Goal: Navigation & Orientation: Find specific page/section

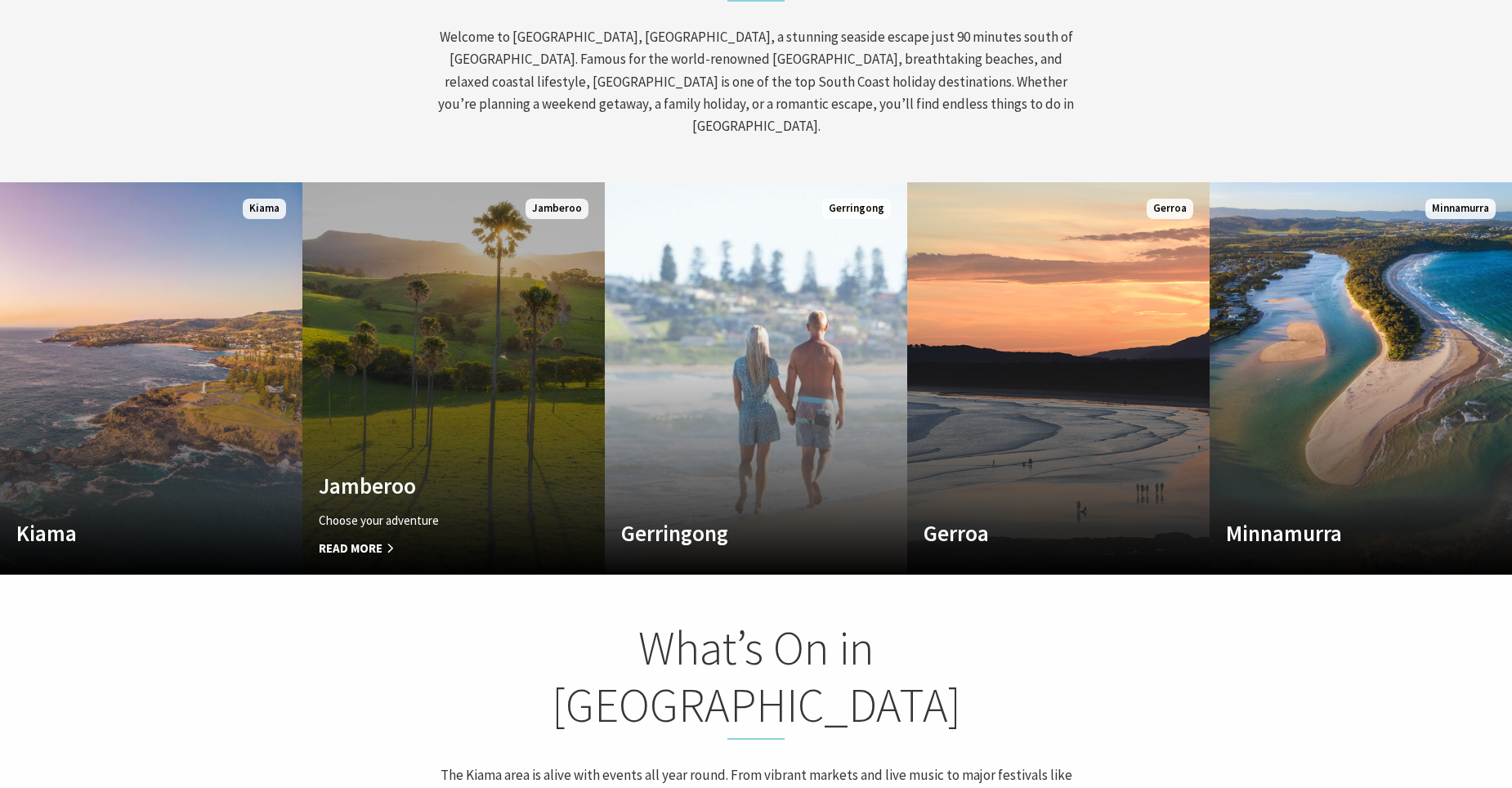
scroll to position [899, 0]
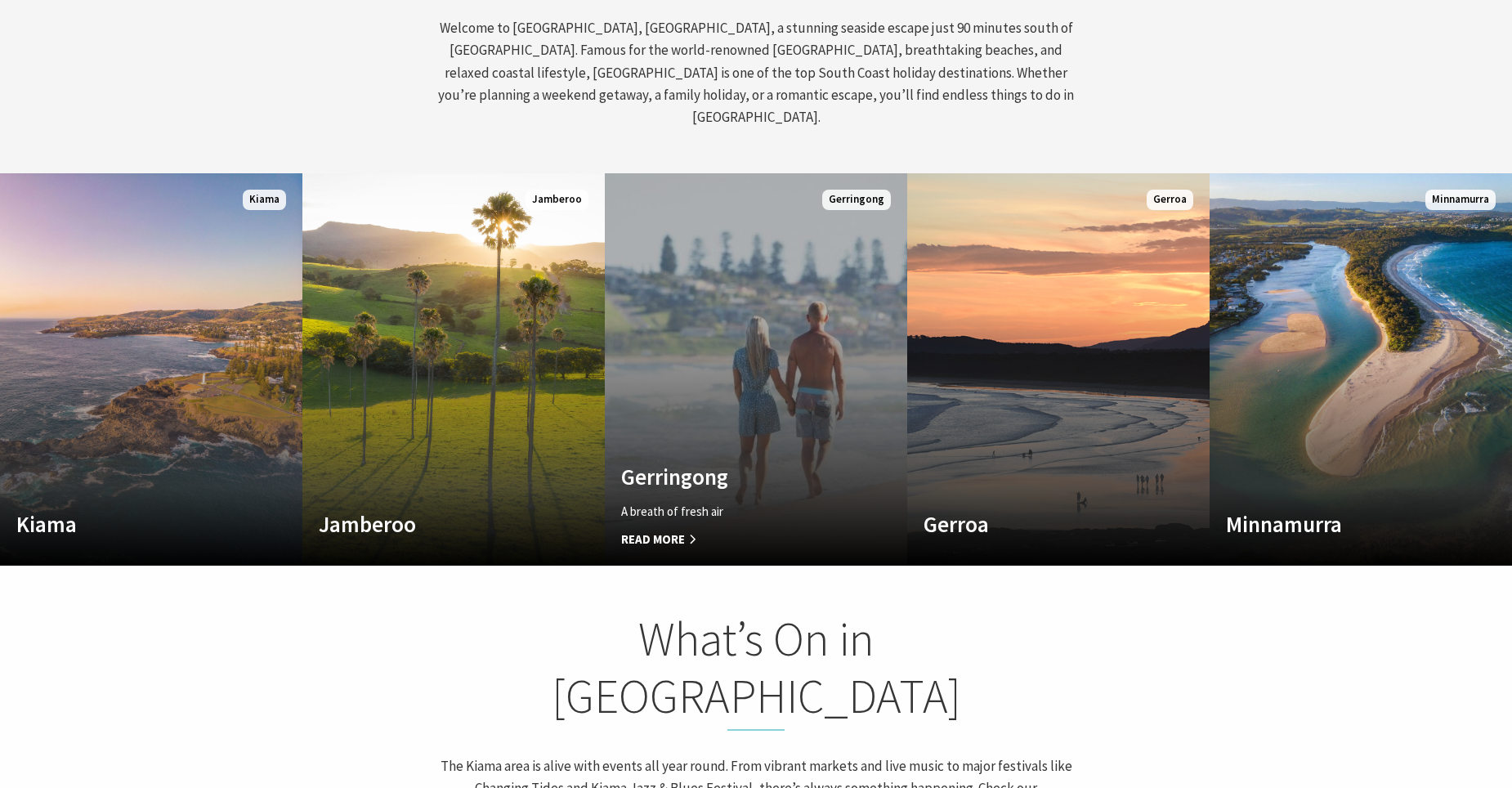
click at [693, 502] on div "A breath of fresh air Read More" at bounding box center [733, 525] width 224 height 48
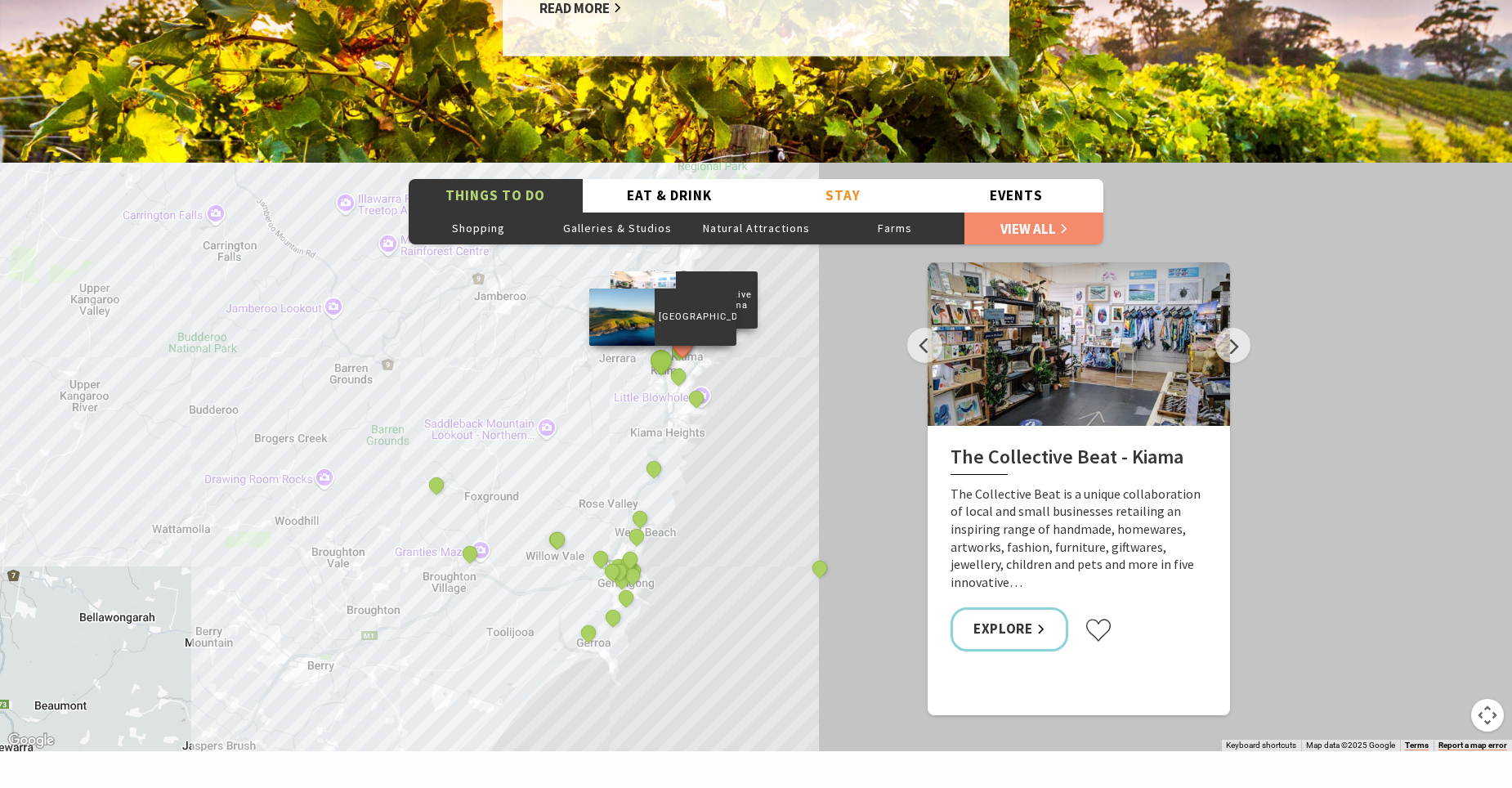
scroll to position [2696, 0]
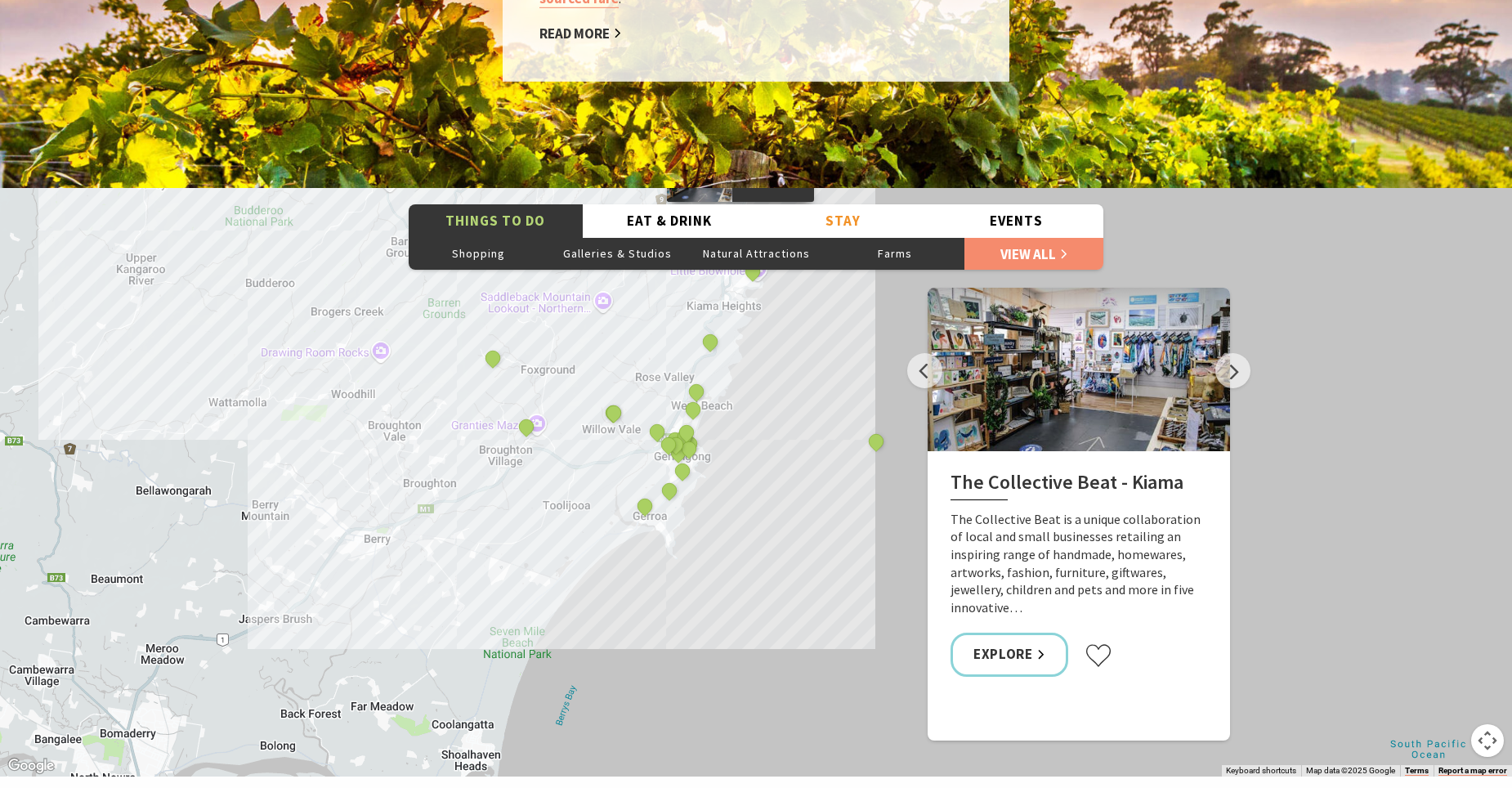
drag, startPoint x: 514, startPoint y: 459, endPoint x: 580, endPoint y: 293, distance: 178.6
click at [580, 293] on div "The Collective Beat - Kiama Gerringong Heritage Museum Fern Street Gallery Will…" at bounding box center [756, 482] width 1512 height 588
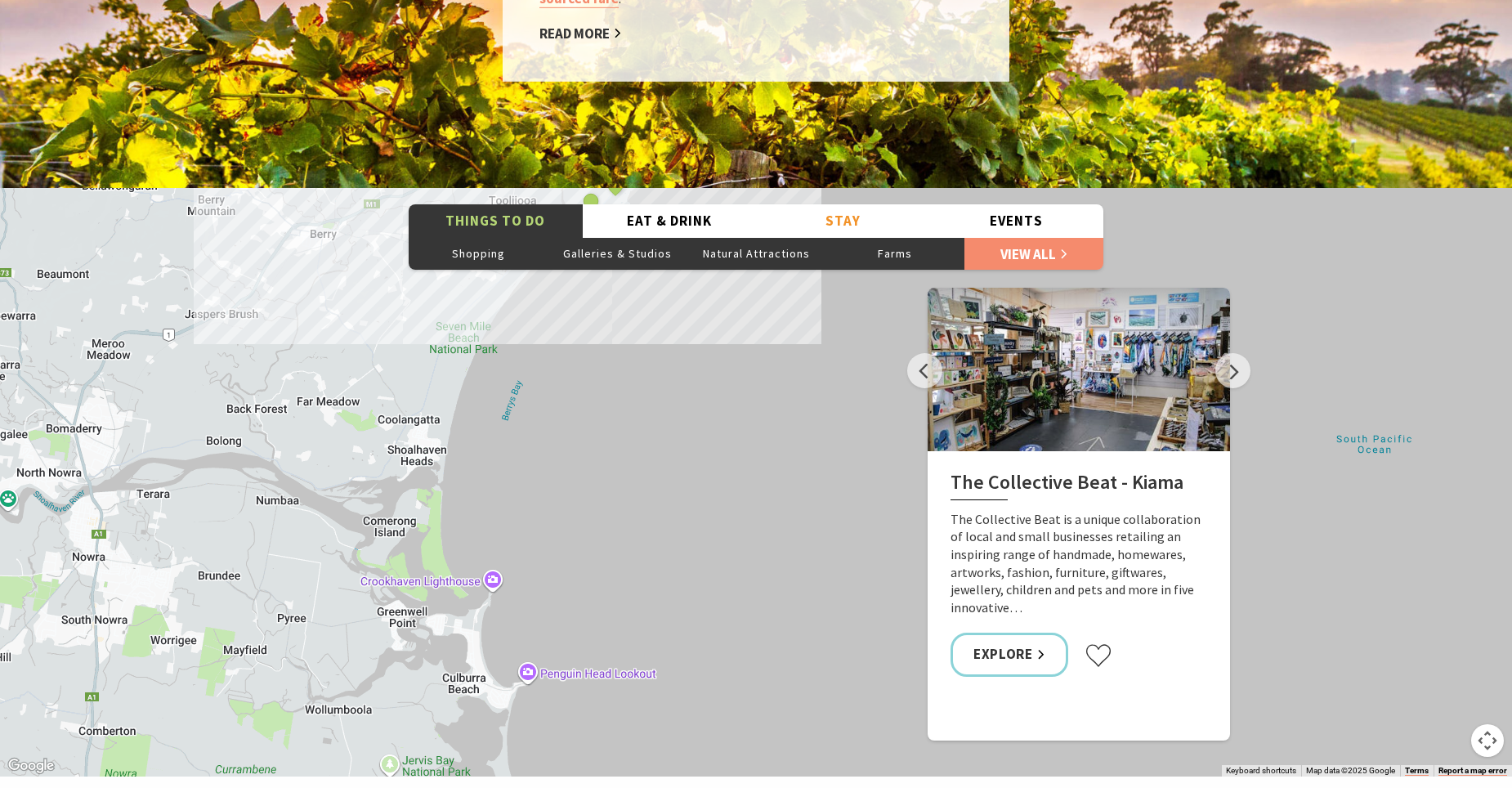
drag, startPoint x: 533, startPoint y: 603, endPoint x: 480, endPoint y: 302, distance: 305.6
click at [480, 302] on div "The Collective Beat - Kiama Gerringong Heritage Museum Fern Street Gallery Will…" at bounding box center [756, 482] width 1512 height 588
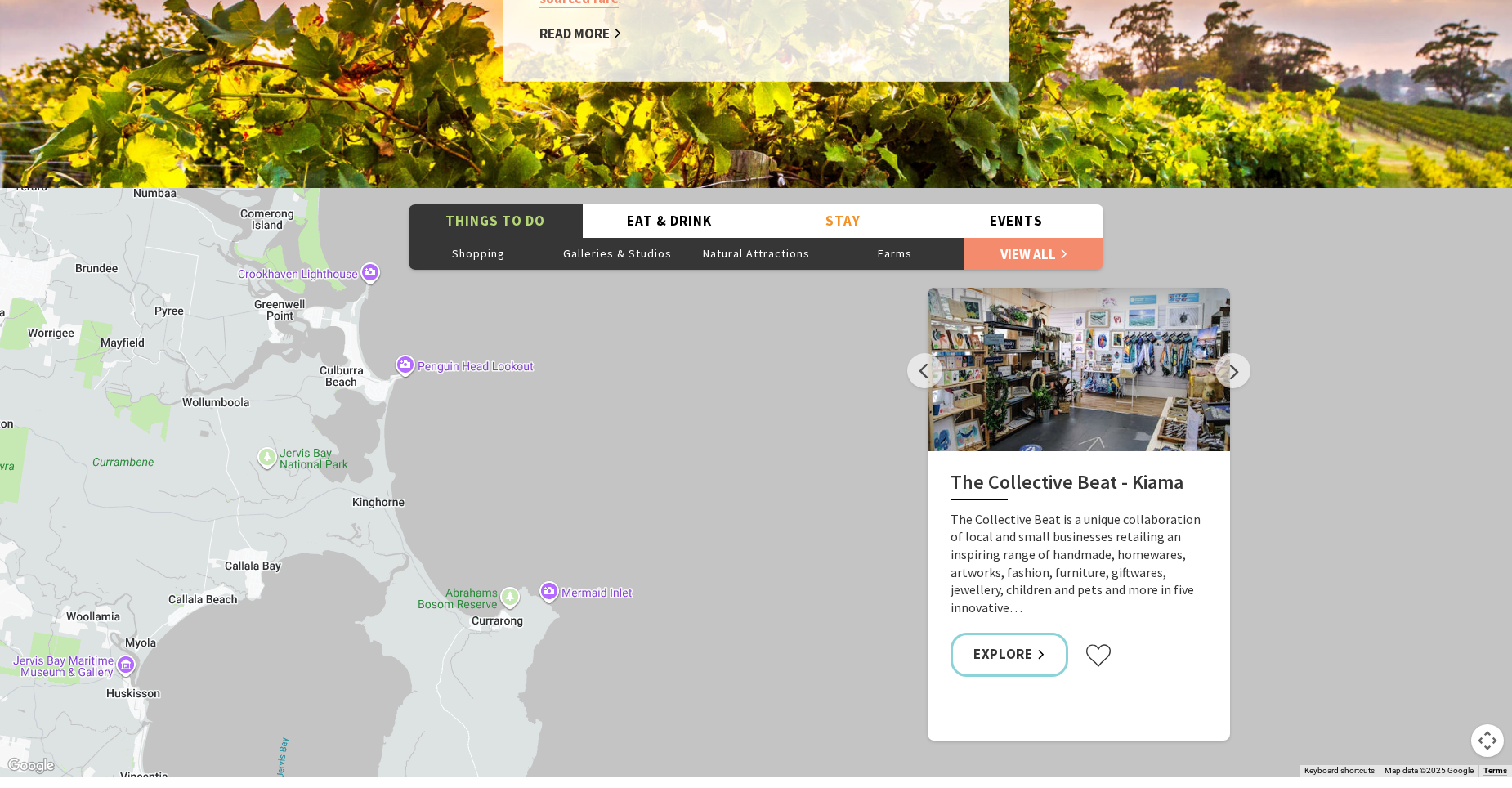
drag, startPoint x: 487, startPoint y: 685, endPoint x: 361, endPoint y: 376, distance: 333.7
click at [361, 376] on div "The Collective Beat - Kiama Gerringong Heritage Museum Fern Street Gallery Will…" at bounding box center [756, 482] width 1512 height 588
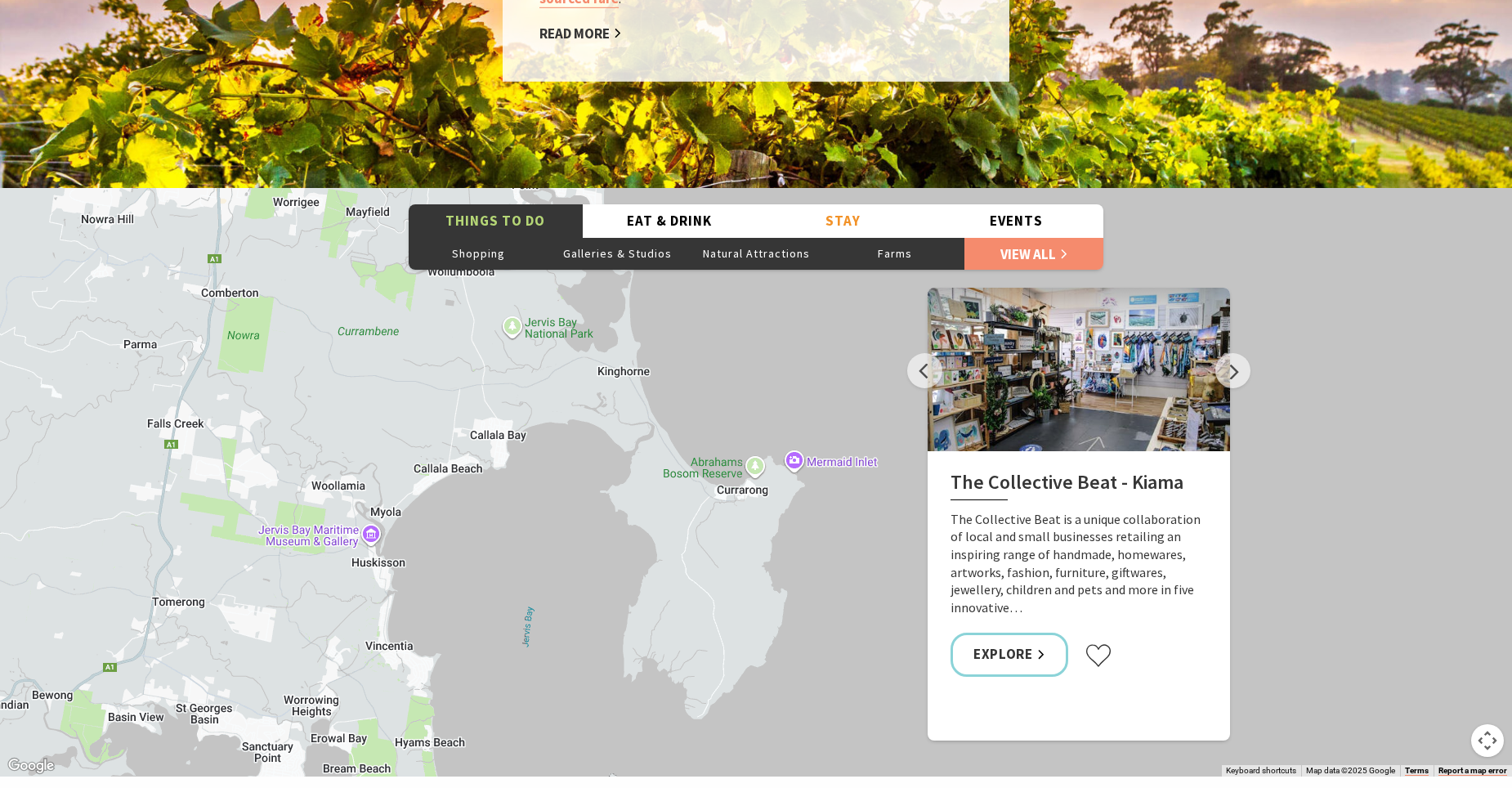
drag, startPoint x: 461, startPoint y: 662, endPoint x: 704, endPoint y: 526, distance: 278.5
click at [704, 526] on div "The Collective Beat - Kiama Gerringong Heritage Museum Fern Street Gallery Will…" at bounding box center [756, 482] width 1512 height 588
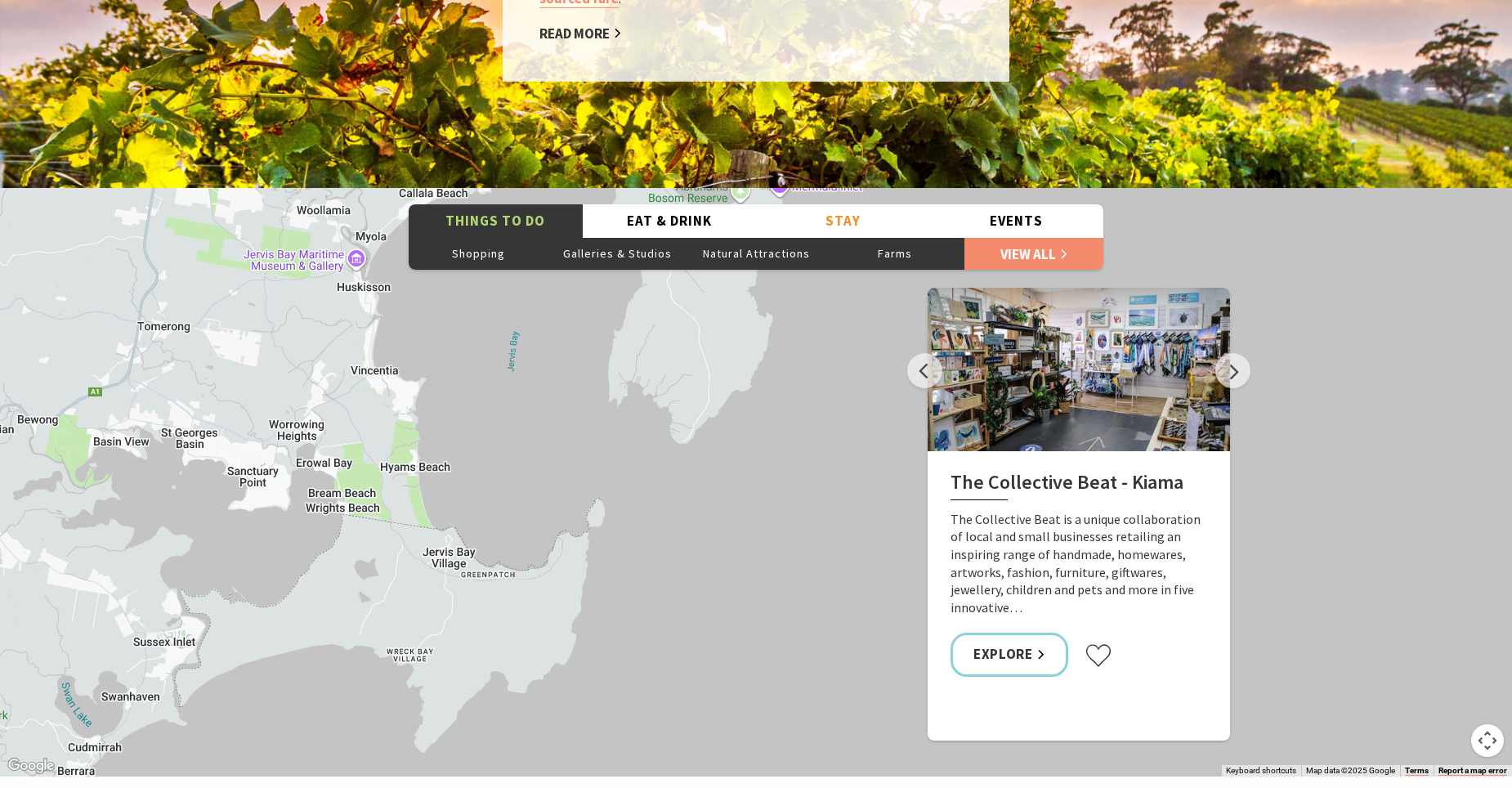
drag, startPoint x: 373, startPoint y: 651, endPoint x: 358, endPoint y: 374, distance: 277.4
click at [358, 374] on div "The Collective Beat - Kiama Gerringong Heritage Museum Fern Street Gallery Will…" at bounding box center [756, 482] width 1512 height 588
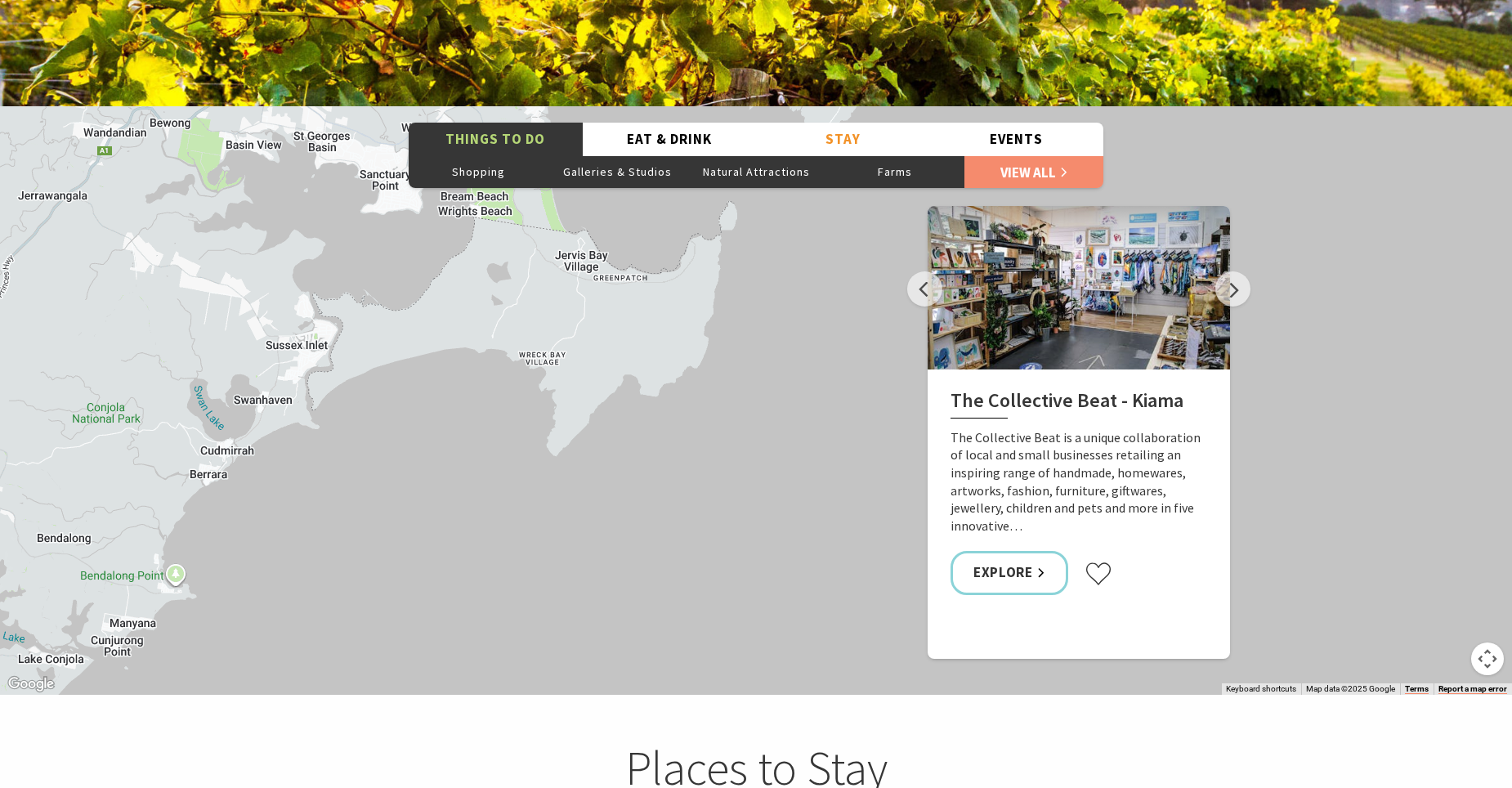
drag, startPoint x: 343, startPoint y: 496, endPoint x: 475, endPoint y: 278, distance: 254.8
click at [475, 278] on div "The Collective Beat - Kiama Gerringong Heritage Museum Fern Street Gallery Will…" at bounding box center [756, 400] width 1512 height 588
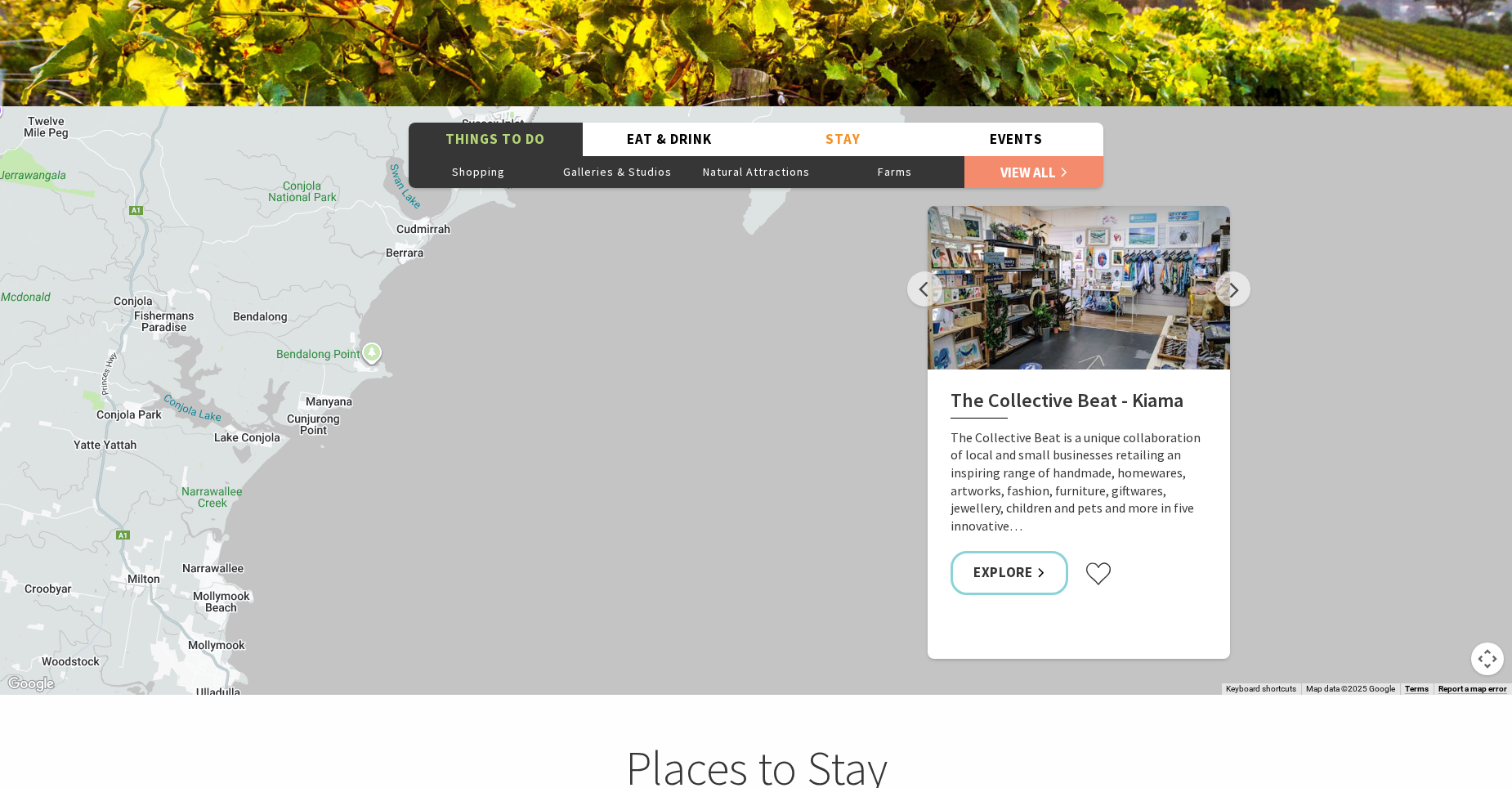
drag, startPoint x: 205, startPoint y: 459, endPoint x: 404, endPoint y: 235, distance: 299.6
click at [404, 235] on div "The Collective Beat - Kiama Gerringong Heritage Museum Fern Street Gallery Will…" at bounding box center [756, 400] width 1512 height 588
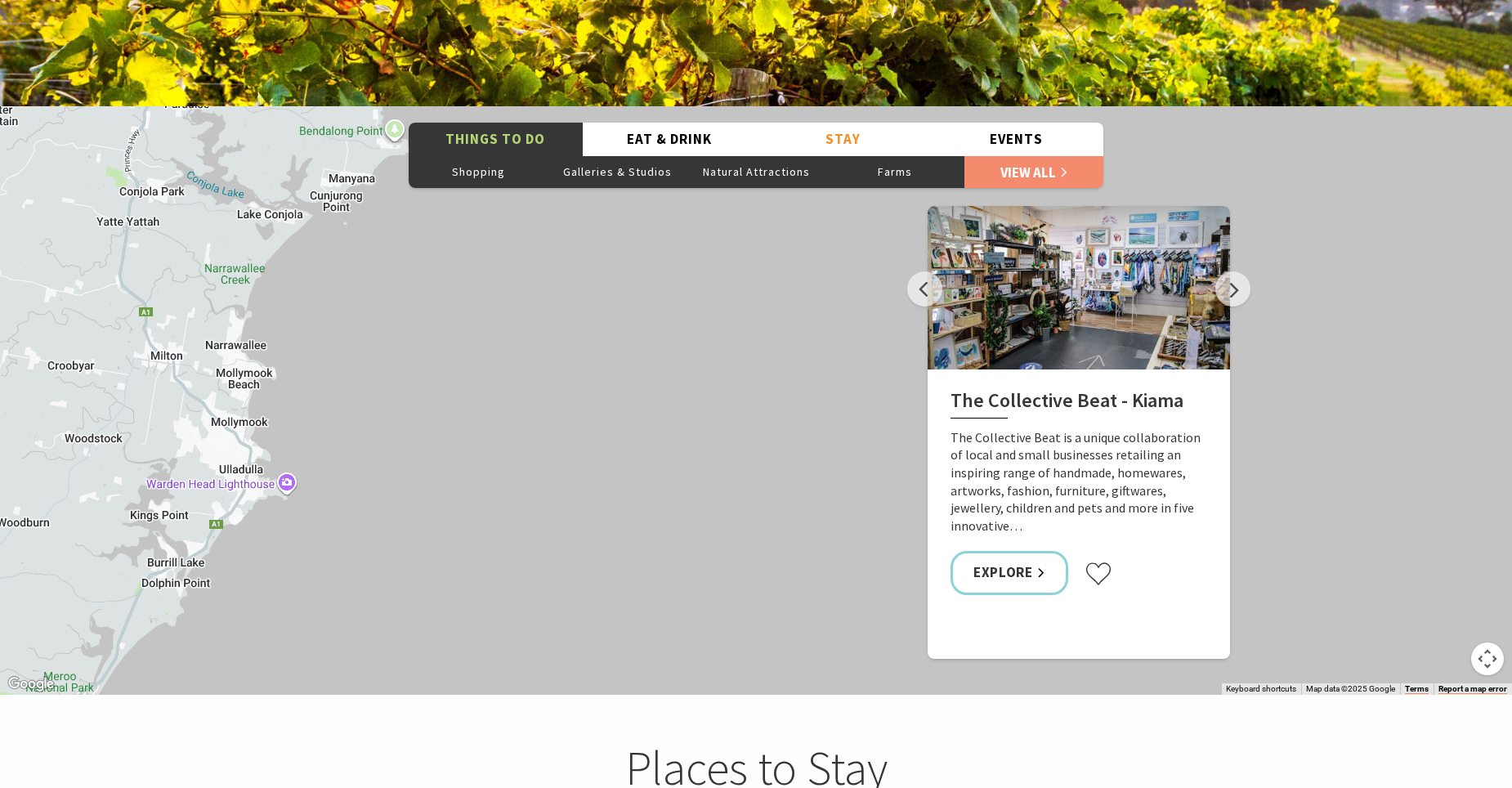
drag, startPoint x: 269, startPoint y: 487, endPoint x: 293, endPoint y: 254, distance: 234.2
click at [293, 254] on div "The Collective Beat - Kiama Gerringong Heritage Museum Fern Street Gallery Will…" at bounding box center [756, 400] width 1512 height 588
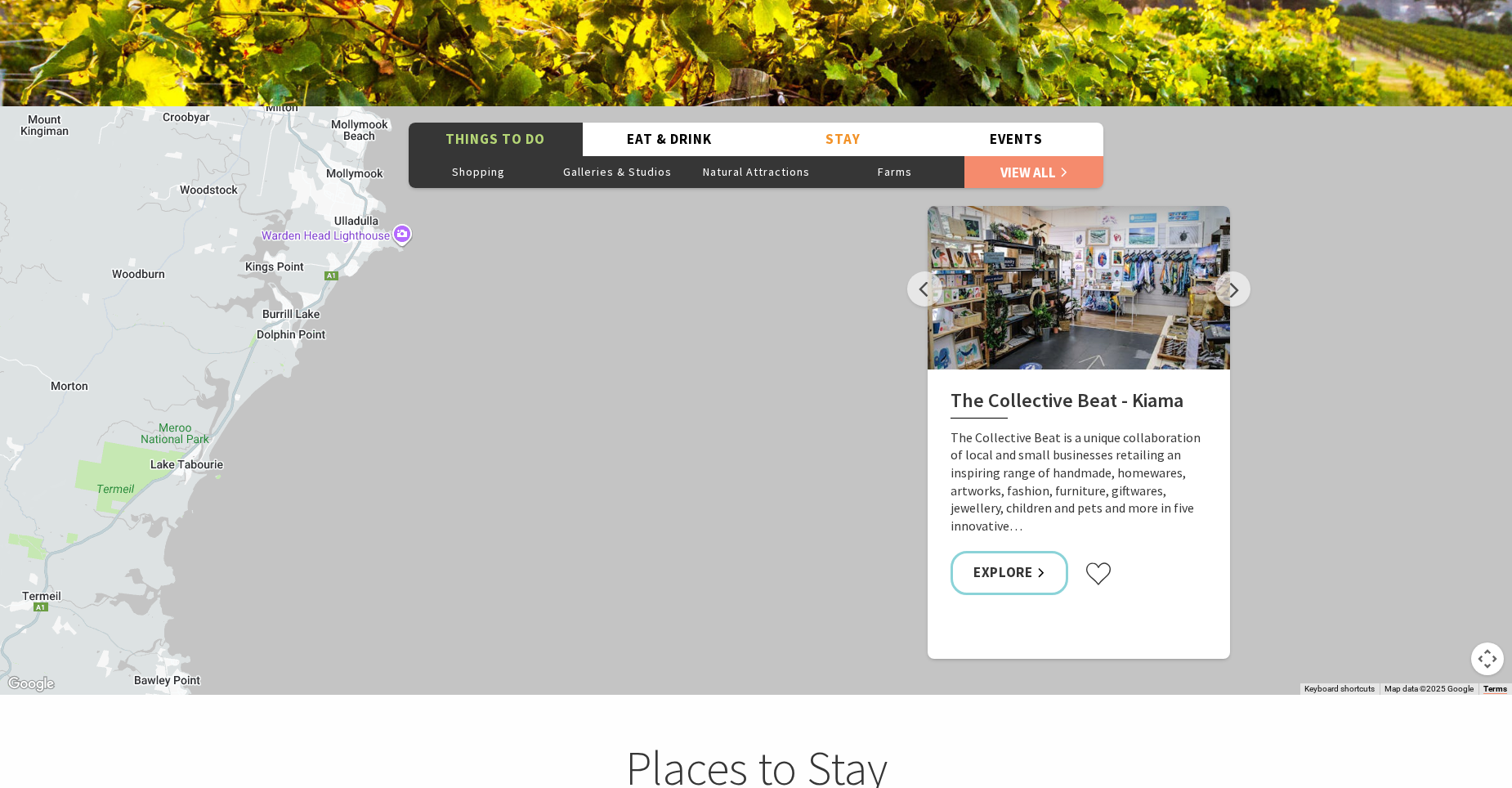
drag, startPoint x: 154, startPoint y: 535, endPoint x: 267, endPoint y: 292, distance: 268.0
click at [267, 292] on div "The Collective Beat - Kiama Gerringong Heritage Museum Fern Street Gallery Will…" at bounding box center [756, 400] width 1512 height 588
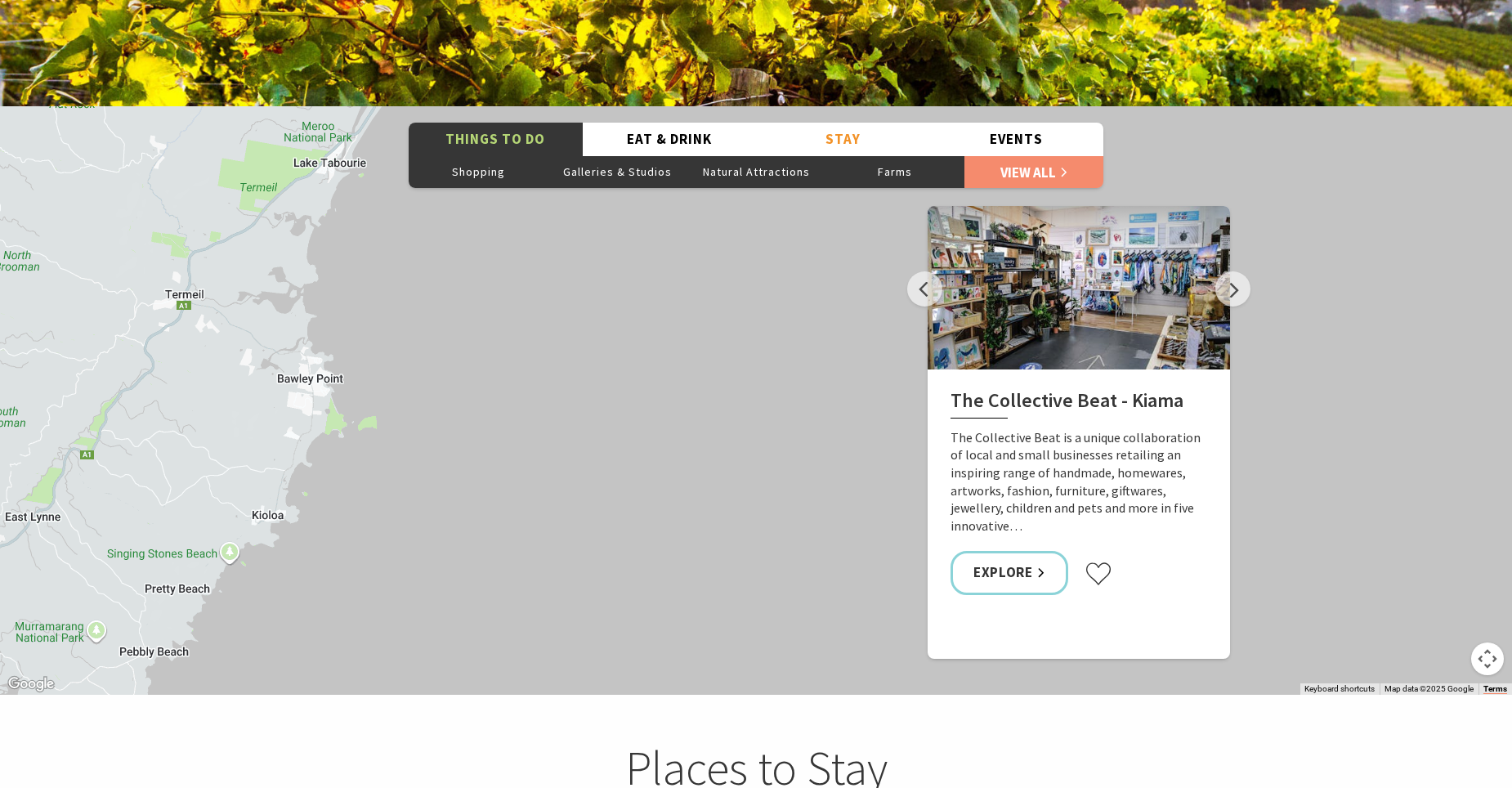
drag, startPoint x: 154, startPoint y: 542, endPoint x: 296, endPoint y: 236, distance: 337.3
click at [296, 236] on div "The Collective Beat - Kiama Gerringong Heritage Museum Fern Street Gallery Will…" at bounding box center [756, 400] width 1512 height 588
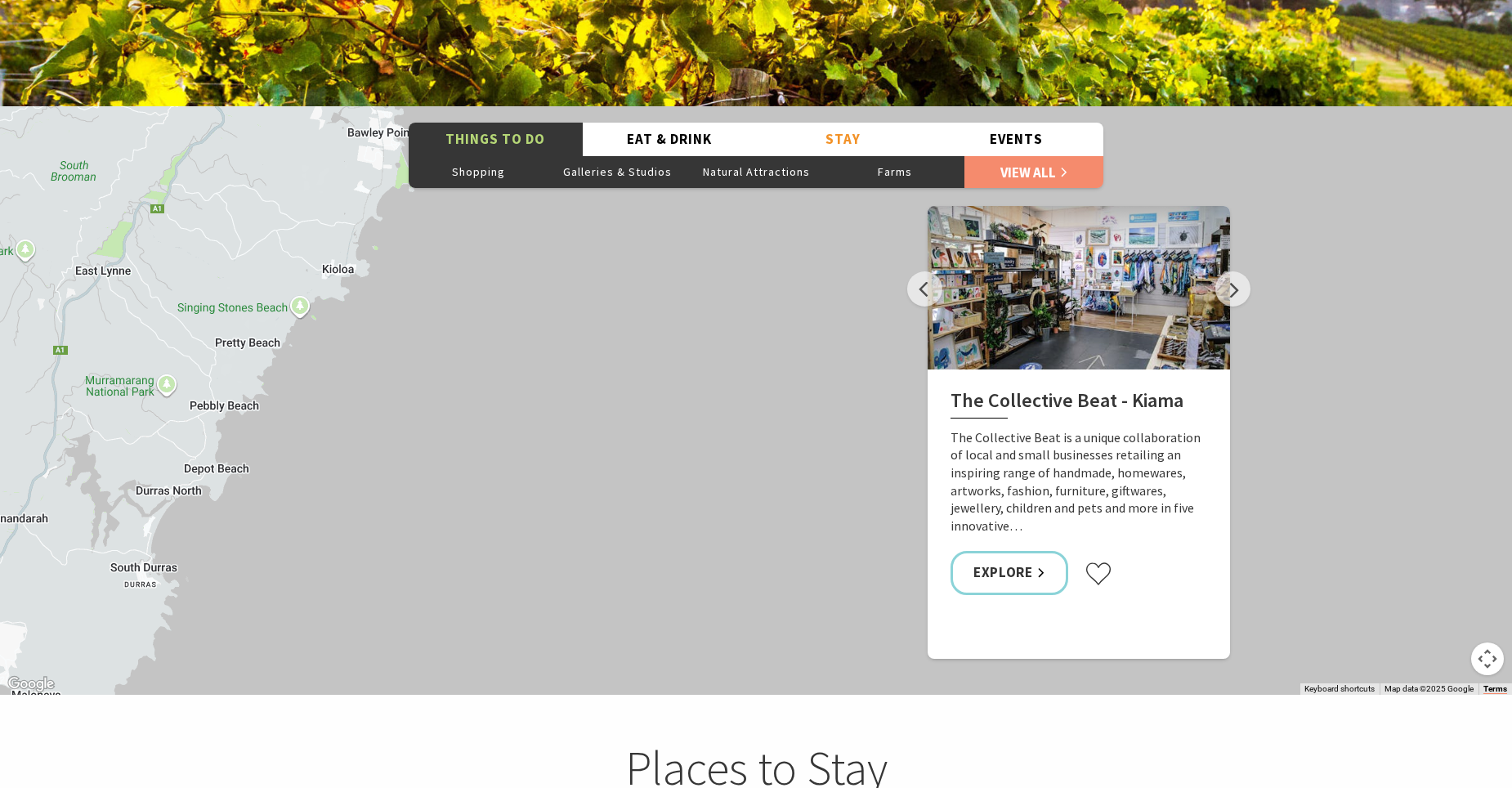
drag, startPoint x: 193, startPoint y: 515, endPoint x: 268, endPoint y: 260, distance: 265.8
click at [268, 260] on div "The Collective Beat - Kiama Gerringong Heritage Museum Fern Street Gallery Will…" at bounding box center [756, 400] width 1512 height 588
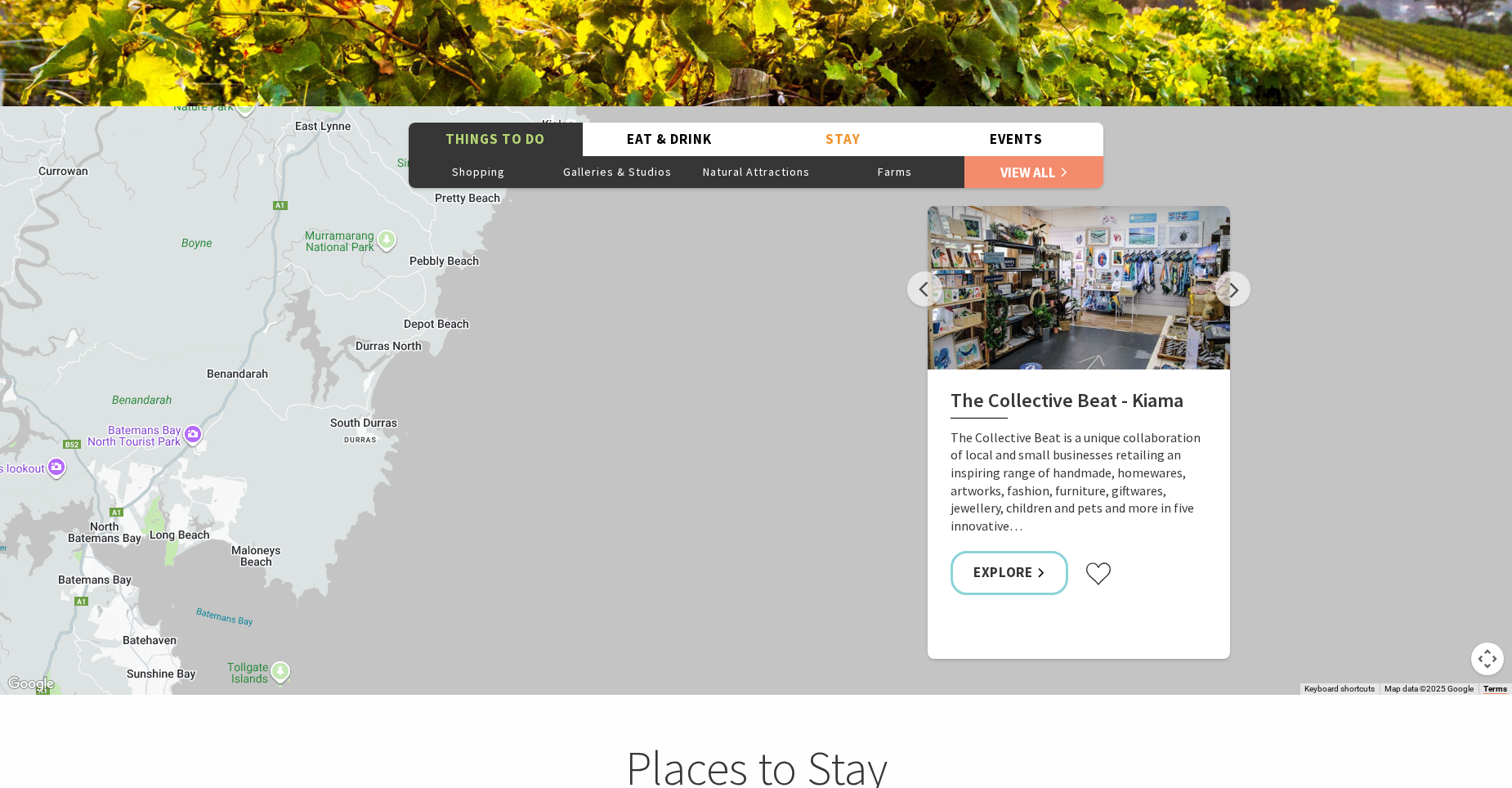
drag, startPoint x: 198, startPoint y: 432, endPoint x: 426, endPoint y: 280, distance: 274.0
click at [426, 280] on div "The Collective Beat - Kiama Gerringong Heritage Museum Fern Street Gallery Will…" at bounding box center [756, 400] width 1512 height 588
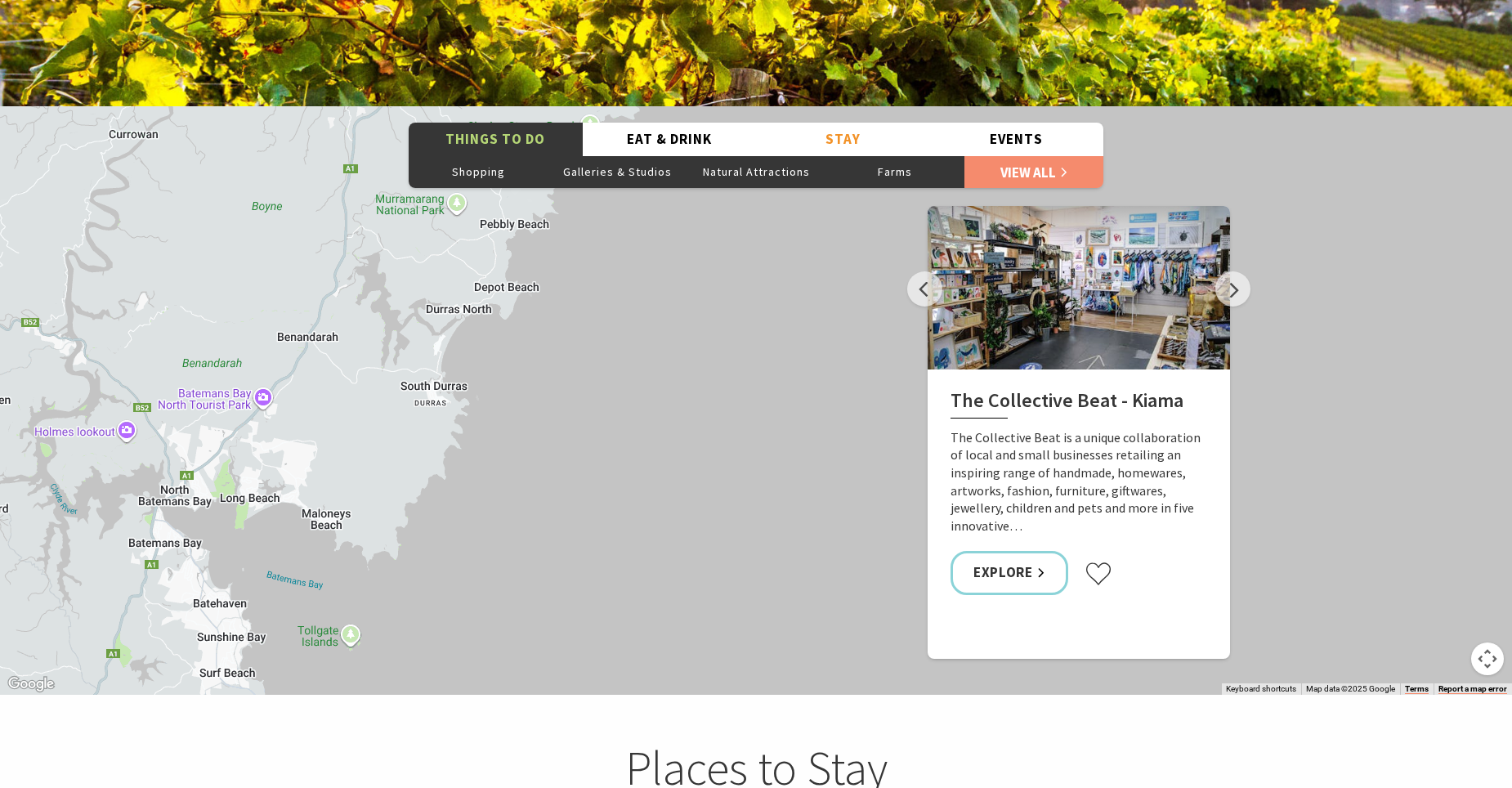
drag, startPoint x: 297, startPoint y: 475, endPoint x: 370, endPoint y: 436, distance: 82.8
click at [370, 436] on div "The Collective Beat - Kiama Gerringong Heritage Museum Fern Street Gallery Will…" at bounding box center [756, 400] width 1512 height 588
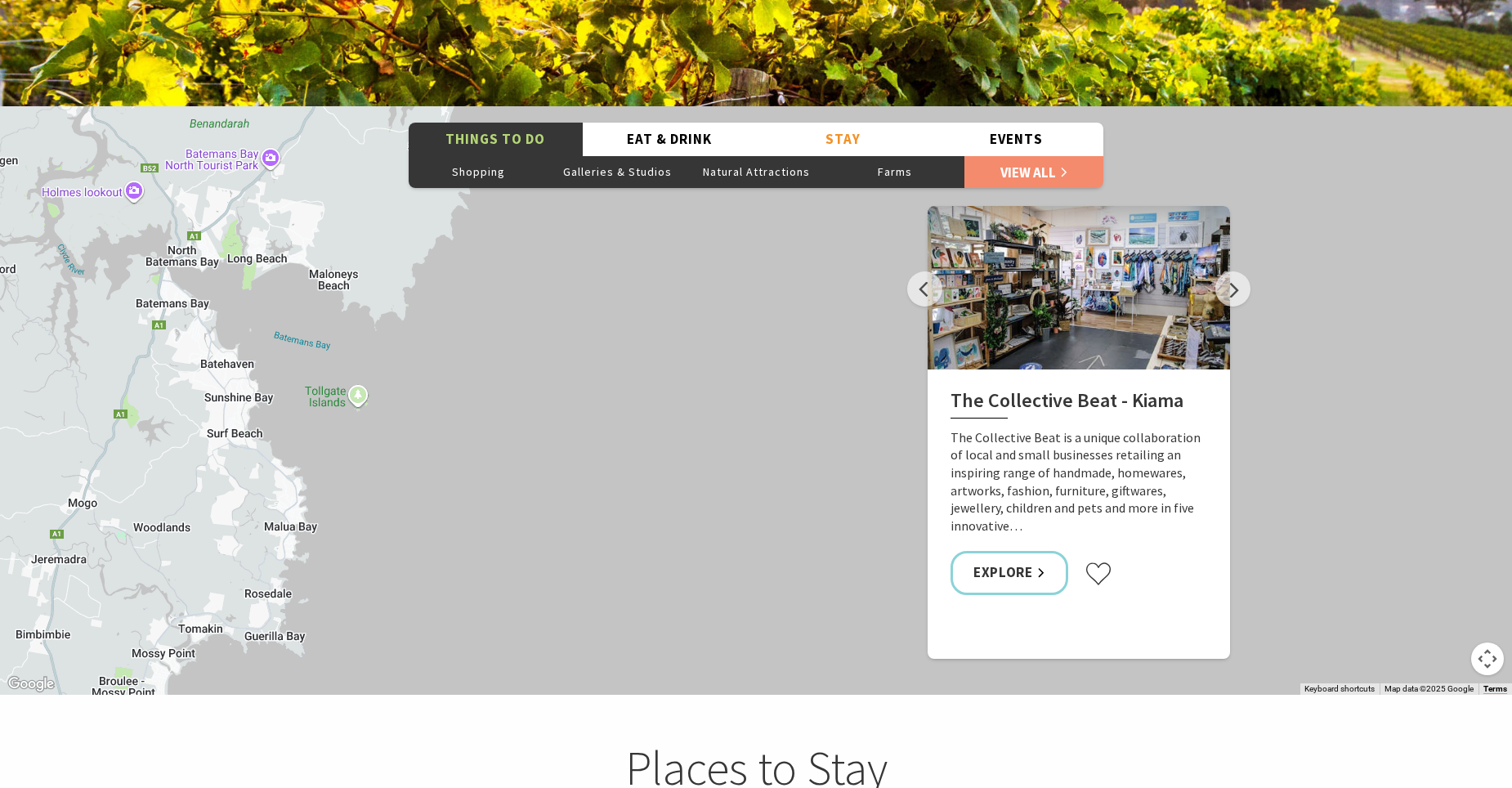
drag, startPoint x: 360, startPoint y: 498, endPoint x: 367, endPoint y: 256, distance: 242.1
click at [367, 256] on div "The Collective Beat - Kiama Gerringong Heritage Museum Fern Street Gallery Will…" at bounding box center [756, 400] width 1512 height 588
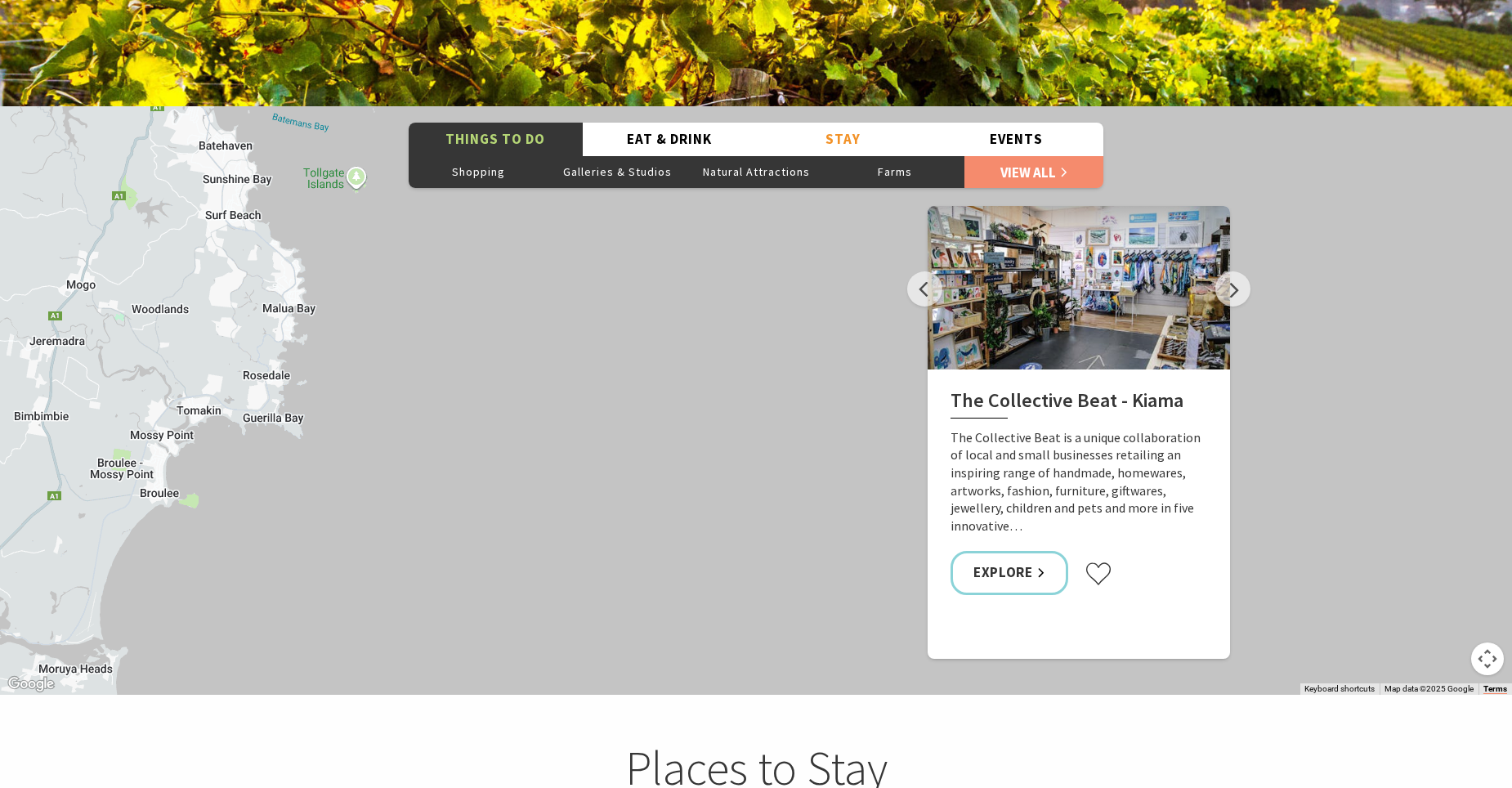
drag, startPoint x: 276, startPoint y: 530, endPoint x: 273, endPoint y: 309, distance: 221.0
click at [273, 309] on div "The Collective Beat - Kiama Gerringong Heritage Museum Fern Street Gallery Will…" at bounding box center [756, 400] width 1512 height 588
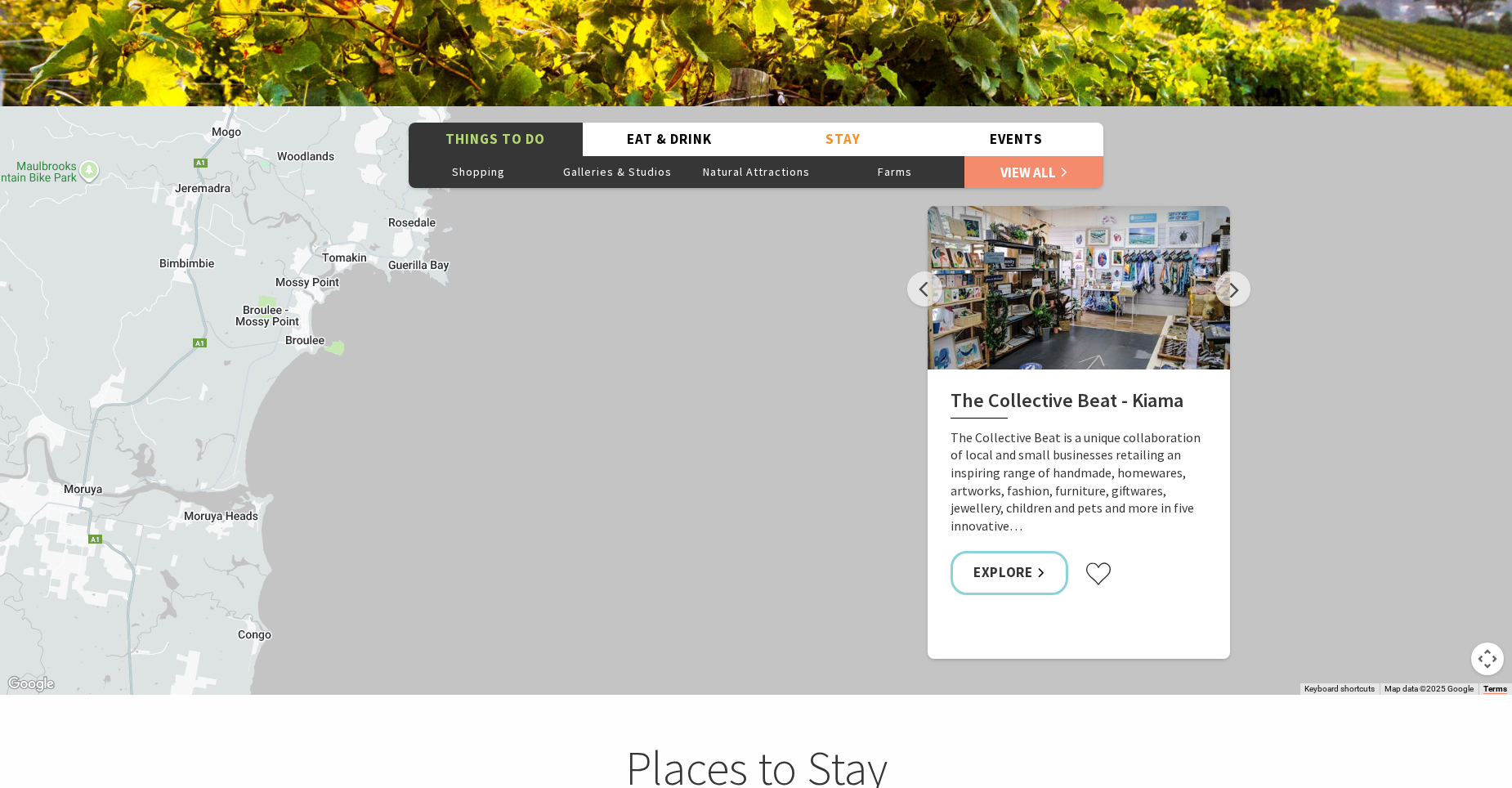
drag, startPoint x: 201, startPoint y: 421, endPoint x: 348, endPoint y: 264, distance: 215.1
click at [348, 264] on div "The Collective Beat - Kiama Gerringong Heritage Museum Fern Street Gallery Will…" at bounding box center [756, 400] width 1512 height 588
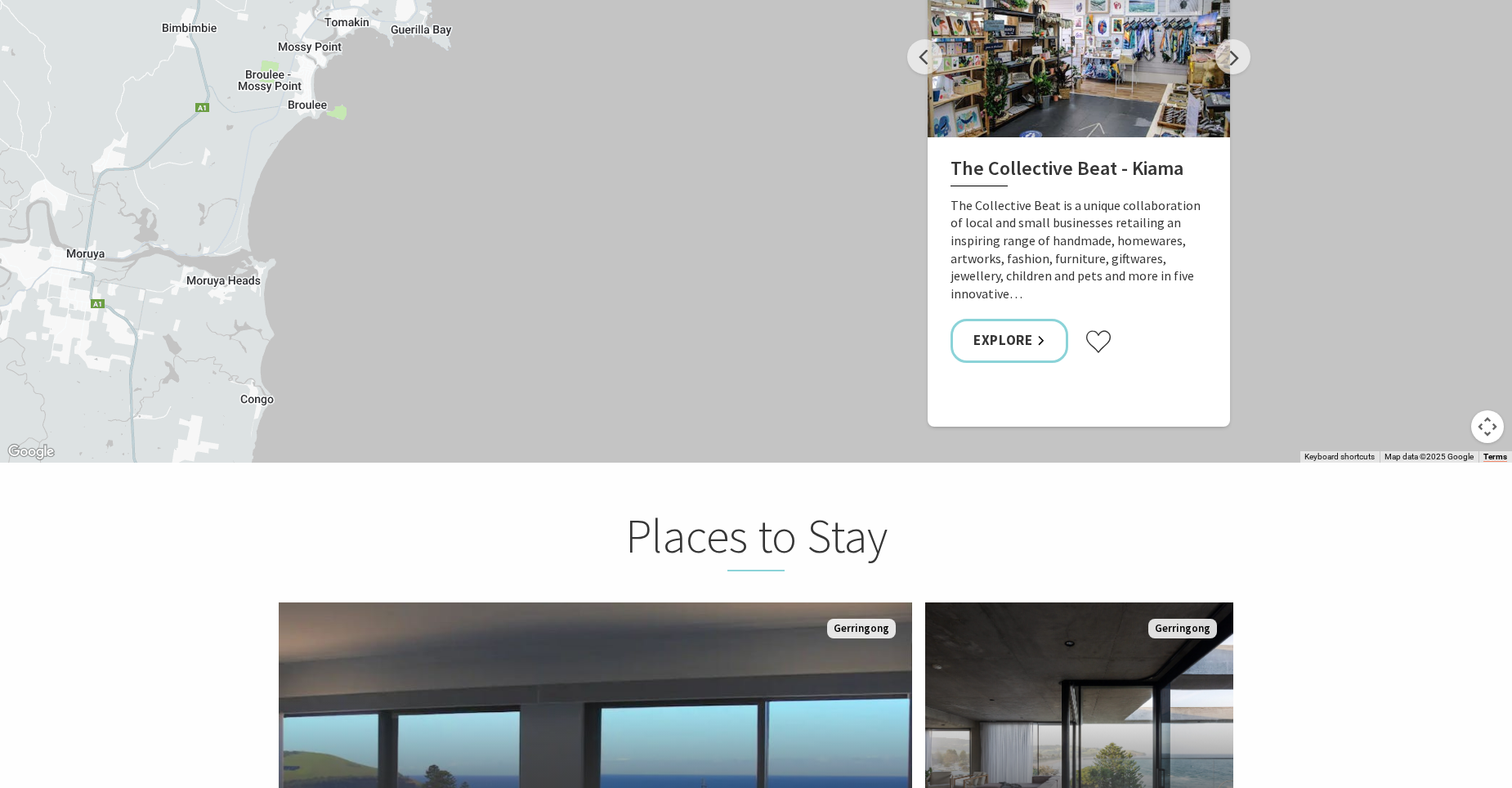
scroll to position [3023, 0]
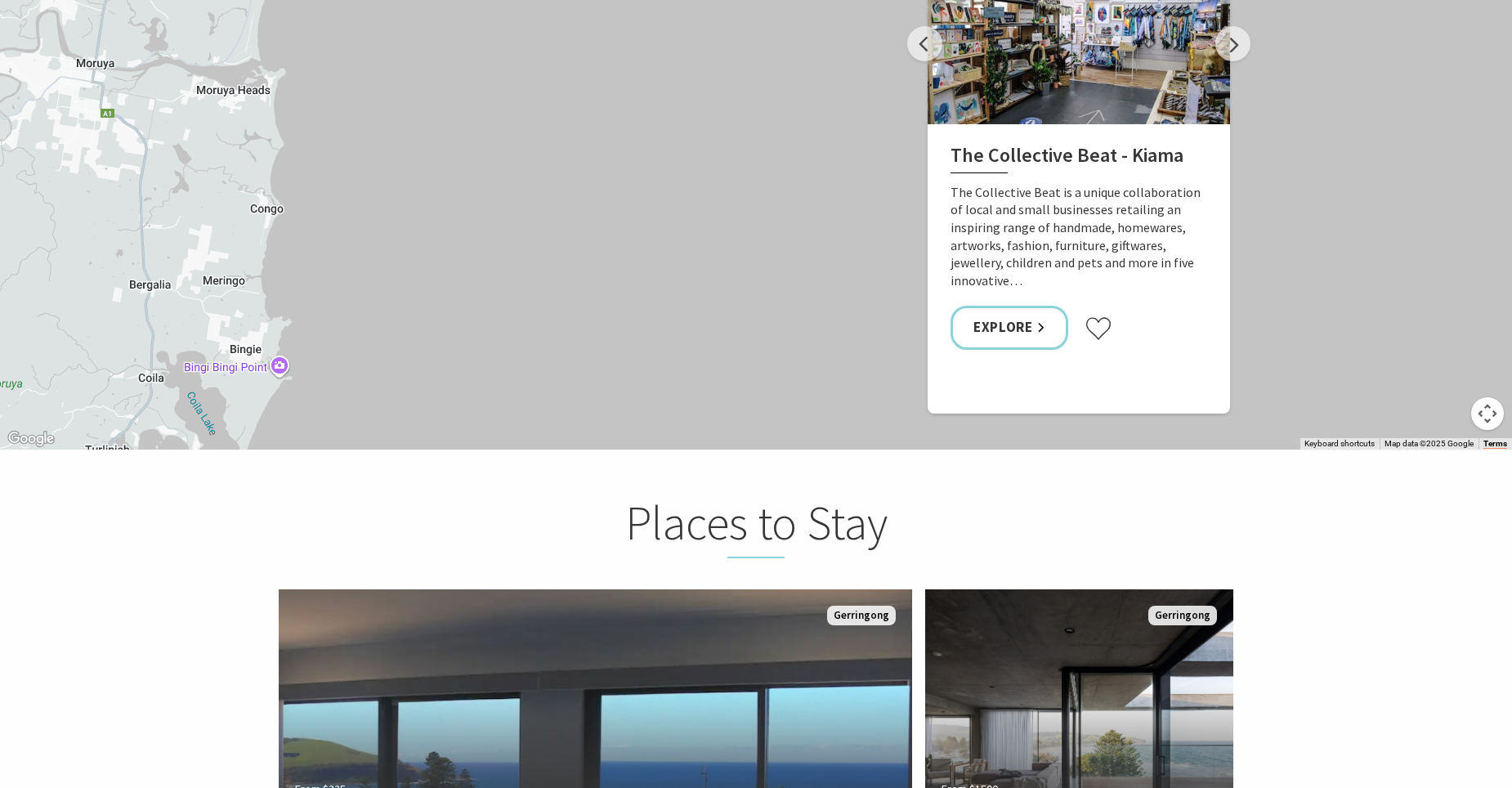
drag, startPoint x: 230, startPoint y: 377, endPoint x: 240, endPoint y: 198, distance: 179.3
click at [240, 198] on div "The Collective Beat - Kiama Gerringong Heritage Museum Fern Street Gallery Will…" at bounding box center [756, 155] width 1512 height 588
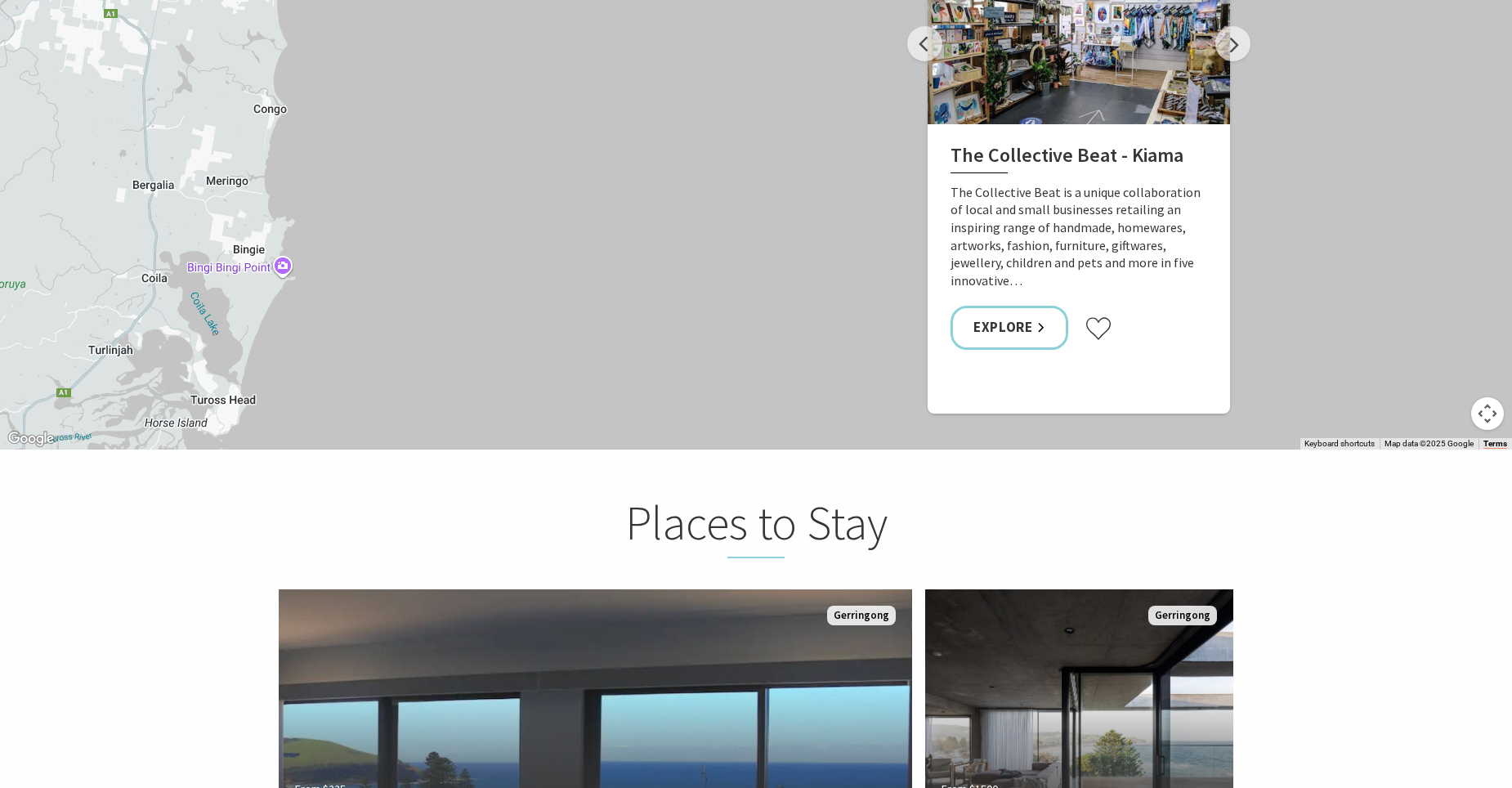
drag, startPoint x: 240, startPoint y: 384, endPoint x: 244, endPoint y: 276, distance: 108.1
click at [244, 276] on div "The Collective Beat - Kiama Gerringong Heritage Museum Fern Street Gallery Will…" at bounding box center [756, 155] width 1512 height 588
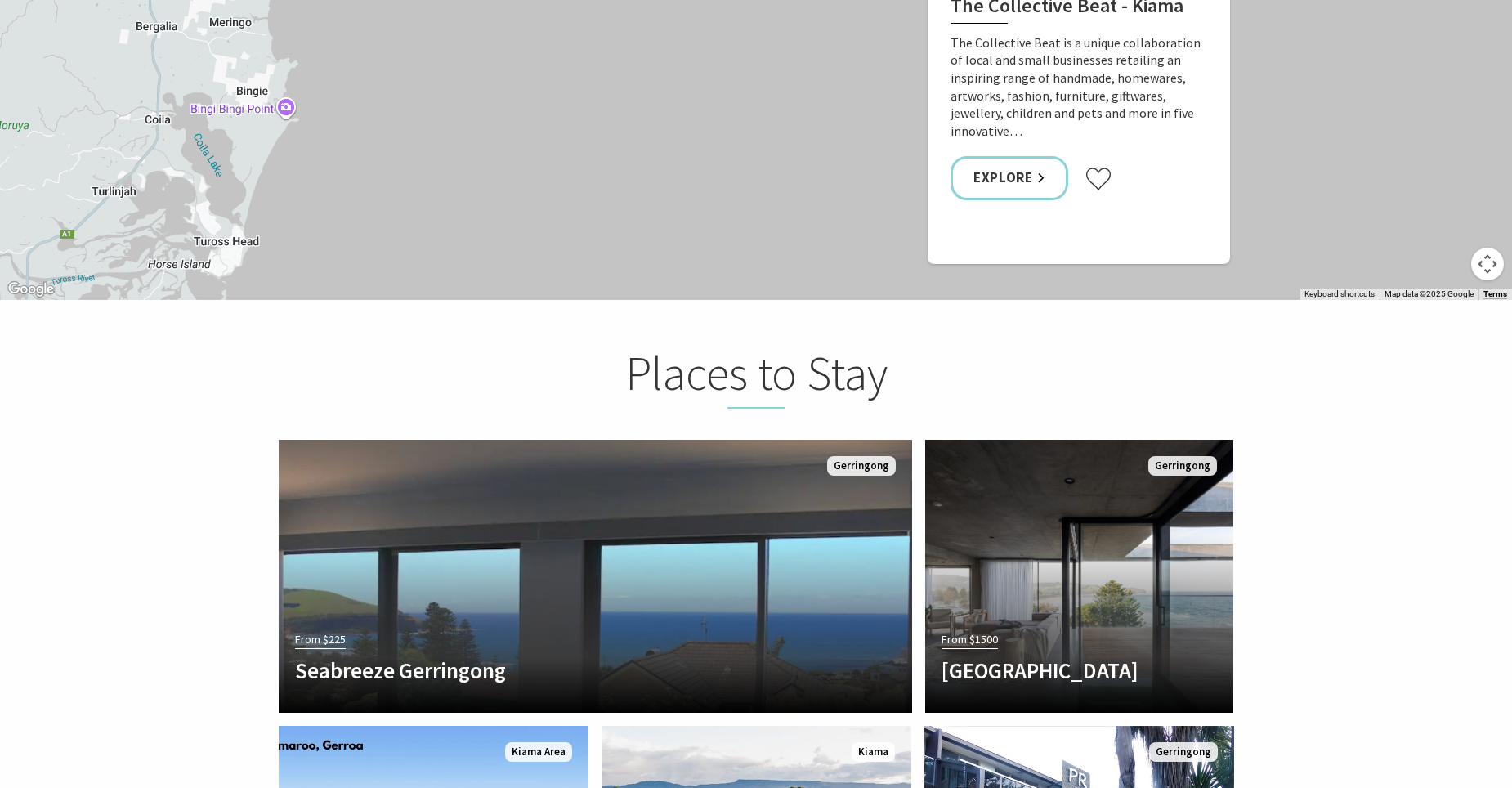
scroll to position [3186, 0]
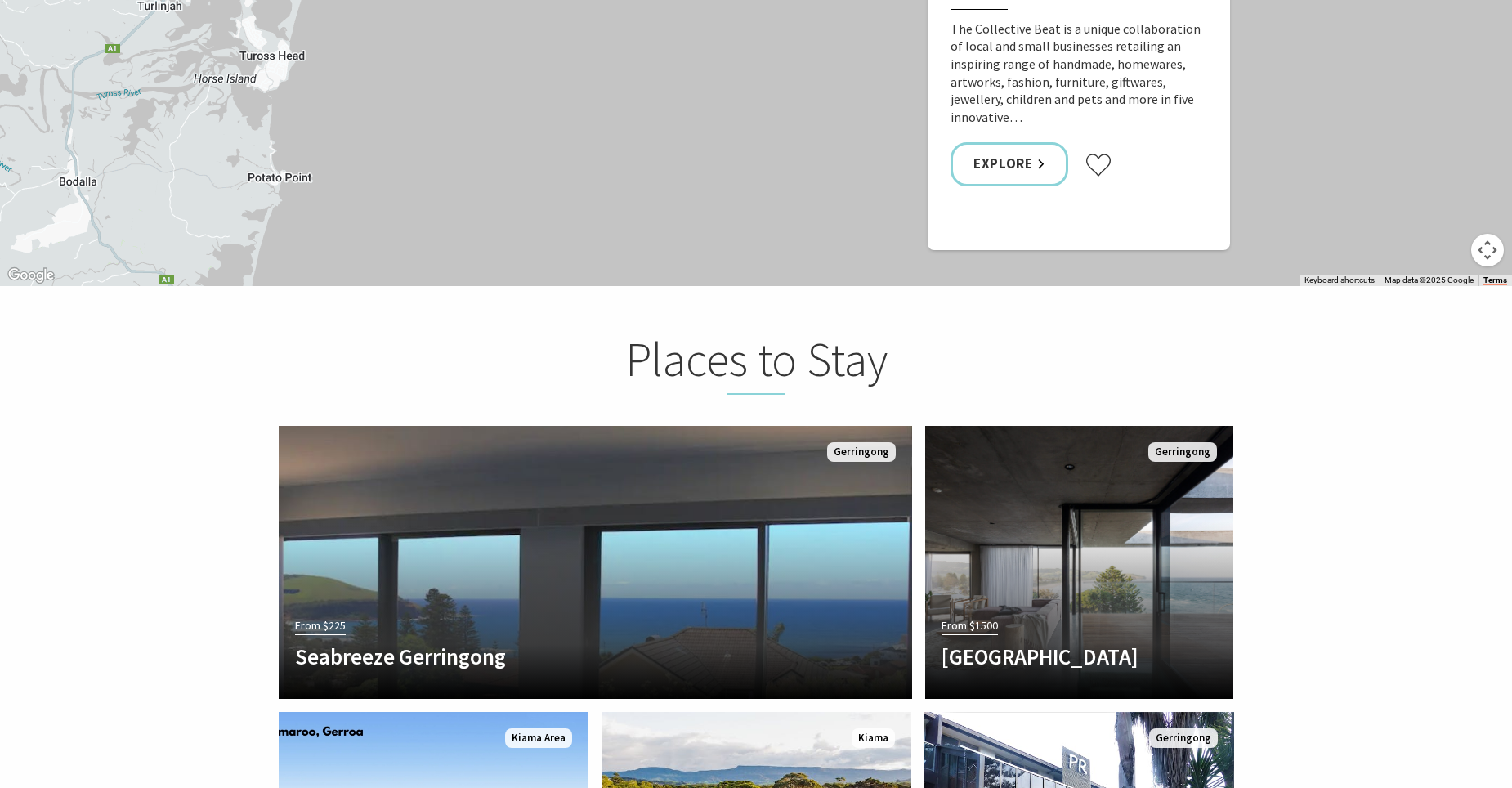
drag, startPoint x: 224, startPoint y: 148, endPoint x: 269, endPoint y: -35, distance: 188.5
click at [269, 0] on html "Skip to main content .fav-qpwo{stroke-linecap:round;stroke-linejoin:round;strok…" at bounding box center [756, 89] width 1512 height 6552
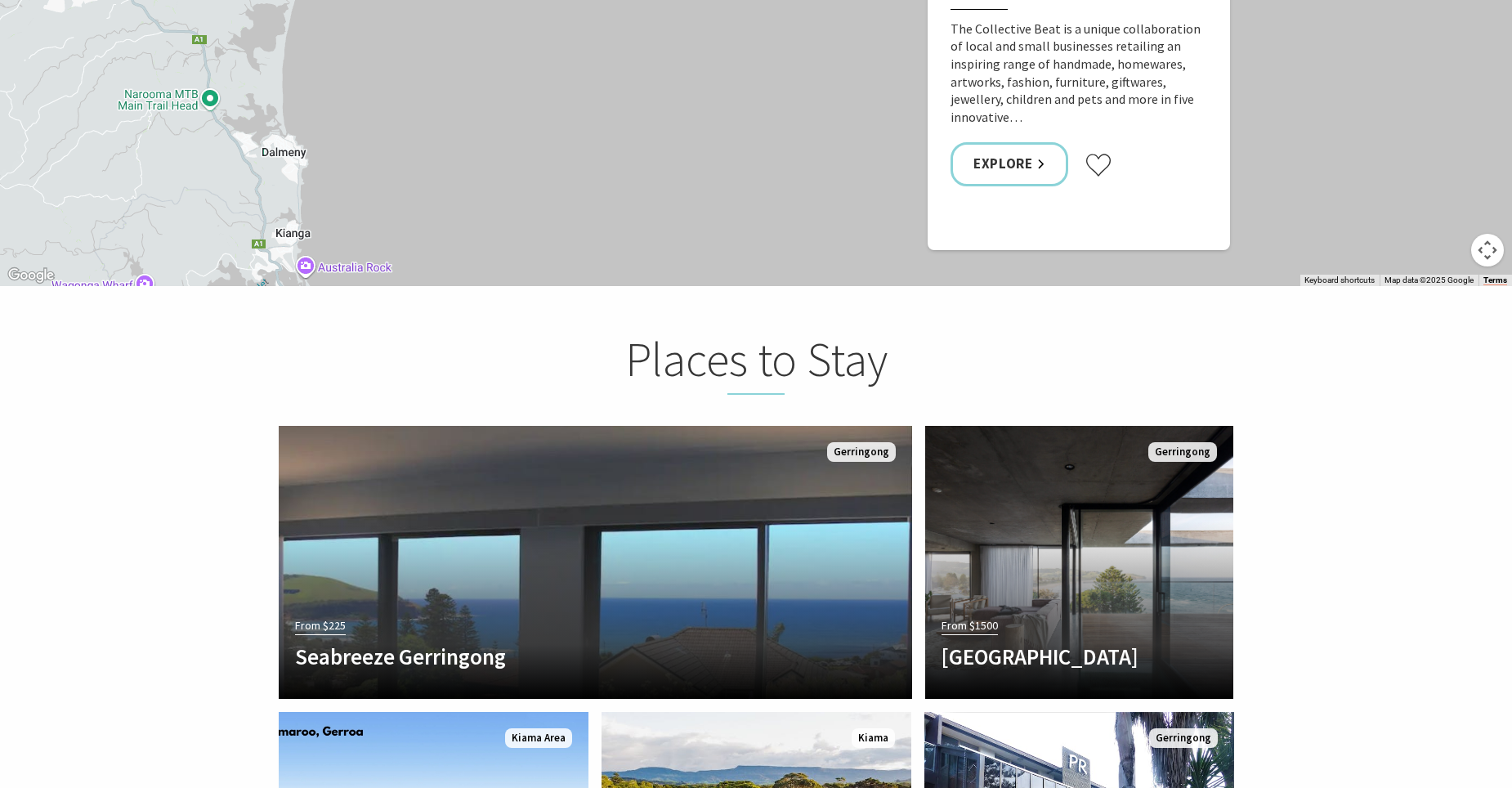
drag, startPoint x: 174, startPoint y: 204, endPoint x: 209, endPoint y: -38, distance: 244.5
click at [209, 0] on html "Skip to main content .fav-qpwo{stroke-linecap:round;stroke-linejoin:round;strok…" at bounding box center [756, 89] width 1512 height 6552
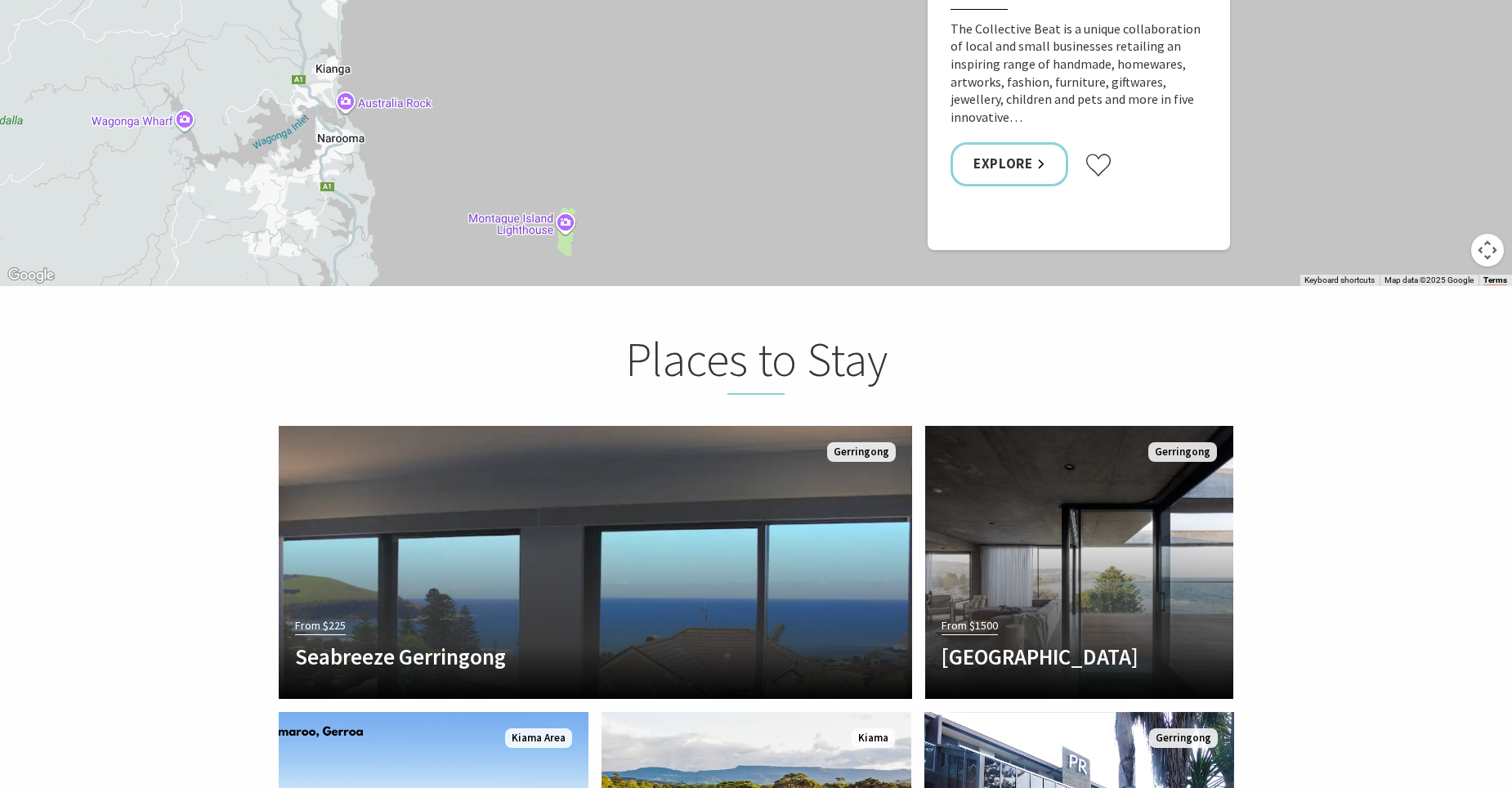
drag, startPoint x: 232, startPoint y: 186, endPoint x: 279, endPoint y: 20, distance: 172.5
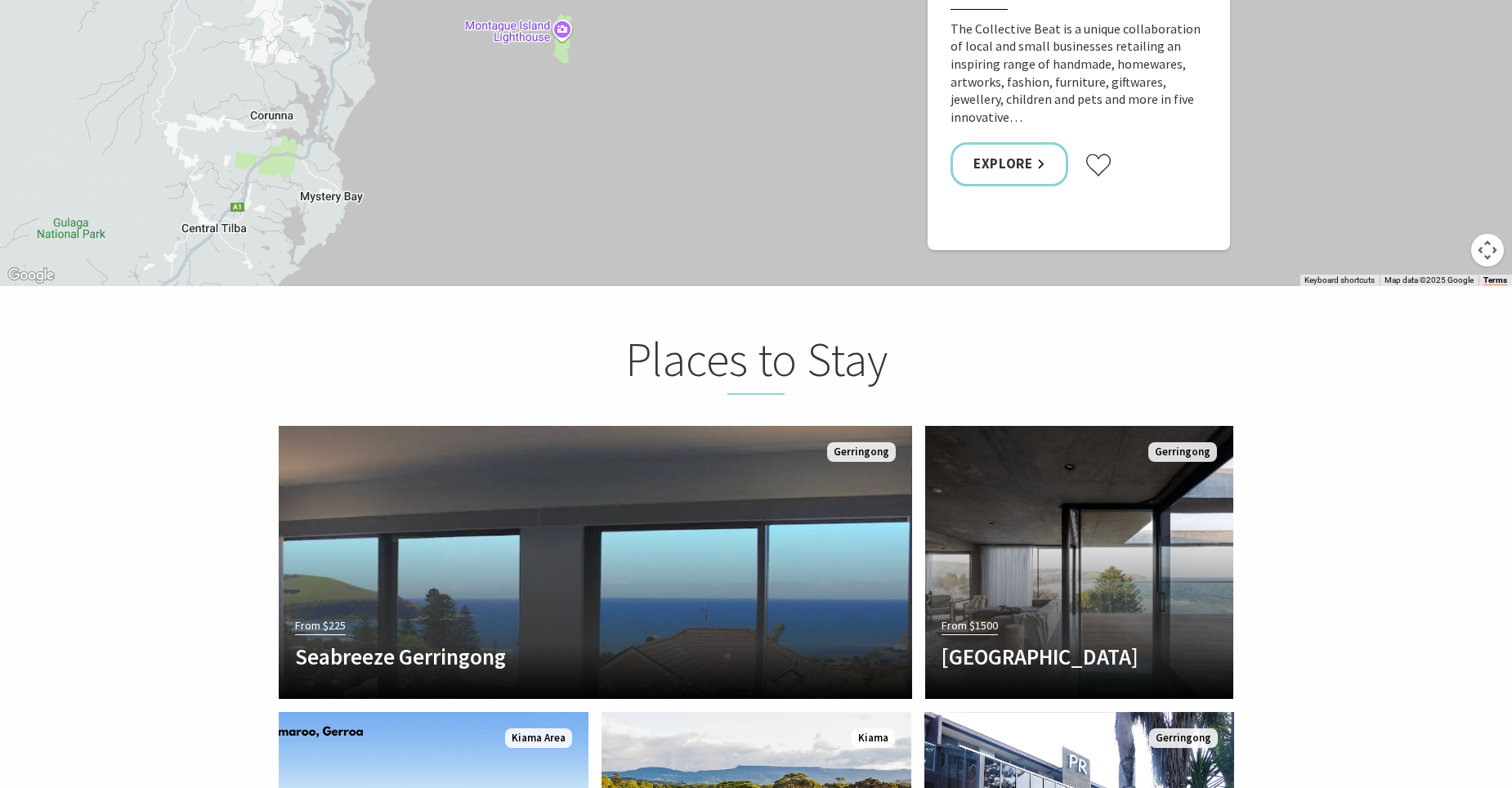
drag, startPoint x: 296, startPoint y: 205, endPoint x: 296, endPoint y: 12, distance: 193.0
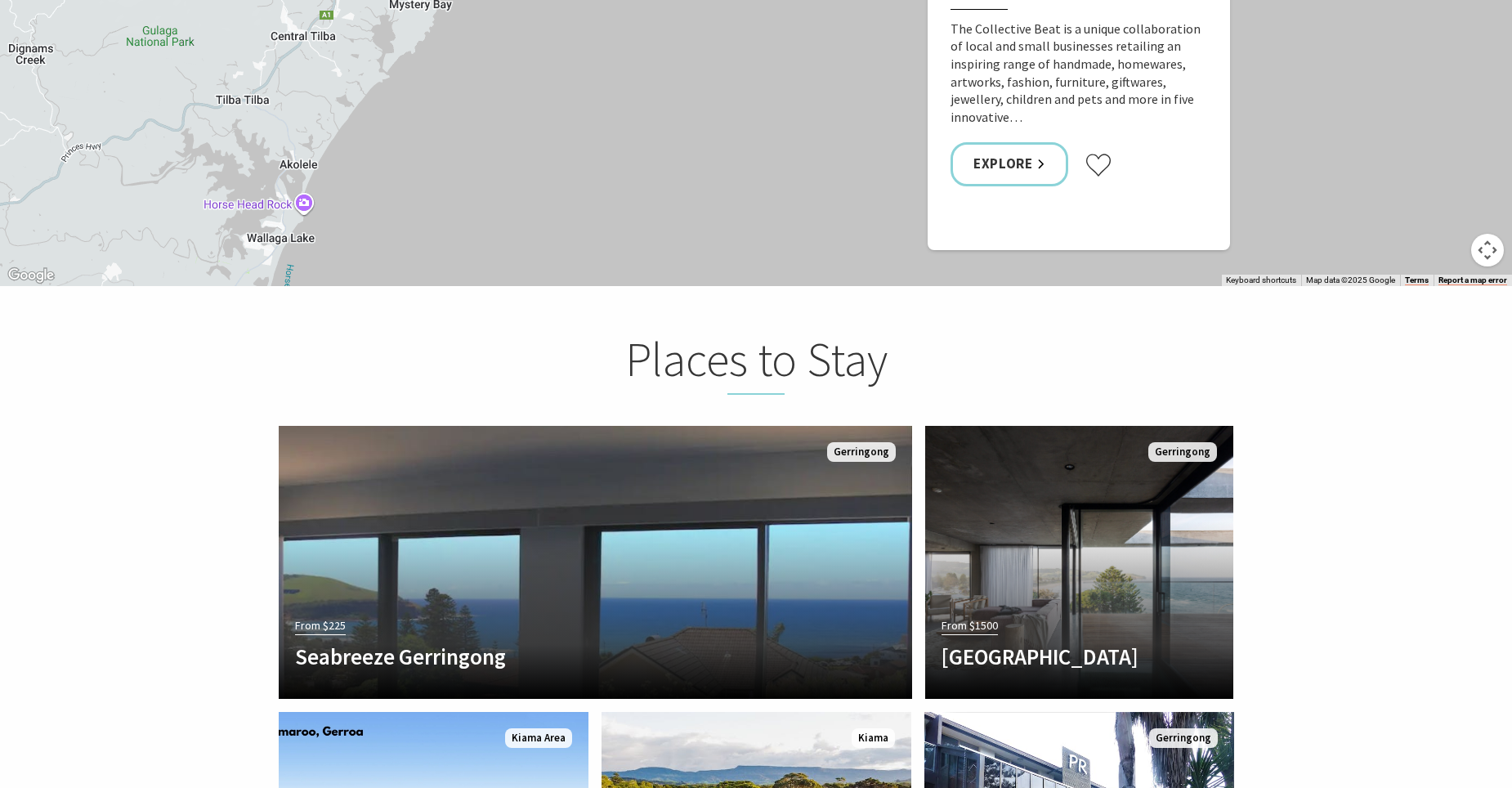
drag, startPoint x: 241, startPoint y: 194, endPoint x: 331, endPoint y: -5, distance: 218.4
click at [331, 0] on html "Skip to main content .fav-qpwo{stroke-linecap:round;stroke-linejoin:round;strok…" at bounding box center [756, 89] width 1512 height 6552
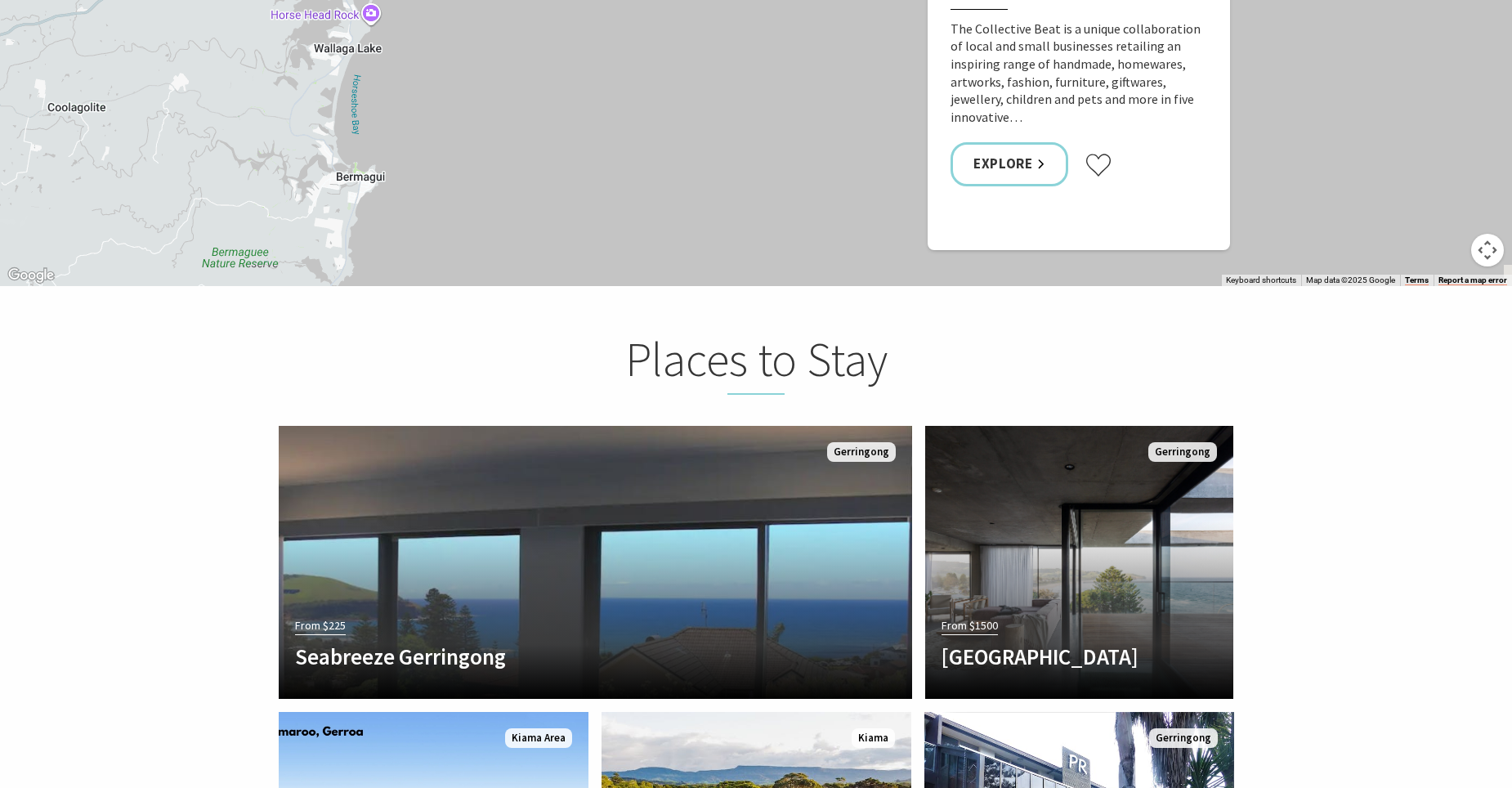
drag, startPoint x: 262, startPoint y: 183, endPoint x: 331, endPoint y: -9, distance: 204.0
click at [331, 0] on html "Skip to main content .fav-qpwo{stroke-linecap:round;stroke-linejoin:round;strok…" at bounding box center [756, 89] width 1512 height 6552
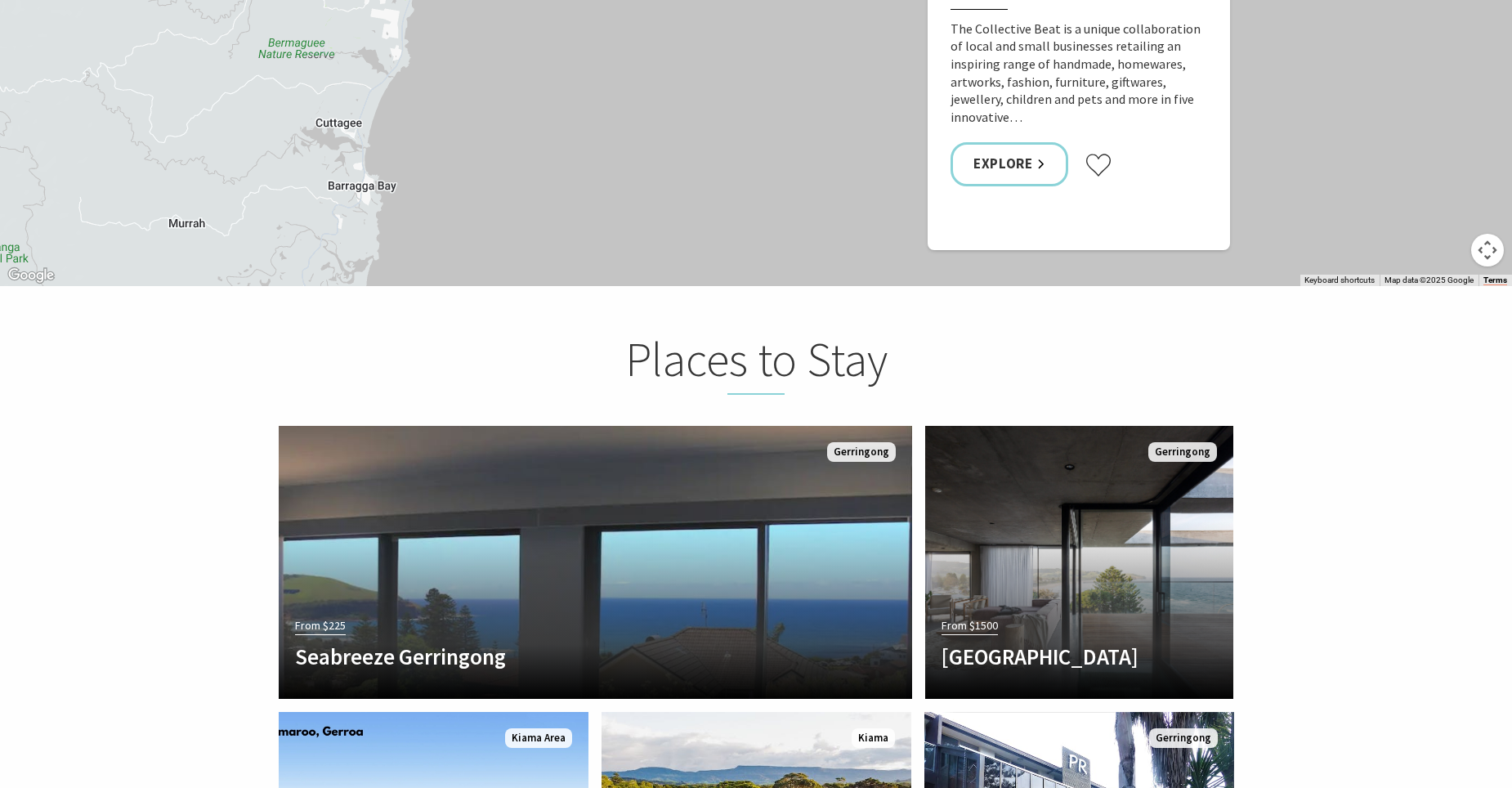
drag, startPoint x: 287, startPoint y: 198, endPoint x: 351, endPoint y: -8, distance: 215.7
click at [351, 0] on html "Skip to main content .fav-qpwo{stroke-linecap:round;stroke-linejoin:round;strok…" at bounding box center [756, 89] width 1512 height 6552
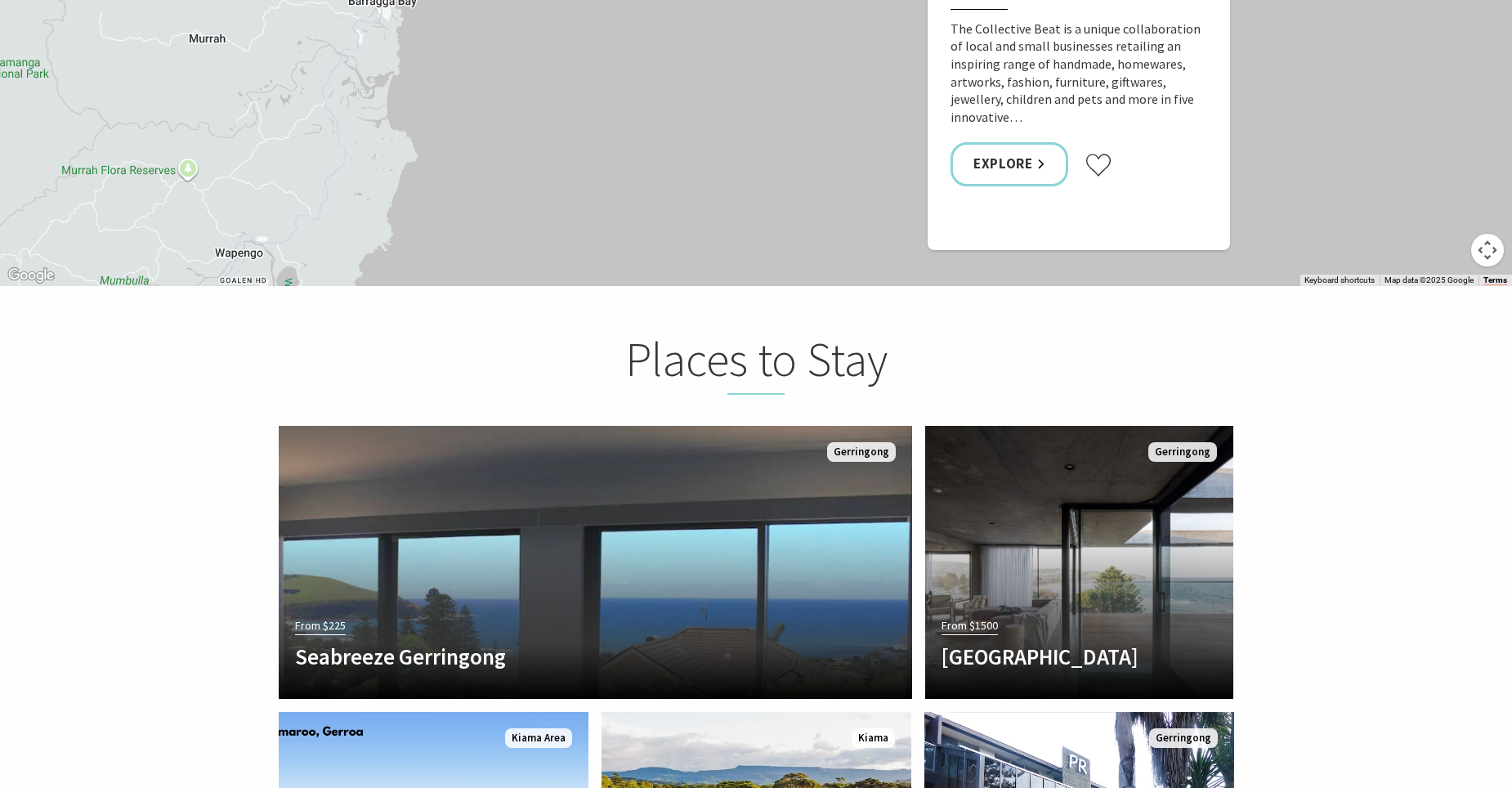
drag, startPoint x: 323, startPoint y: 189, endPoint x: 348, endPoint y: 5, distance: 185.7
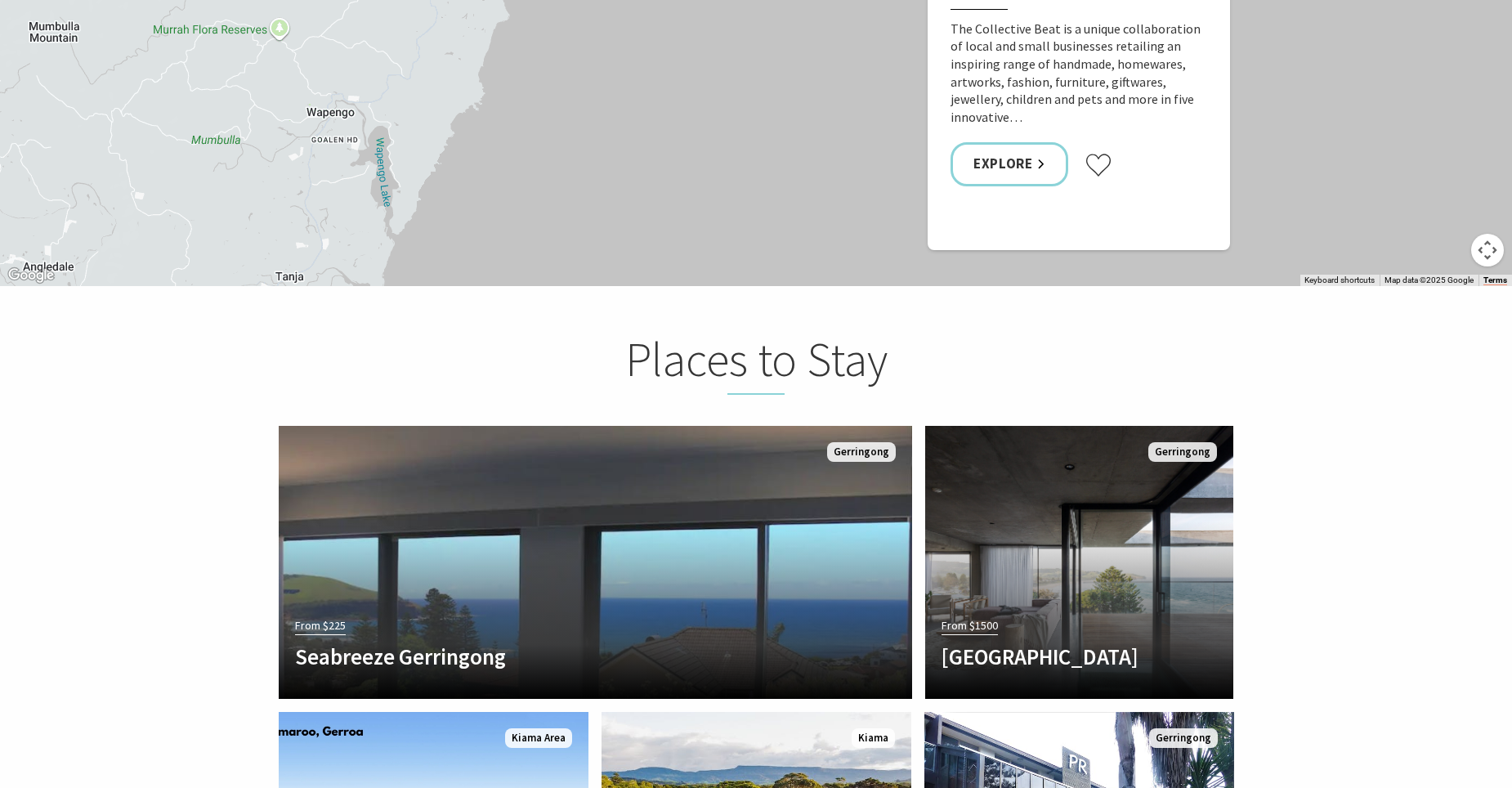
drag, startPoint x: 304, startPoint y: 163, endPoint x: 413, endPoint y: -1, distance: 196.9
click at [413, 0] on html "Skip to main content .fav-qpwo{stroke-linecap:round;stroke-linejoin:round;strok…" at bounding box center [756, 89] width 1512 height 6552
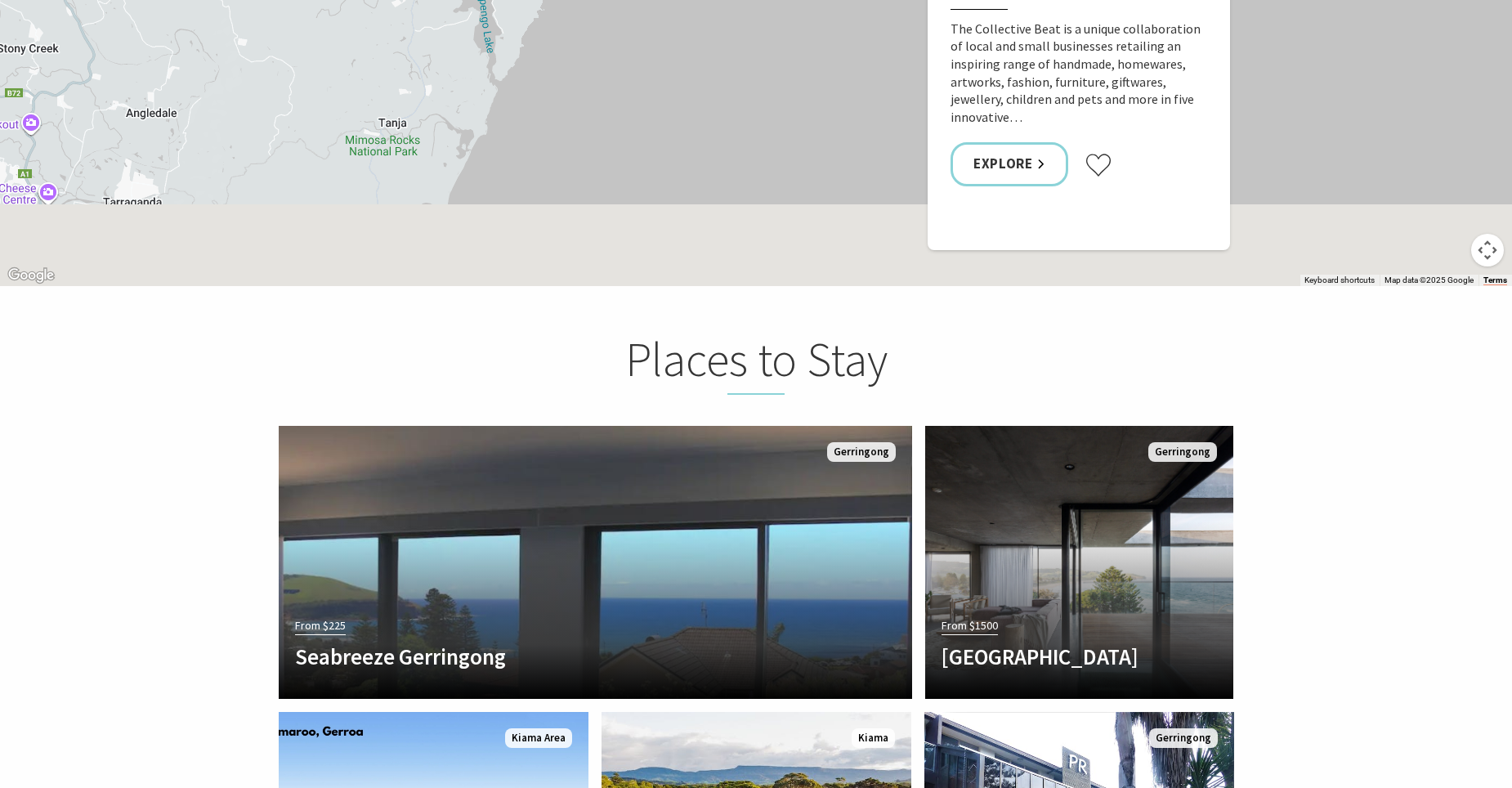
drag, startPoint x: 351, startPoint y: 189, endPoint x: 457, endPoint y: 19, distance: 200.3
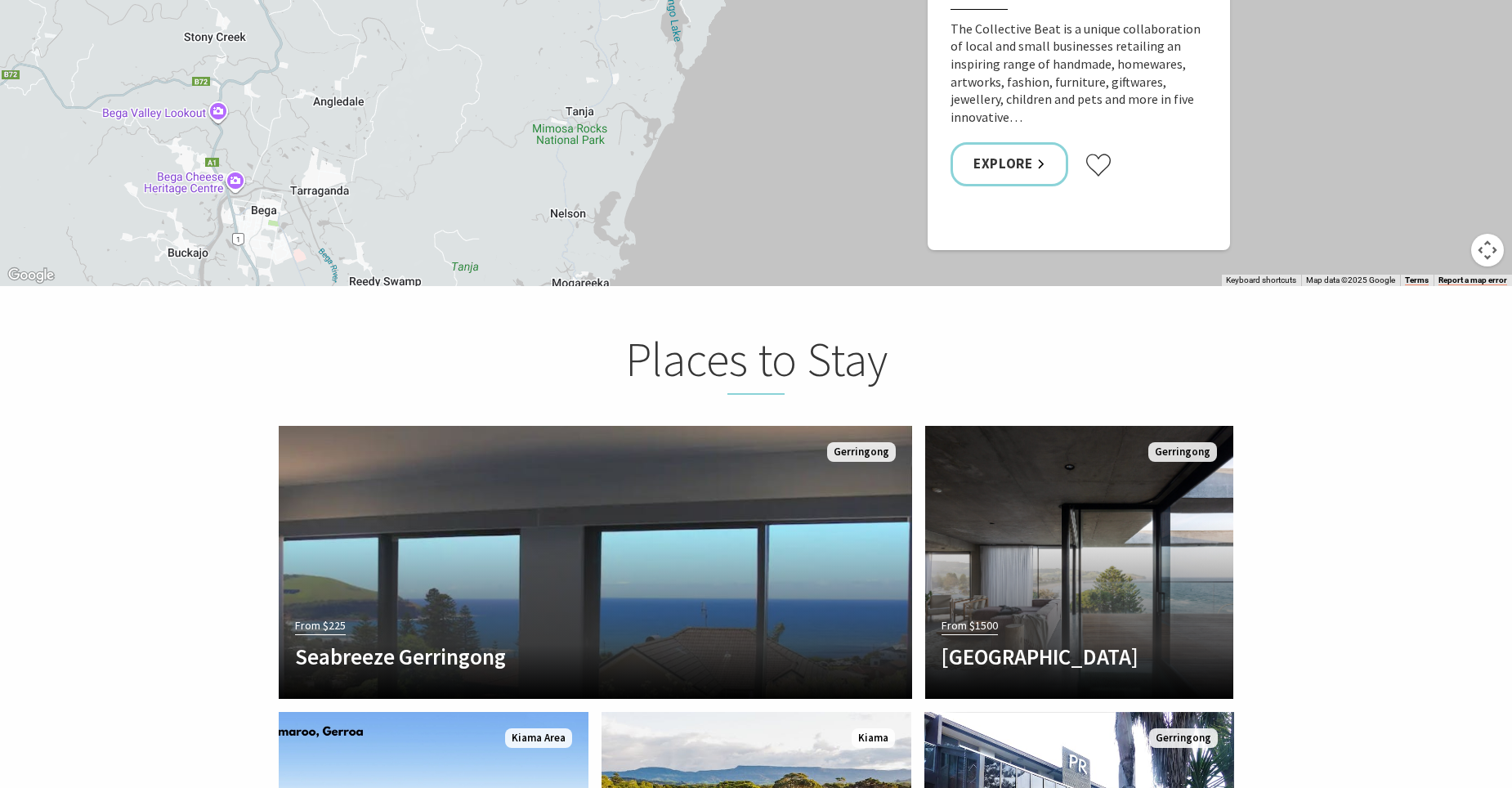
drag, startPoint x: 345, startPoint y: 177, endPoint x: 520, endPoint y: 197, distance: 176.1
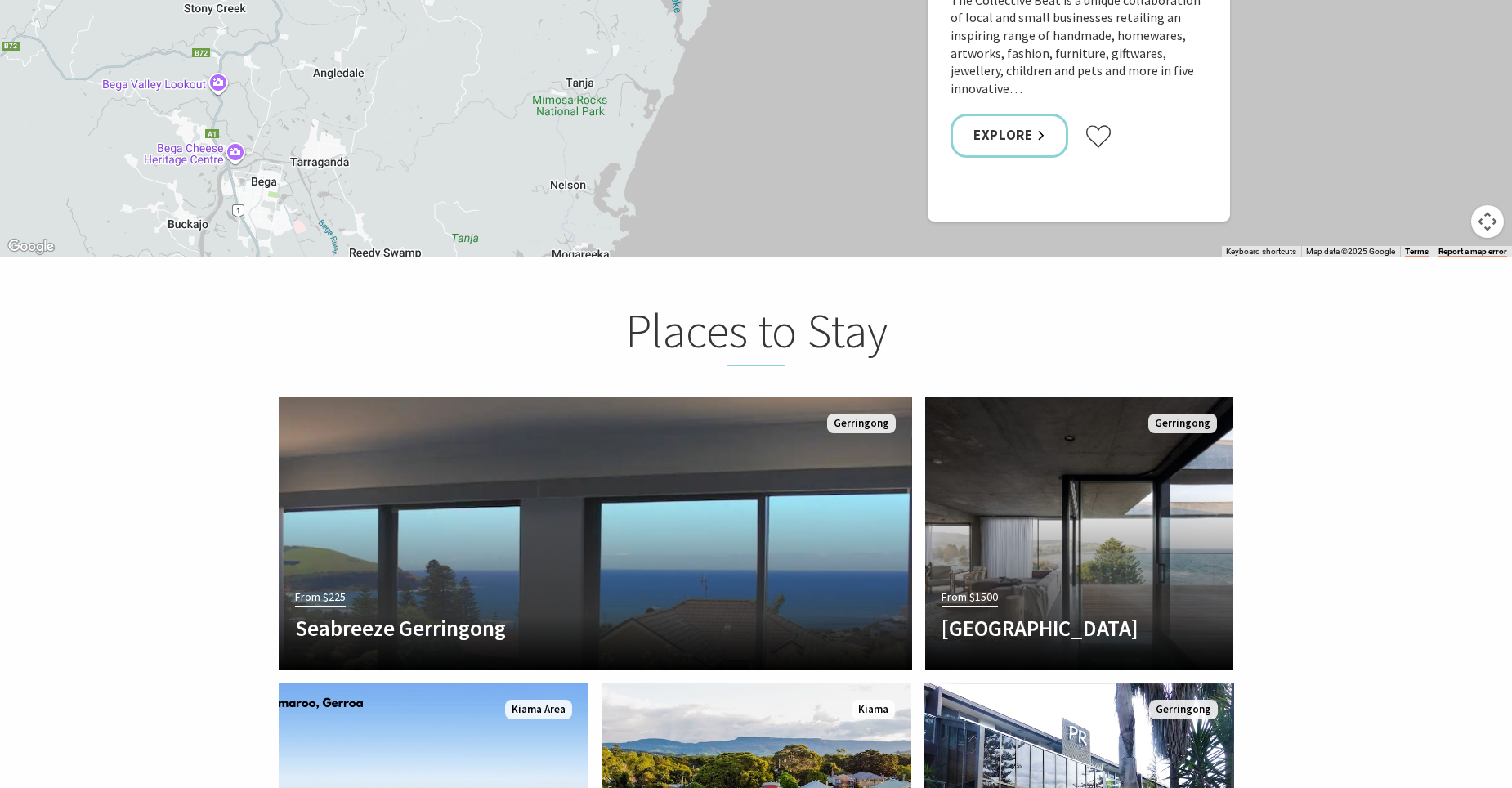
scroll to position [3105, 0]
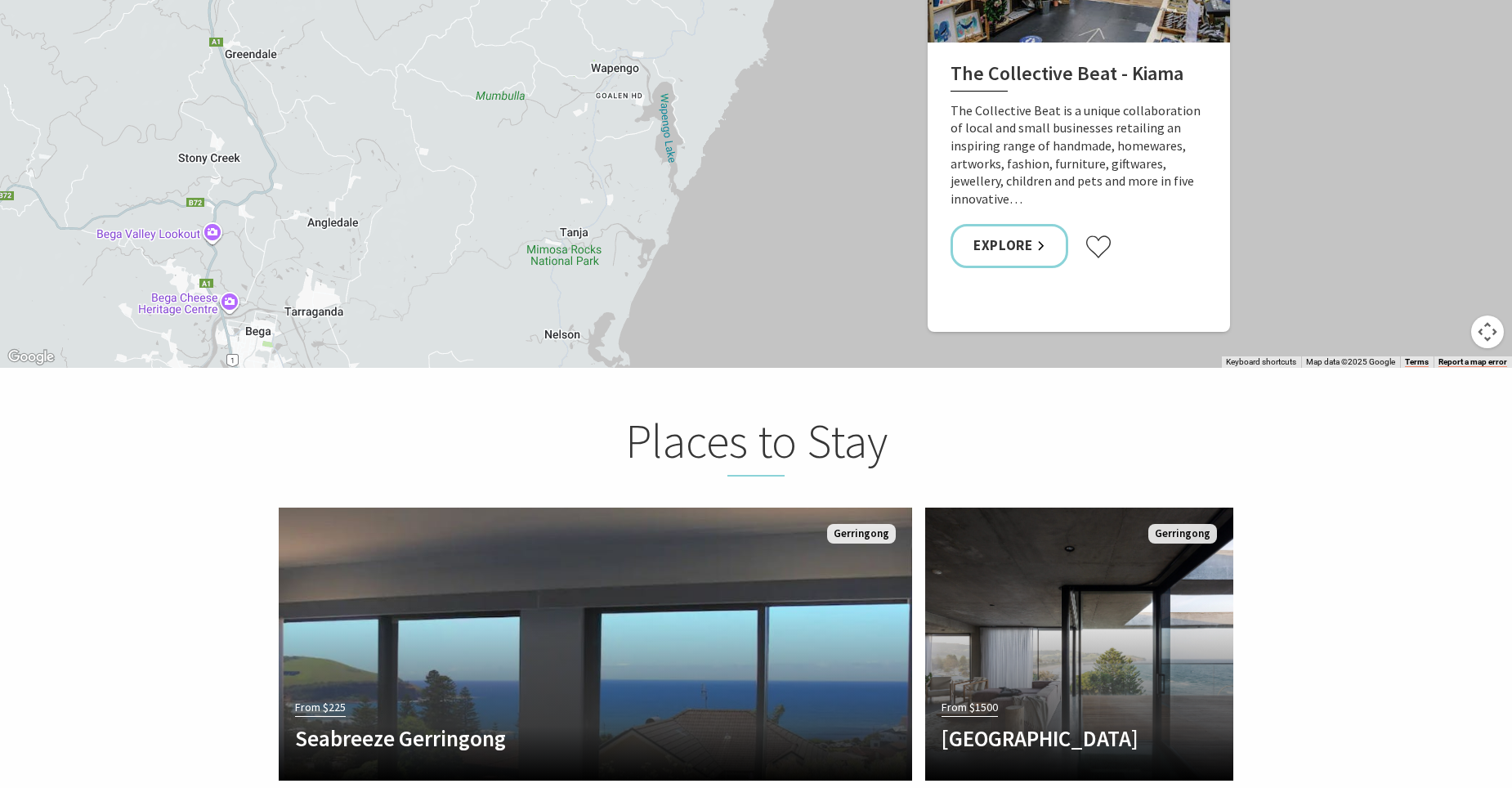
drag, startPoint x: 340, startPoint y: 216, endPoint x: 333, endPoint y: 258, distance: 42.6
click at [333, 258] on div "The Collective Beat - Kiama Gerringong Heritage Museum Fern Street Gallery Will…" at bounding box center [756, 73] width 1512 height 588
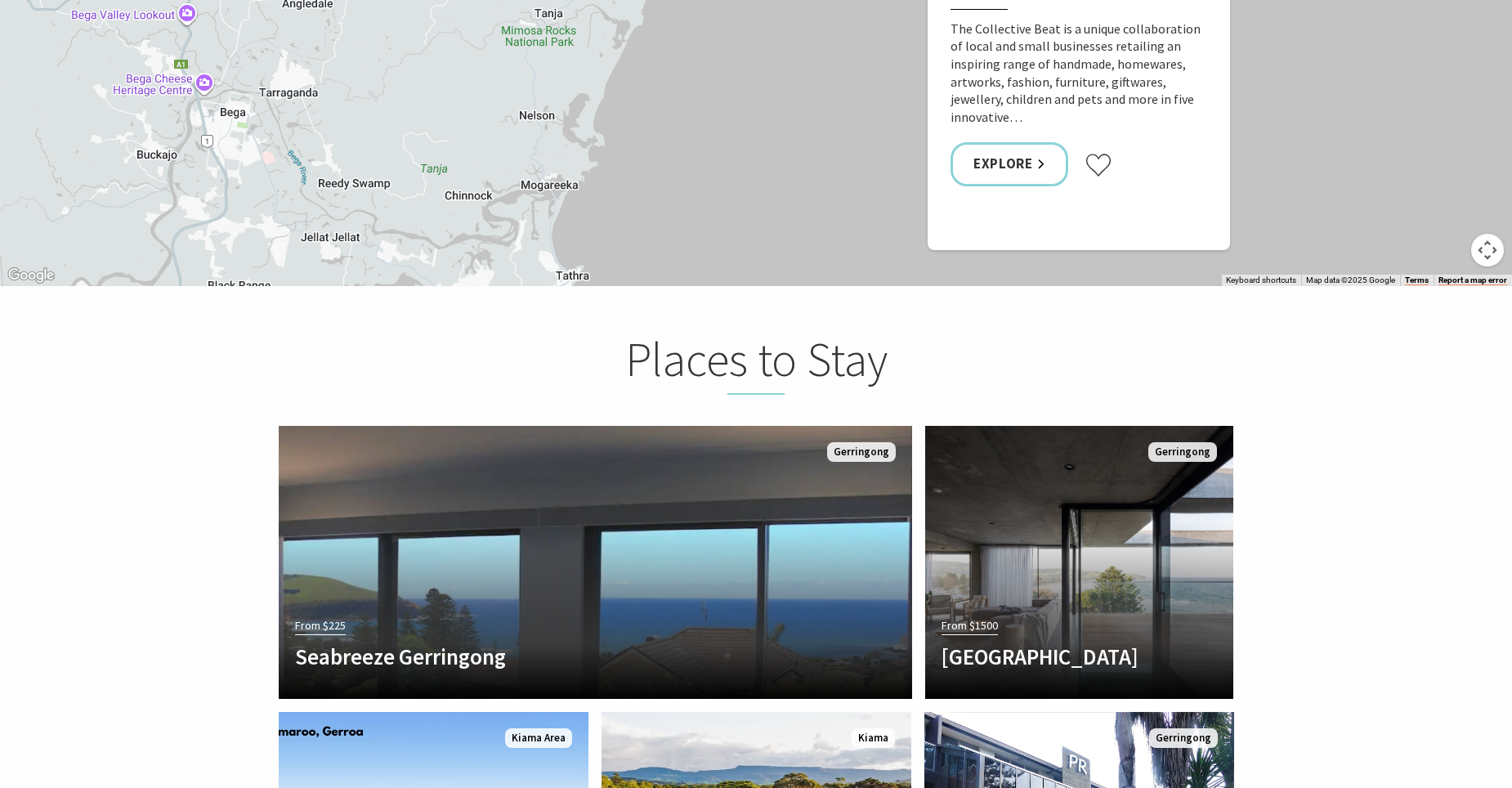
drag, startPoint x: 323, startPoint y: 219, endPoint x: 295, endPoint y: 75, distance: 146.7
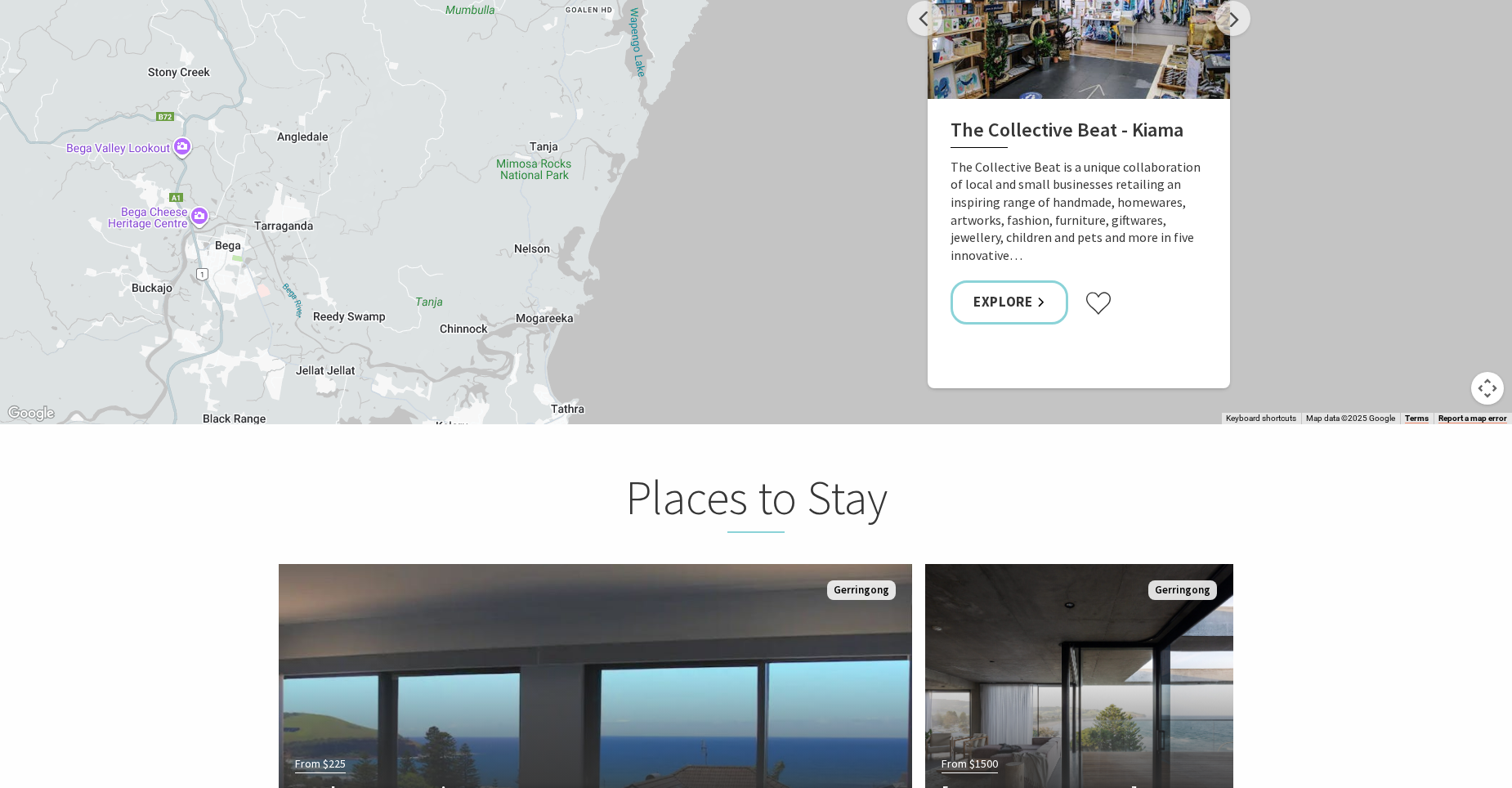
scroll to position [2941, 0]
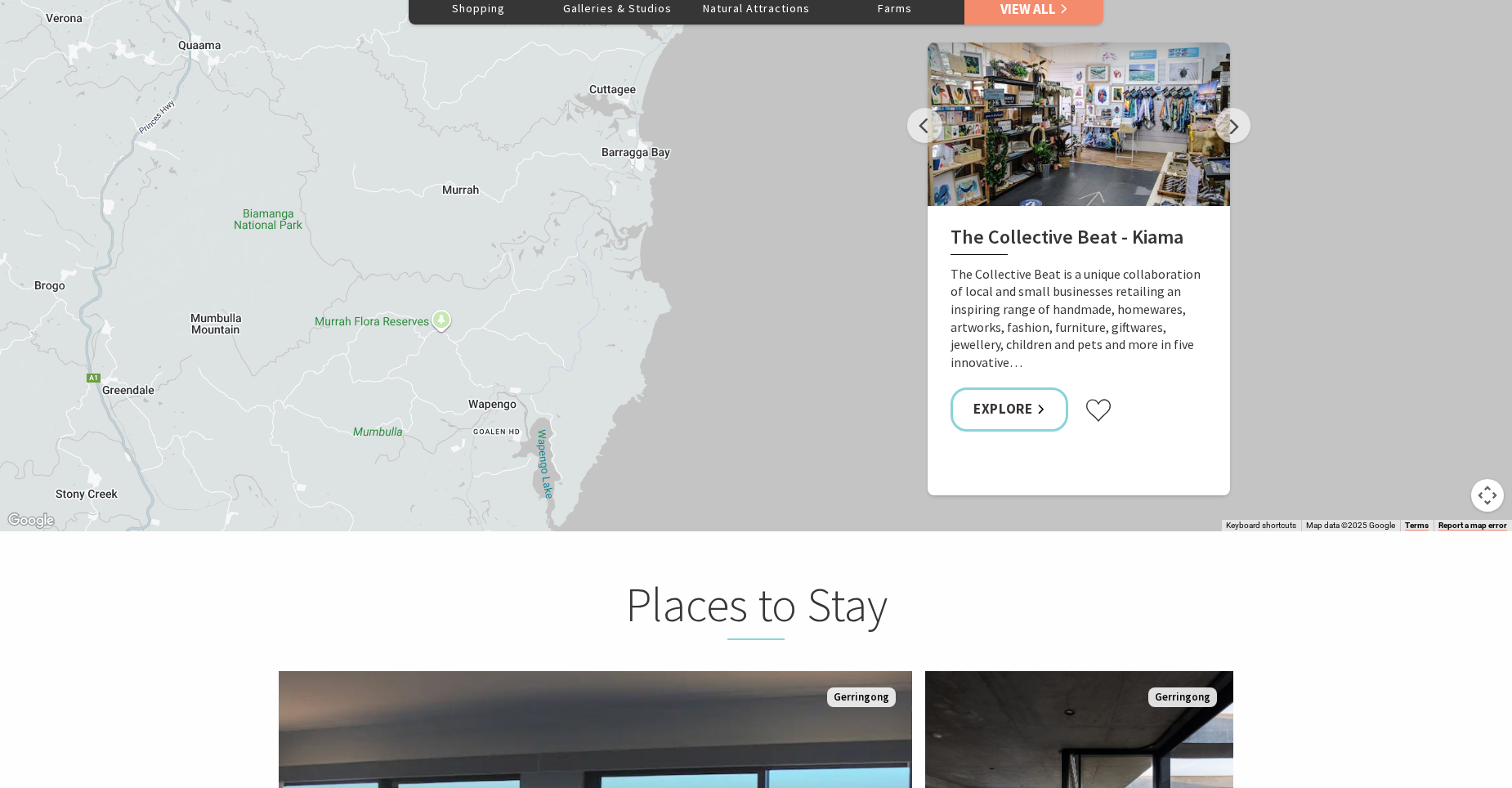
drag, startPoint x: 367, startPoint y: 290, endPoint x: 273, endPoint y: 609, distance: 332.6
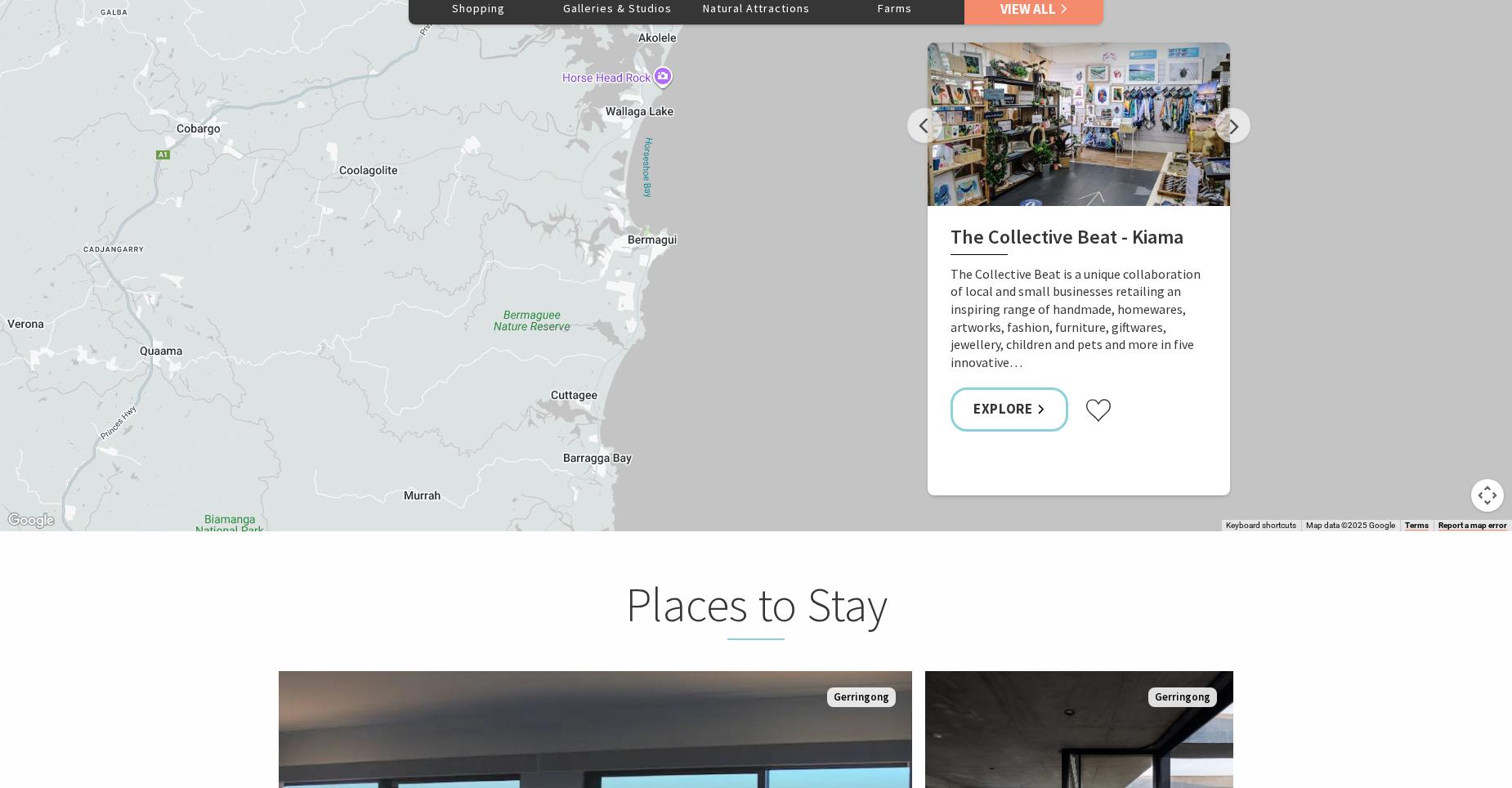
drag, startPoint x: 425, startPoint y: 177, endPoint x: 387, endPoint y: 485, distance: 310.3
click at [387, 485] on div "The Collective Beat - Kiama Gerringong Heritage Museum Fern Street Gallery Will…" at bounding box center [756, 236] width 1512 height 588
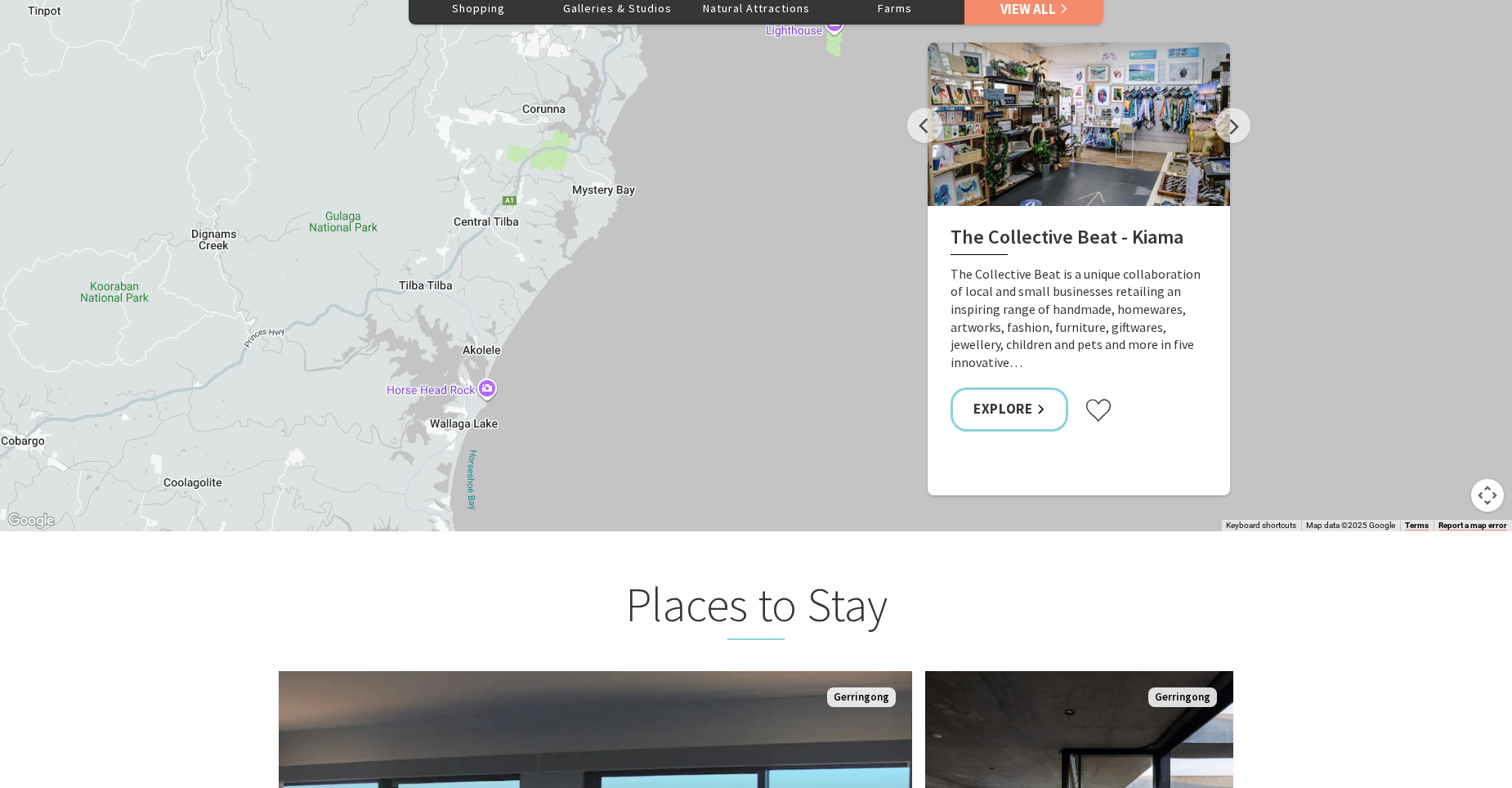
drag, startPoint x: 504, startPoint y: 124, endPoint x: 322, endPoint y: 439, distance: 363.8
click at [322, 439] on div "The Collective Beat - Kiama Gerringong Heritage Museum Fern Street Gallery Will…" at bounding box center [756, 236] width 1512 height 588
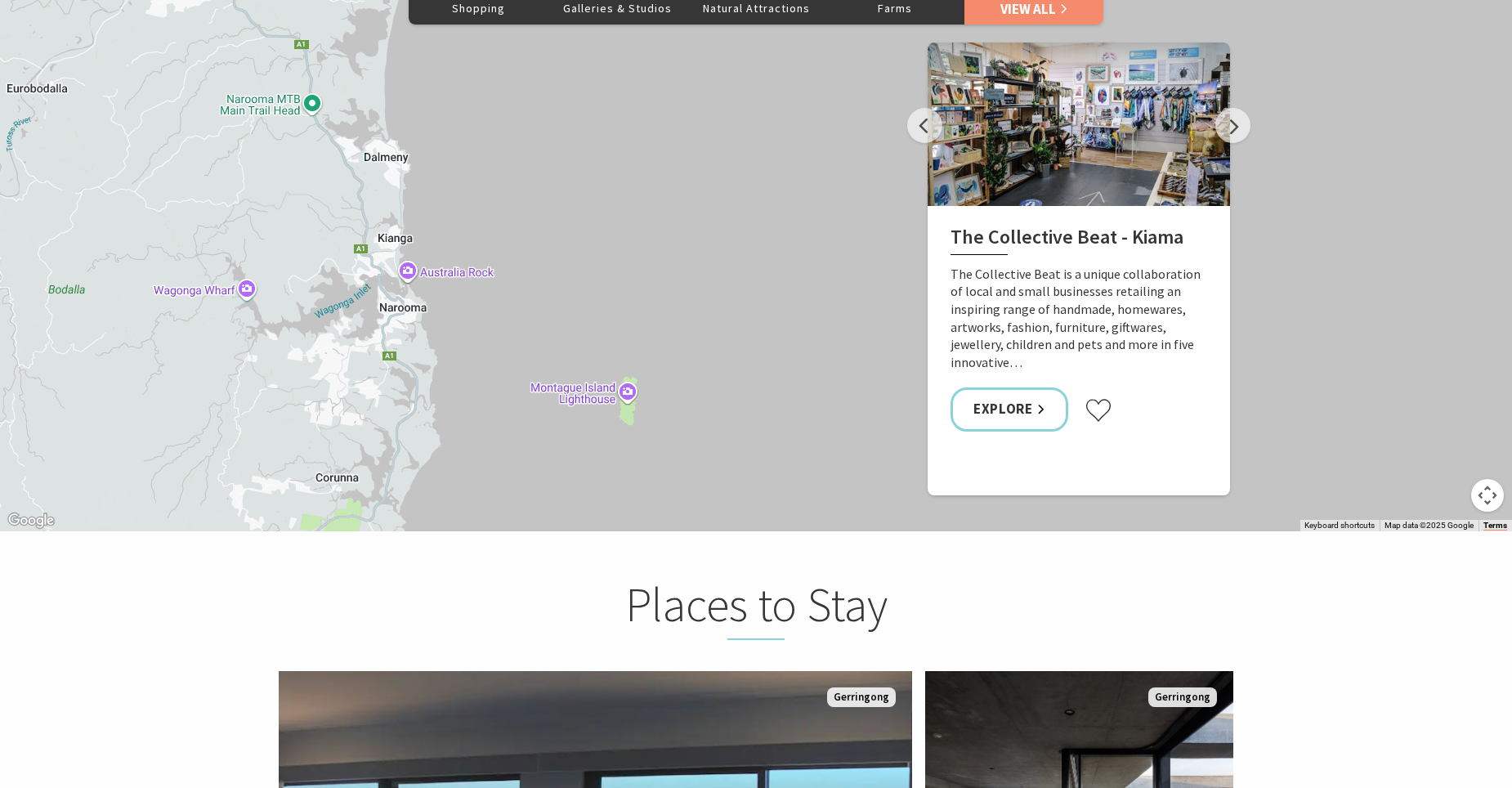
drag, startPoint x: 483, startPoint y: 186, endPoint x: 301, endPoint y: 538, distance: 396.3
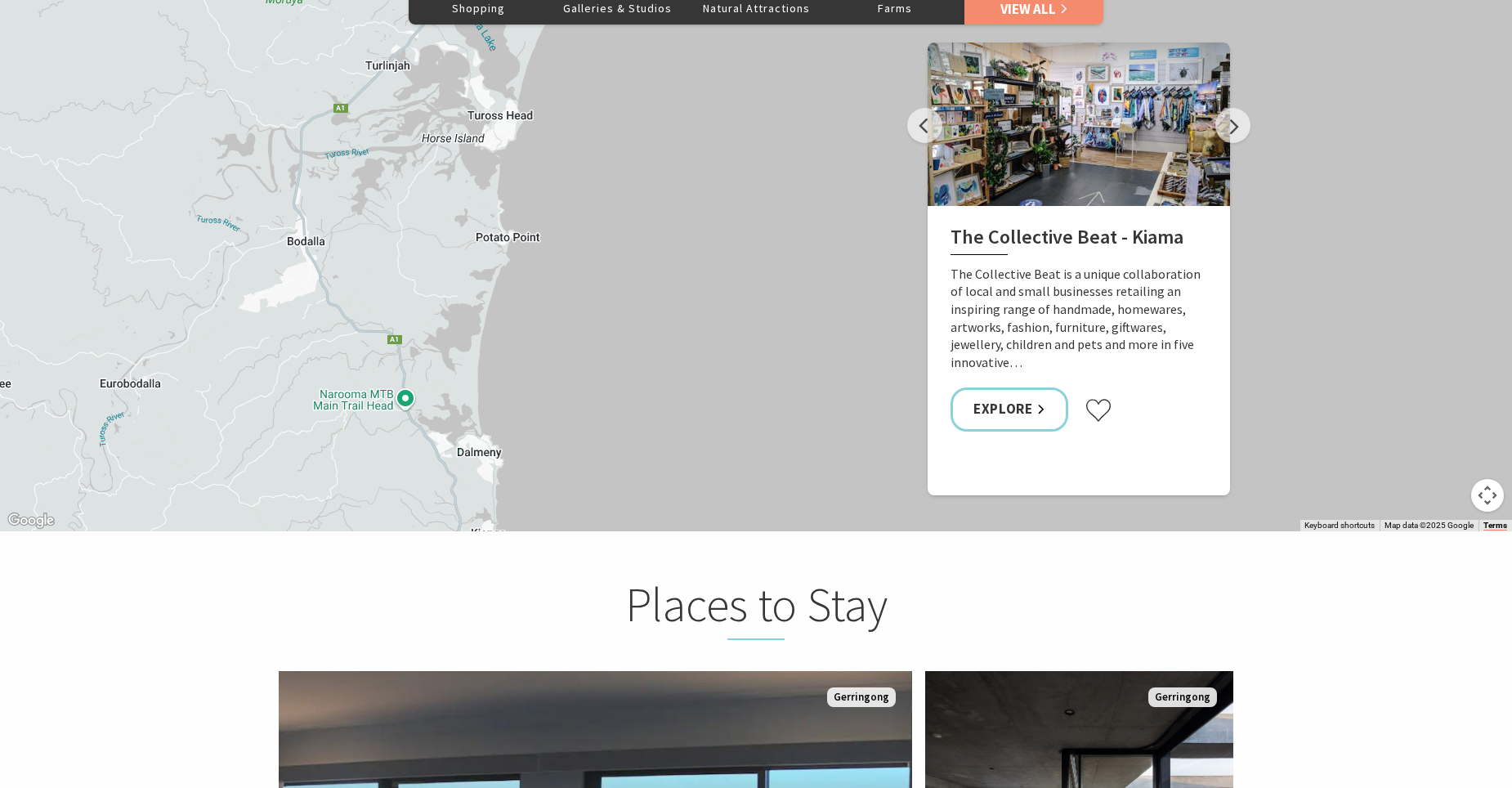
drag, startPoint x: 328, startPoint y: 238, endPoint x: 412, endPoint y: 526, distance: 300.0
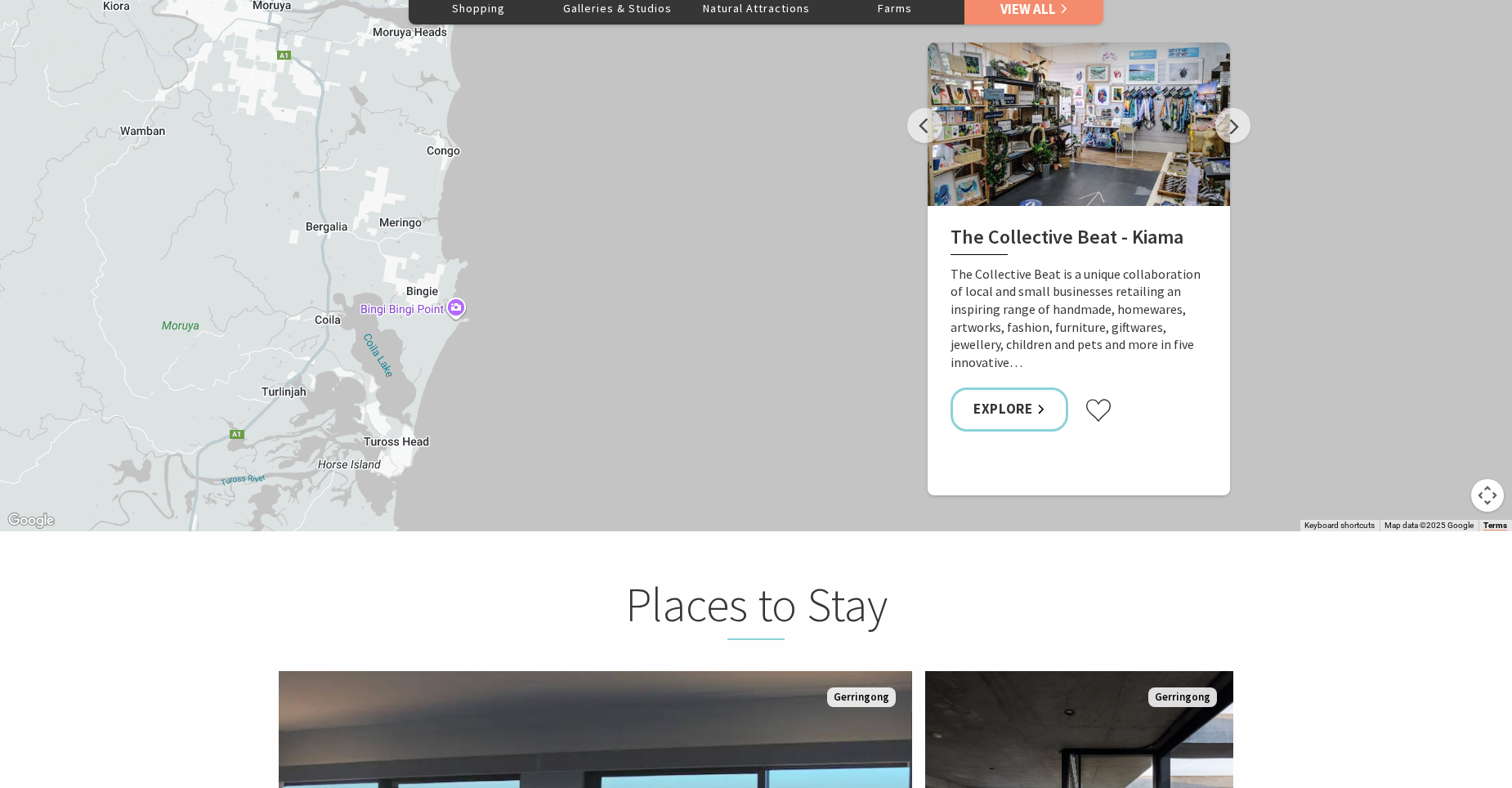
drag, startPoint x: 423, startPoint y: 176, endPoint x: 333, endPoint y: 477, distance: 314.2
click at [319, 502] on div "The Collective Beat - Kiama Gerringong Heritage Museum Fern Street Gallery Will…" at bounding box center [756, 236] width 1512 height 588
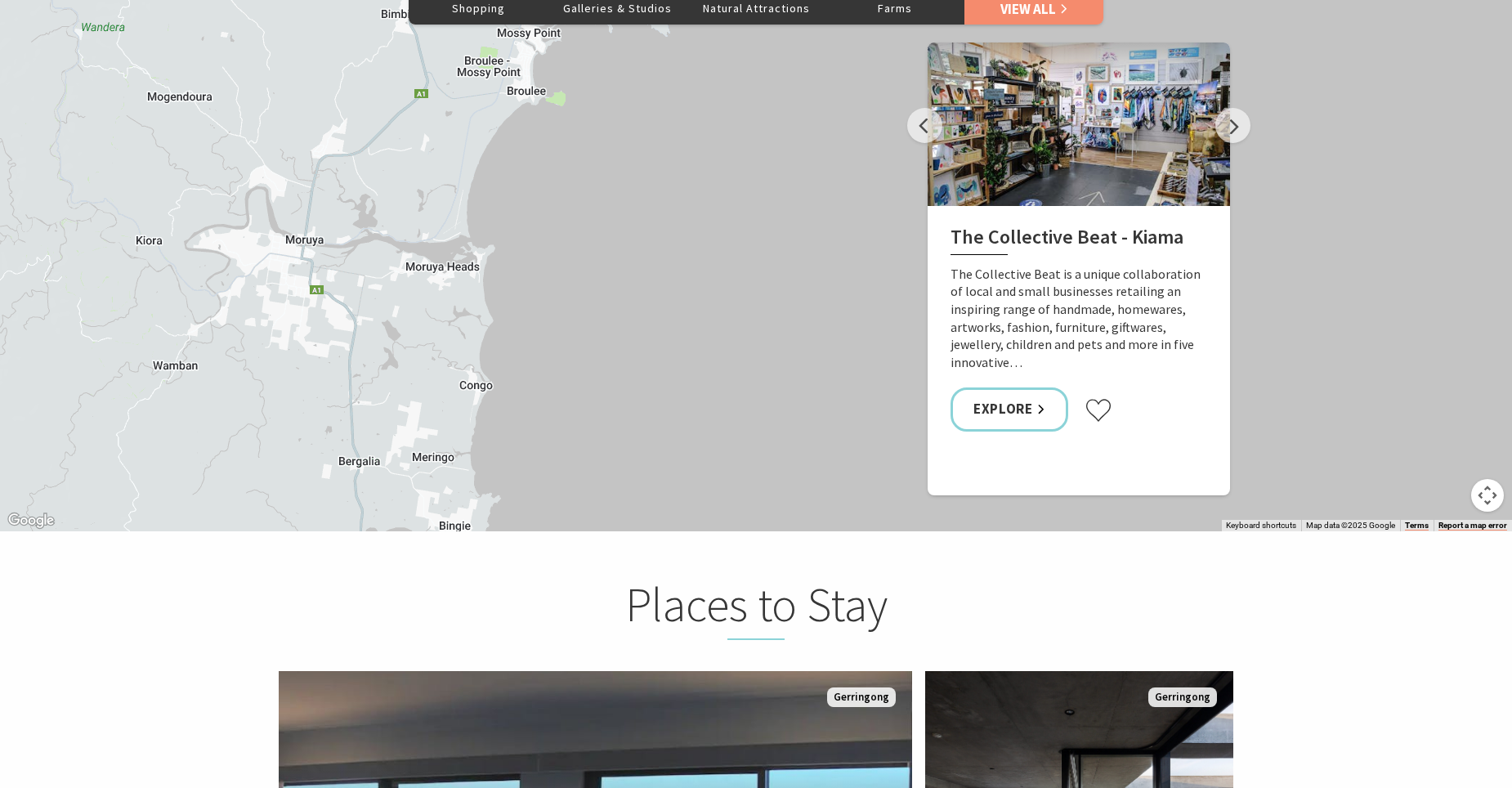
drag, startPoint x: 369, startPoint y: 227, endPoint x: 402, endPoint y: 466, distance: 241.3
click at [402, 466] on div "The Collective Beat - Kiama Gerringong Heritage Museum Fern Street Gallery Will…" at bounding box center [756, 236] width 1512 height 588
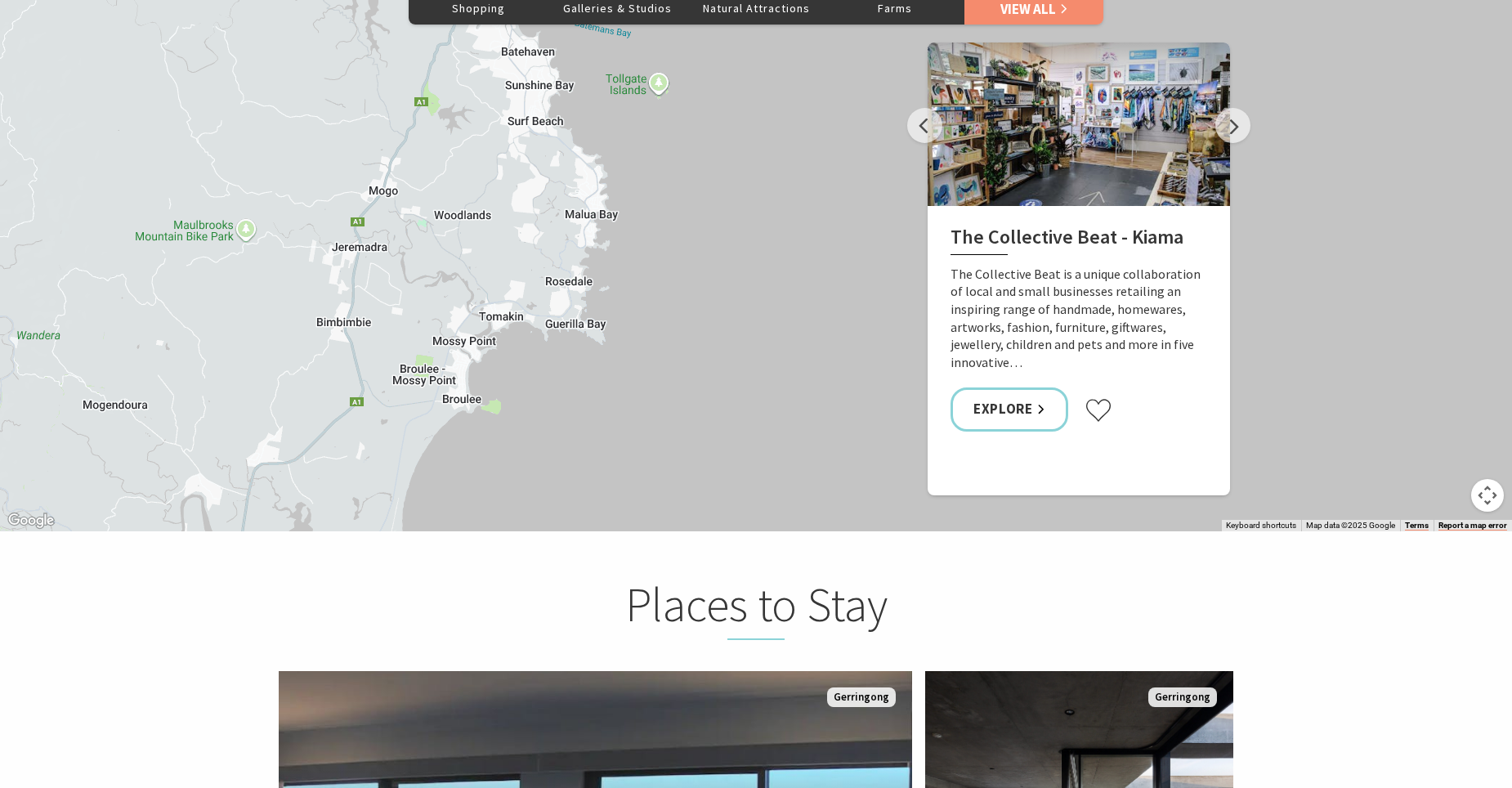
drag, startPoint x: 417, startPoint y: 248, endPoint x: 362, endPoint y: 480, distance: 238.4
click at [362, 480] on div "The Collective Beat - Kiama Gerringong Heritage Museum Fern Street Gallery Will…" at bounding box center [756, 236] width 1512 height 588
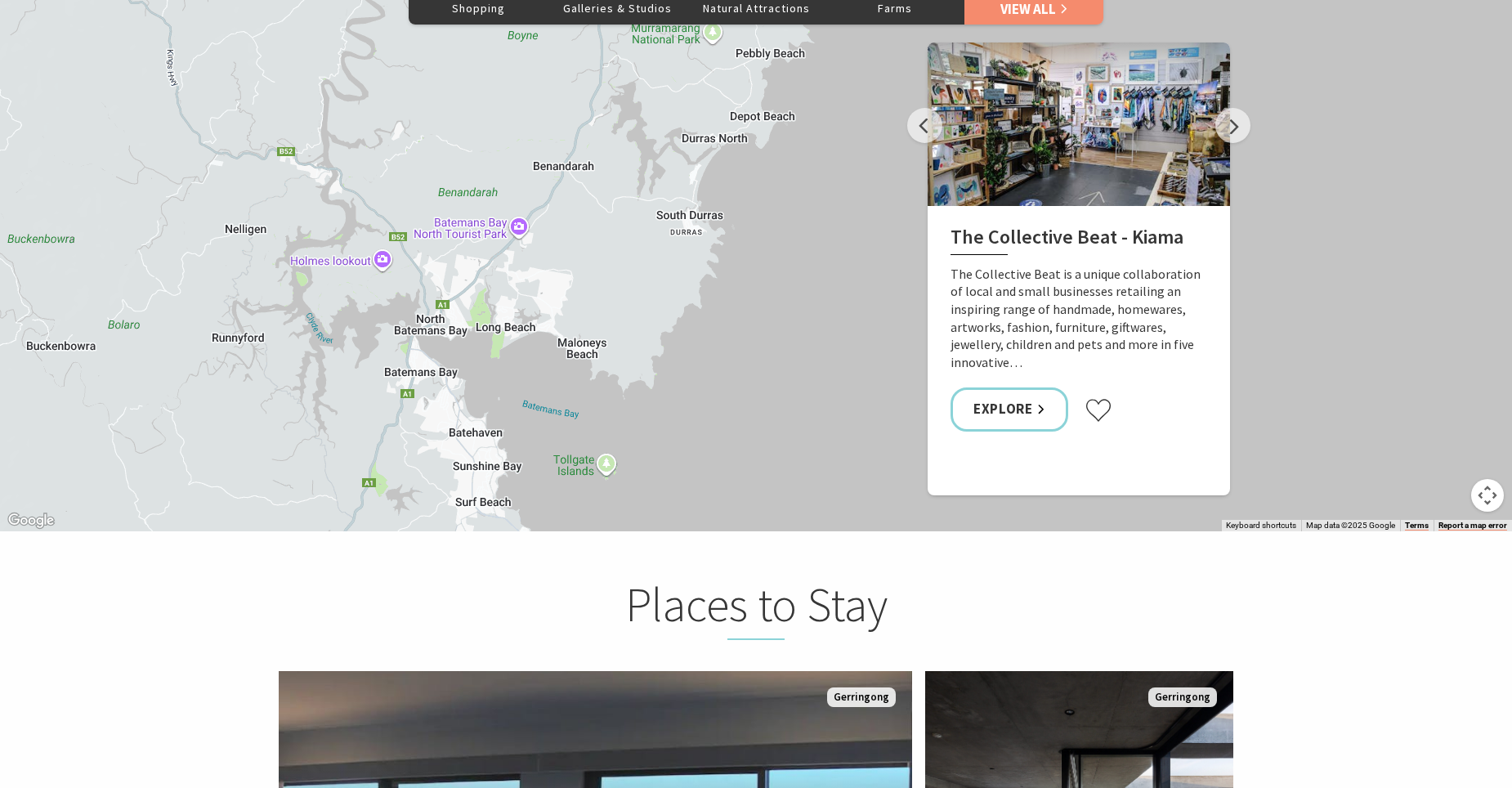
drag, startPoint x: 473, startPoint y: 213, endPoint x: 421, endPoint y: 540, distance: 331.1
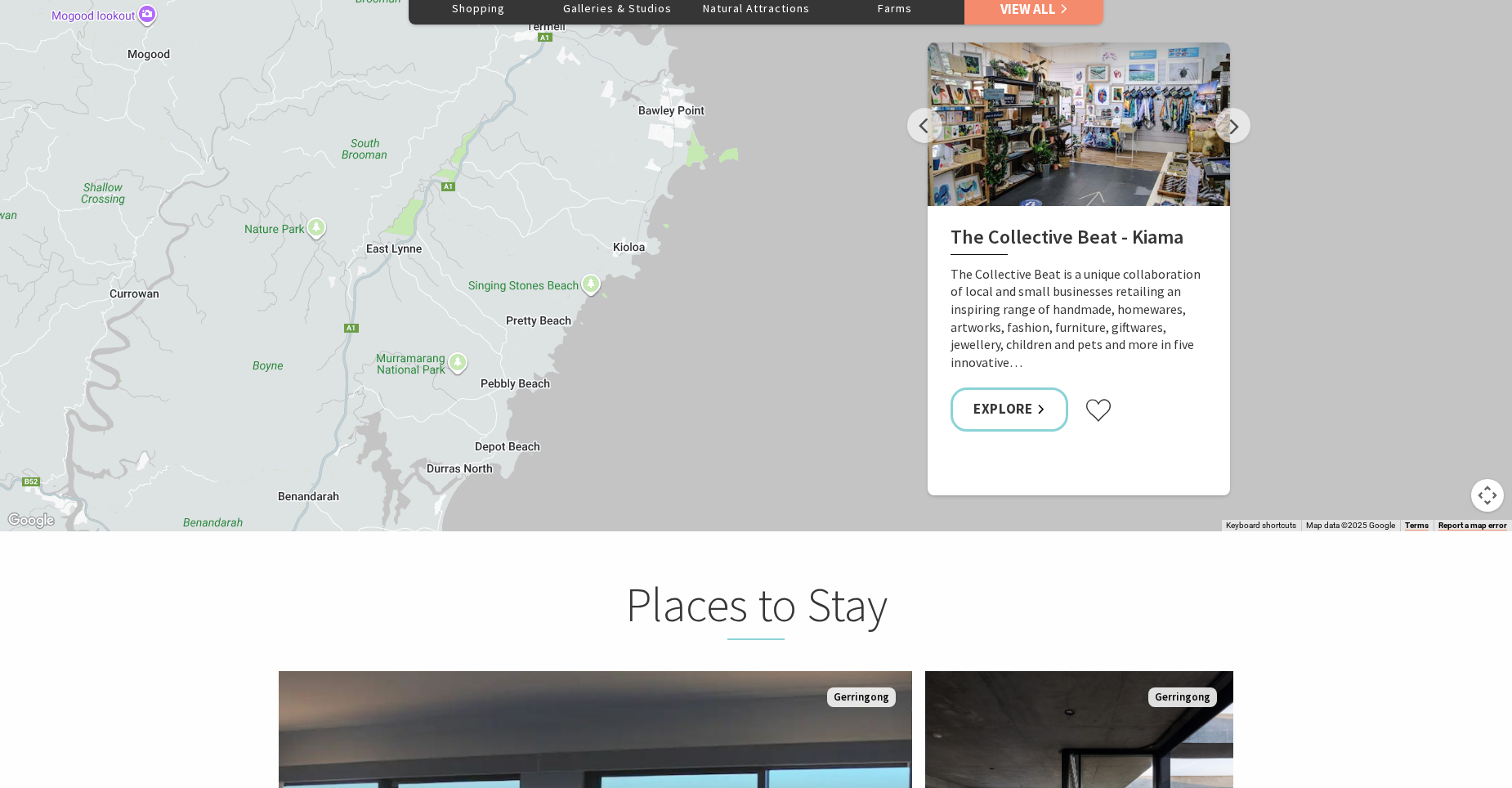
drag, startPoint x: 694, startPoint y: 220, endPoint x: 434, endPoint y: 564, distance: 431.2
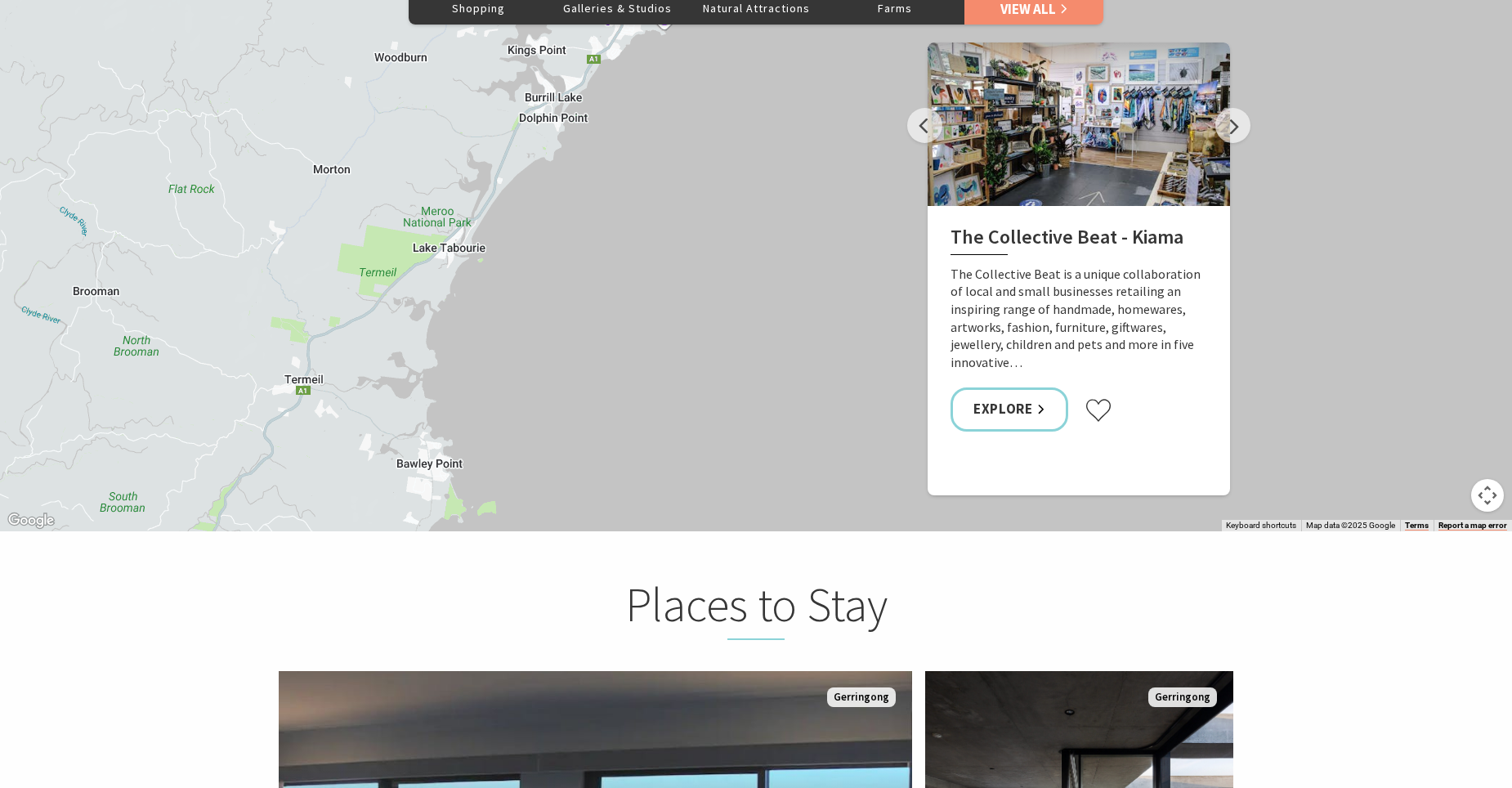
drag, startPoint x: 622, startPoint y: 136, endPoint x: 376, endPoint y: 493, distance: 433.5
click at [376, 493] on div "The Collective Beat - Kiama Gerringong Heritage Museum Fern Street Gallery Will…" at bounding box center [756, 236] width 1512 height 588
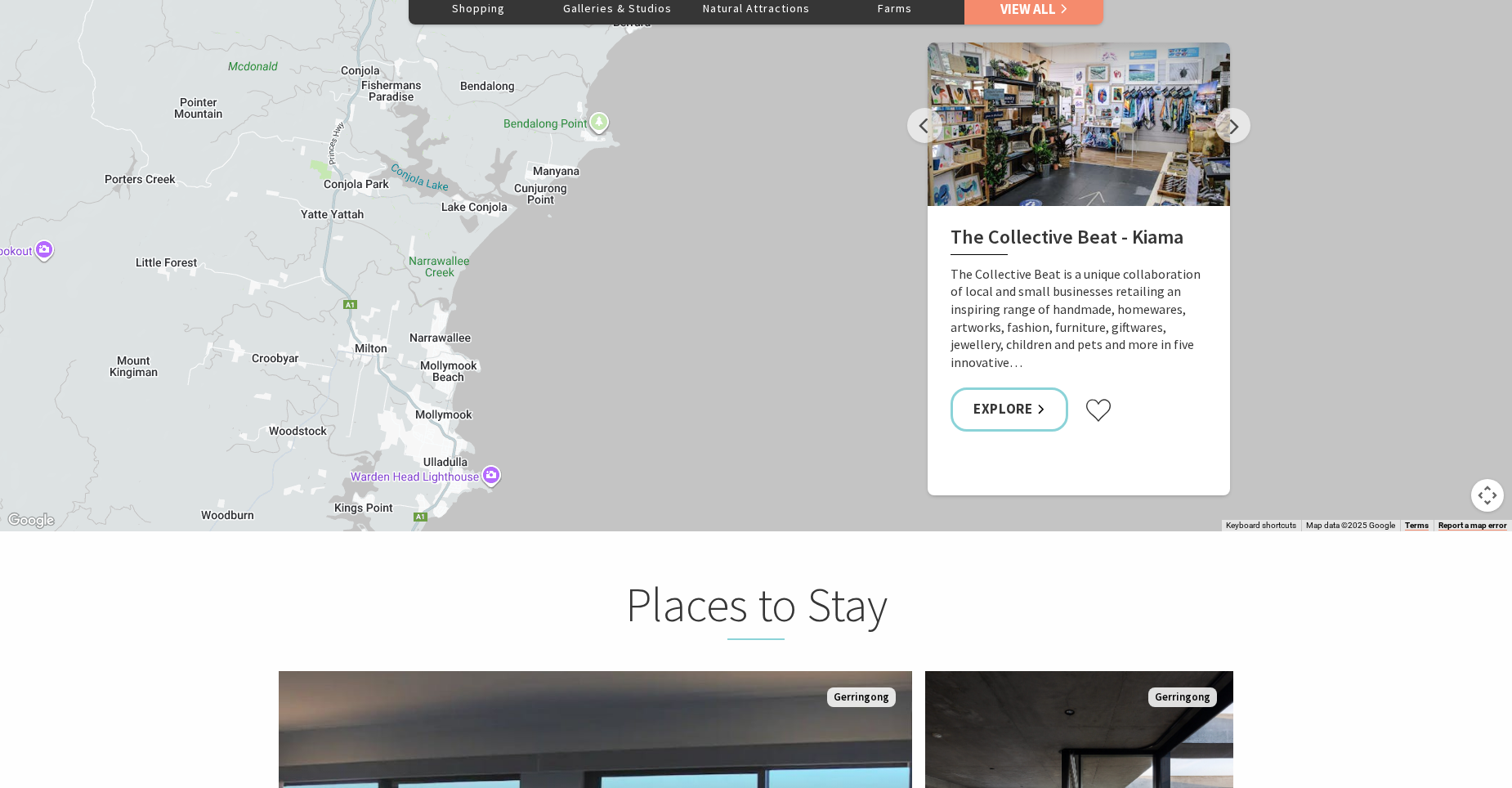
drag, startPoint x: 578, startPoint y: 56, endPoint x: 424, endPoint y: 476, distance: 447.3
click at [416, 494] on div "The Collective Beat - Kiama Gerringong Heritage Museum Fern Street Gallery Will…" at bounding box center [756, 236] width 1512 height 588
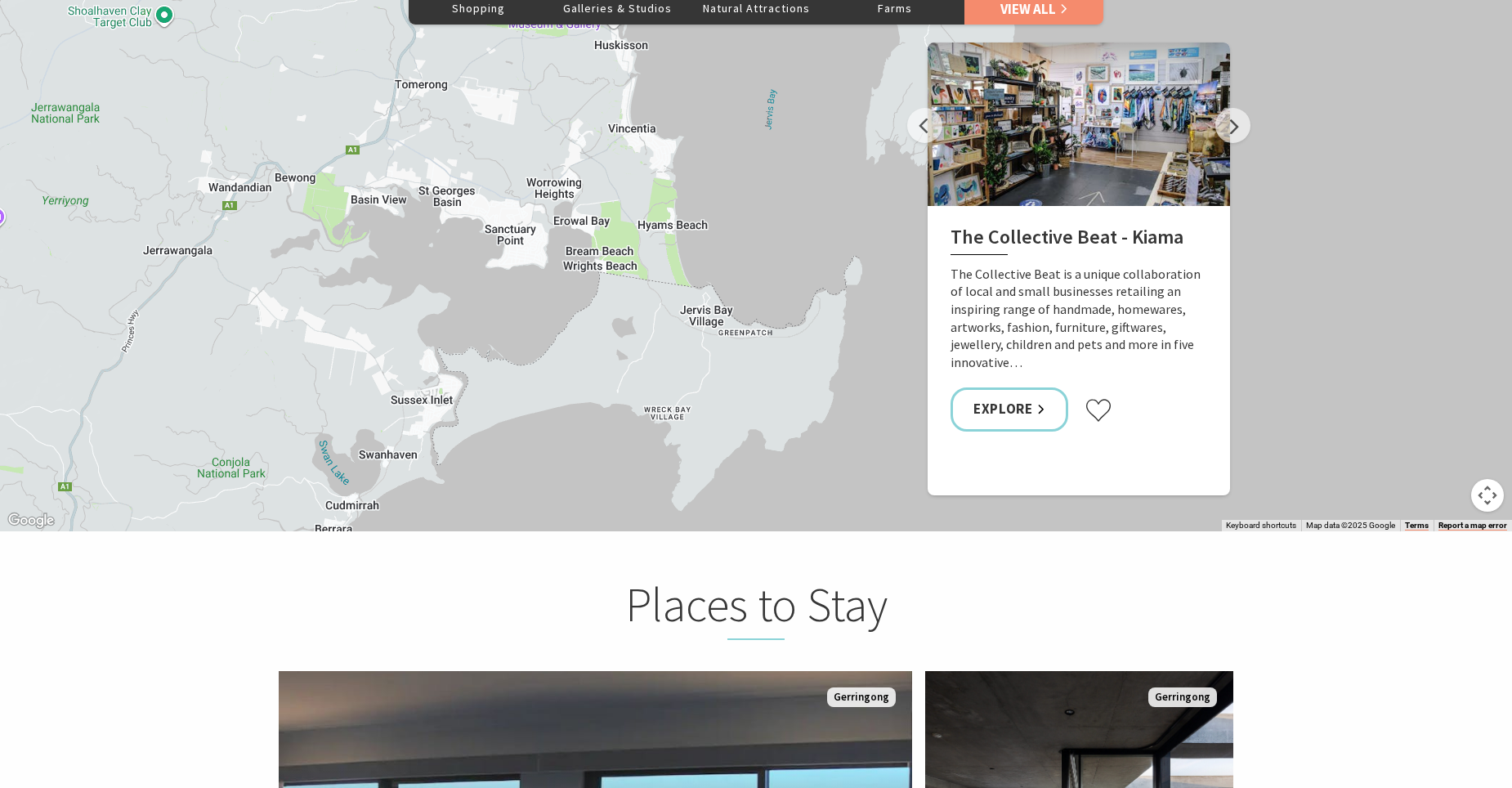
drag, startPoint x: 576, startPoint y: 66, endPoint x: 275, endPoint y: 577, distance: 593.1
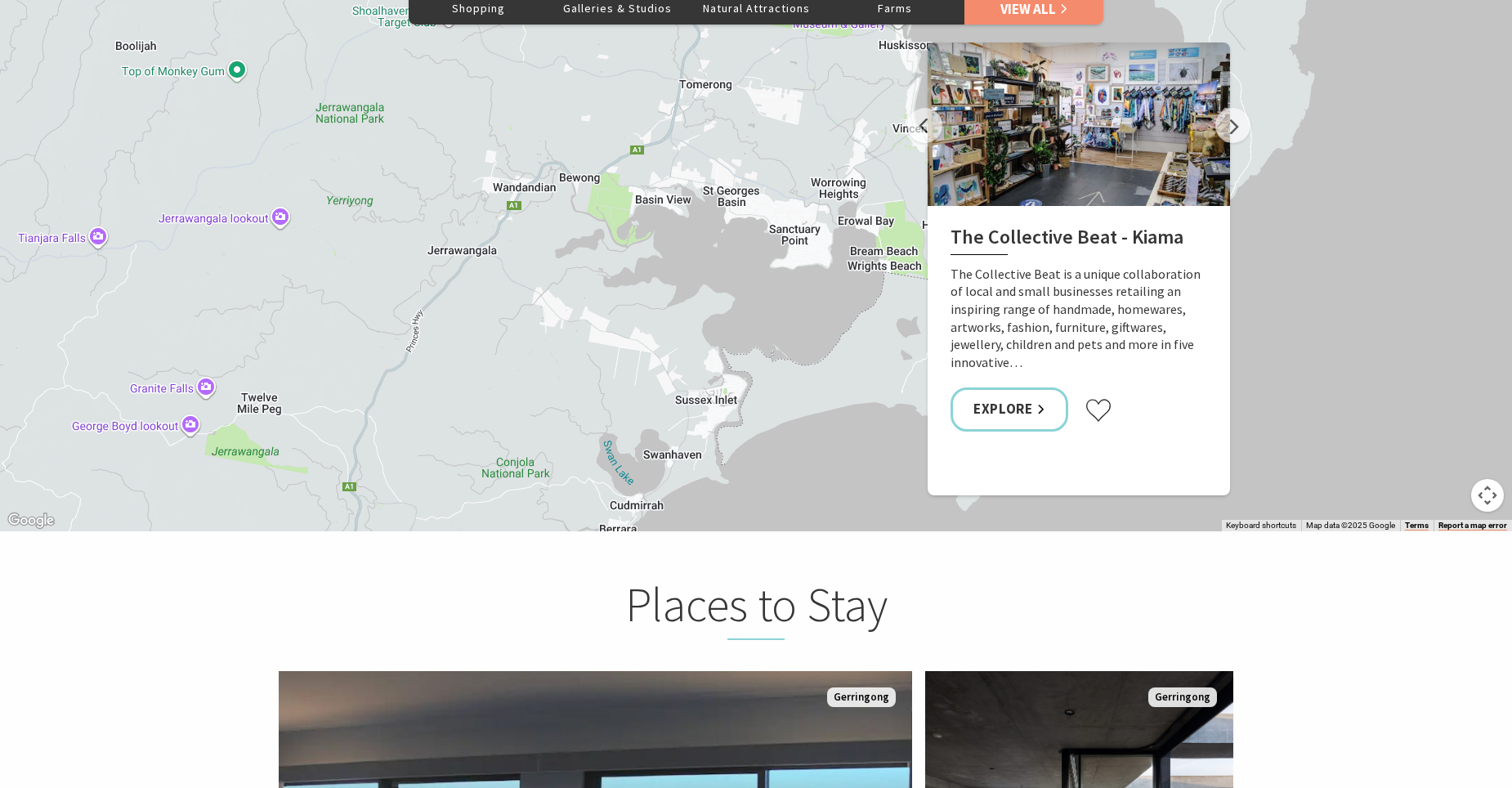
drag, startPoint x: 323, startPoint y: 226, endPoint x: 611, endPoint y: 226, distance: 288.0
click at [611, 226] on div "The Collective Beat - Kiama Gerringong Heritage Museum Fern Street Gallery Will…" at bounding box center [756, 236] width 1512 height 588
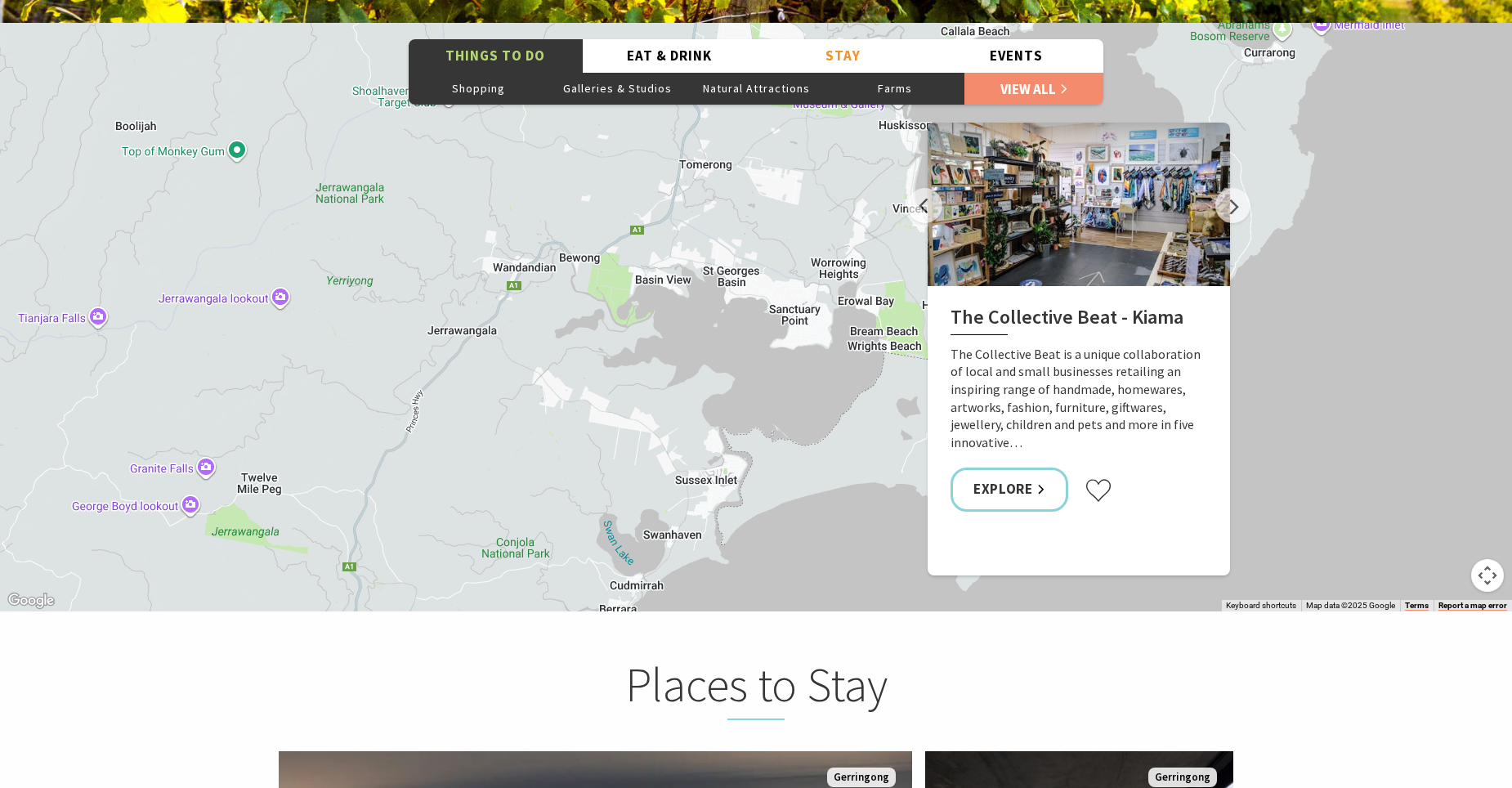
scroll to position [2859, 0]
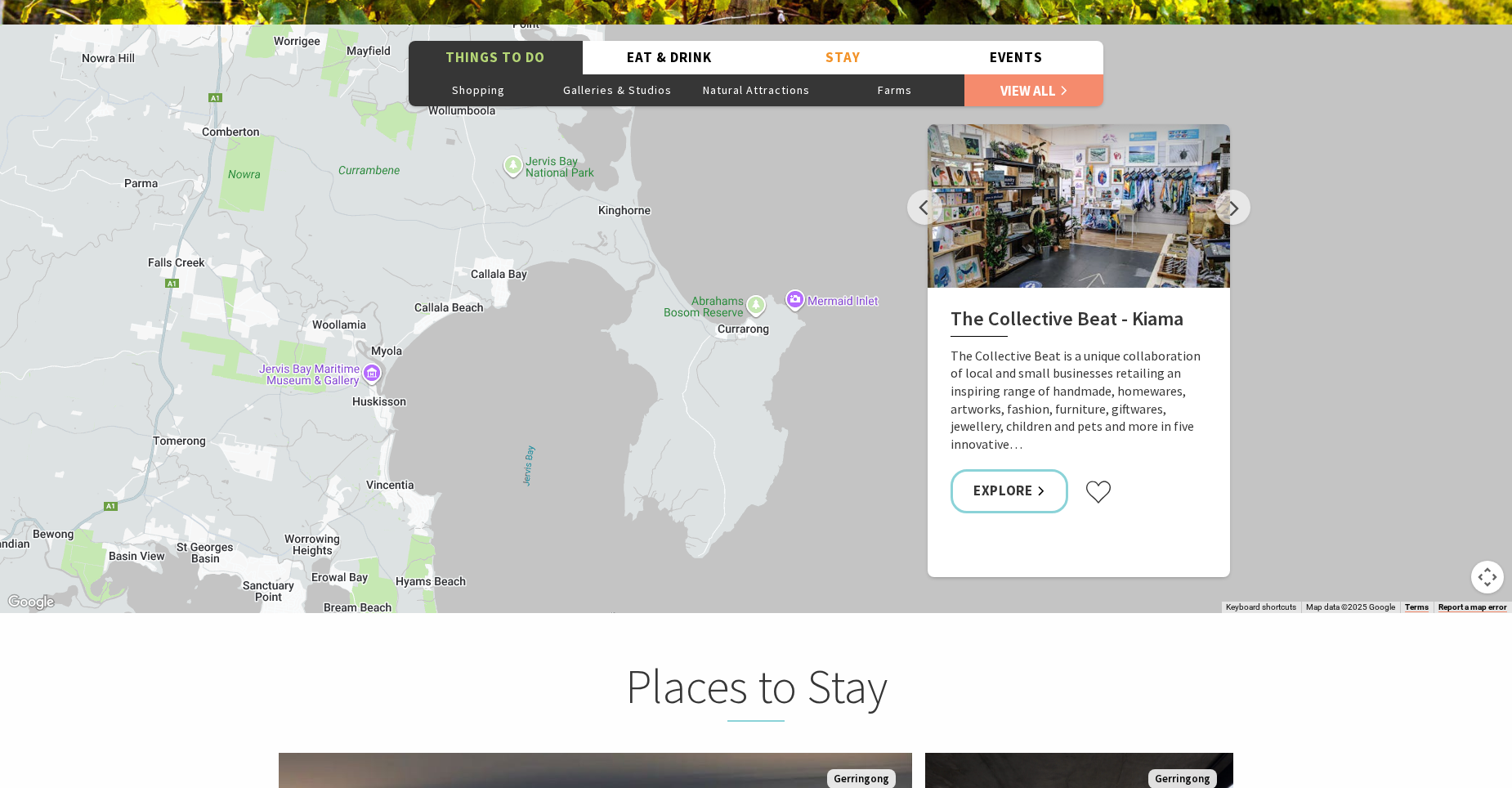
drag, startPoint x: 506, startPoint y: 186, endPoint x: -22, endPoint y: 463, distance: 596.2
click at [0, 463] on html "Skip to main content .fav-qpwo{stroke-linecap:round;stroke-linejoin:round;strok…" at bounding box center [756, 416] width 1512 height 6552
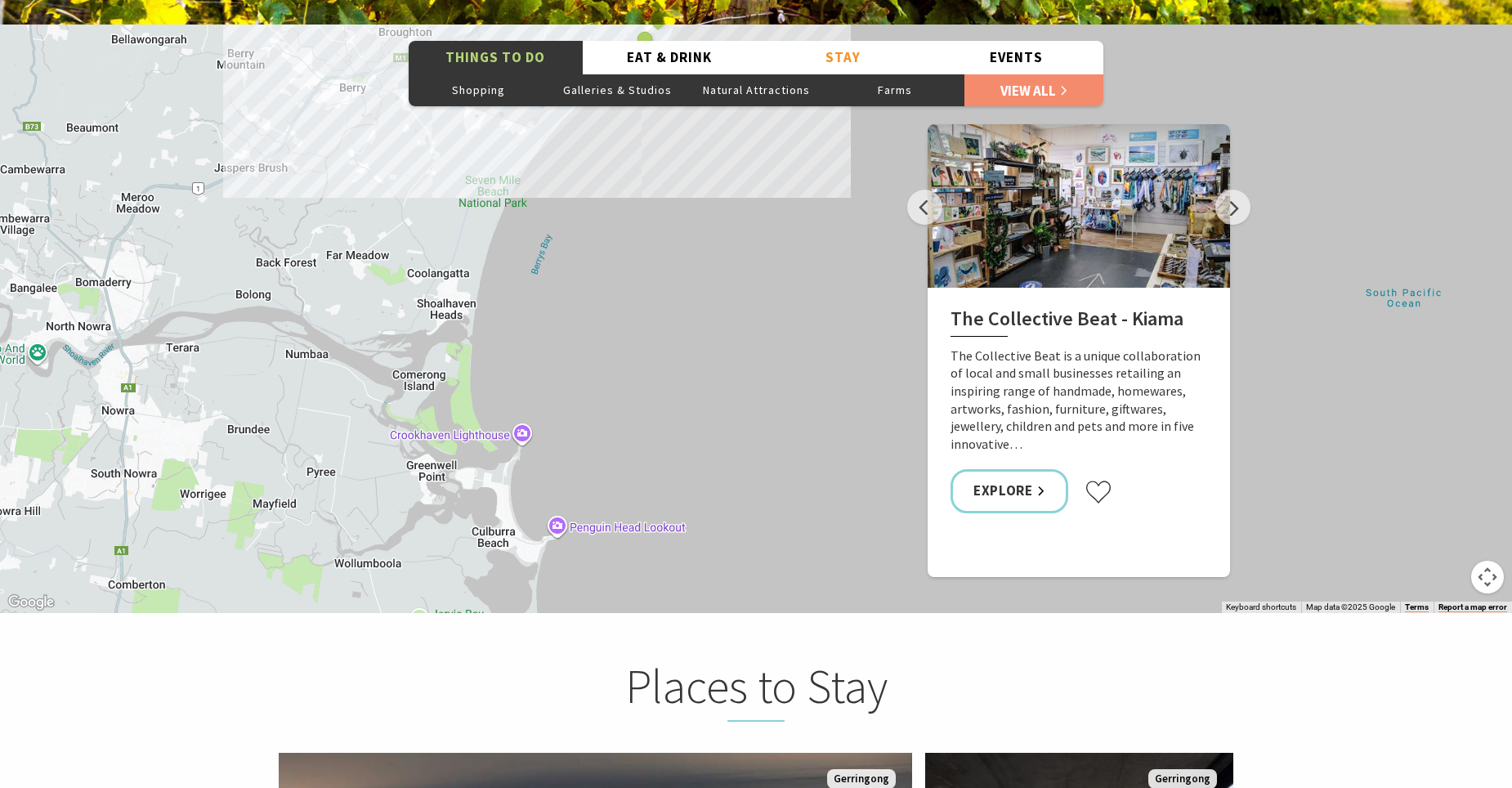
drag, startPoint x: 288, startPoint y: 221, endPoint x: 195, endPoint y: 651, distance: 439.9
click at [195, 651] on div "Home Explore Towns & Villages Gerringong Gerringong A breath of fresh air Gerri…" at bounding box center [756, 39] width 1512 height 5796
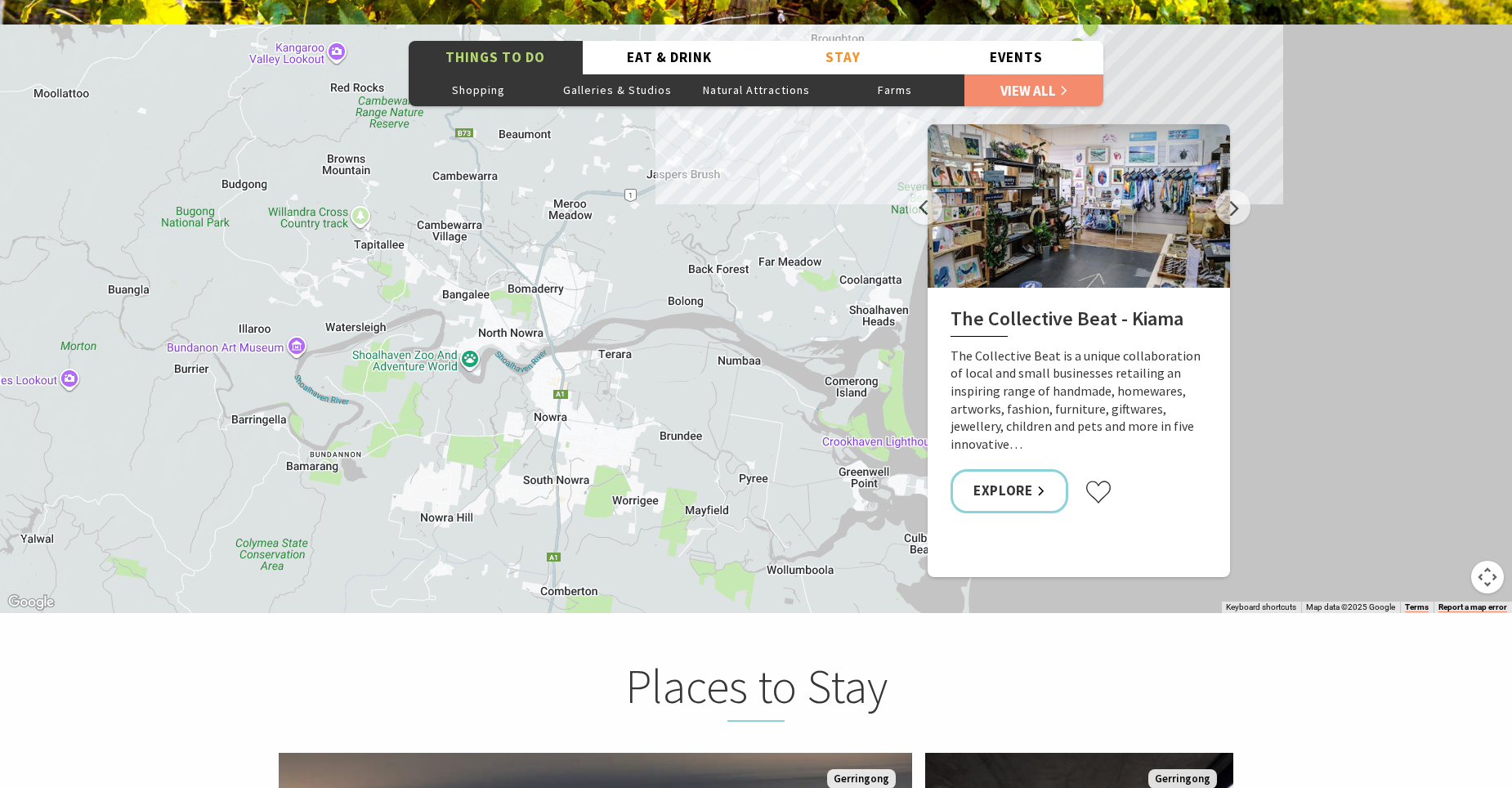
drag, startPoint x: 369, startPoint y: 432, endPoint x: 803, endPoint y: 438, distance: 434.0
click at [803, 438] on div "The Collective Beat - Kiama Gerringong Heritage Museum Fern Street Gallery Will…" at bounding box center [756, 318] width 1512 height 588
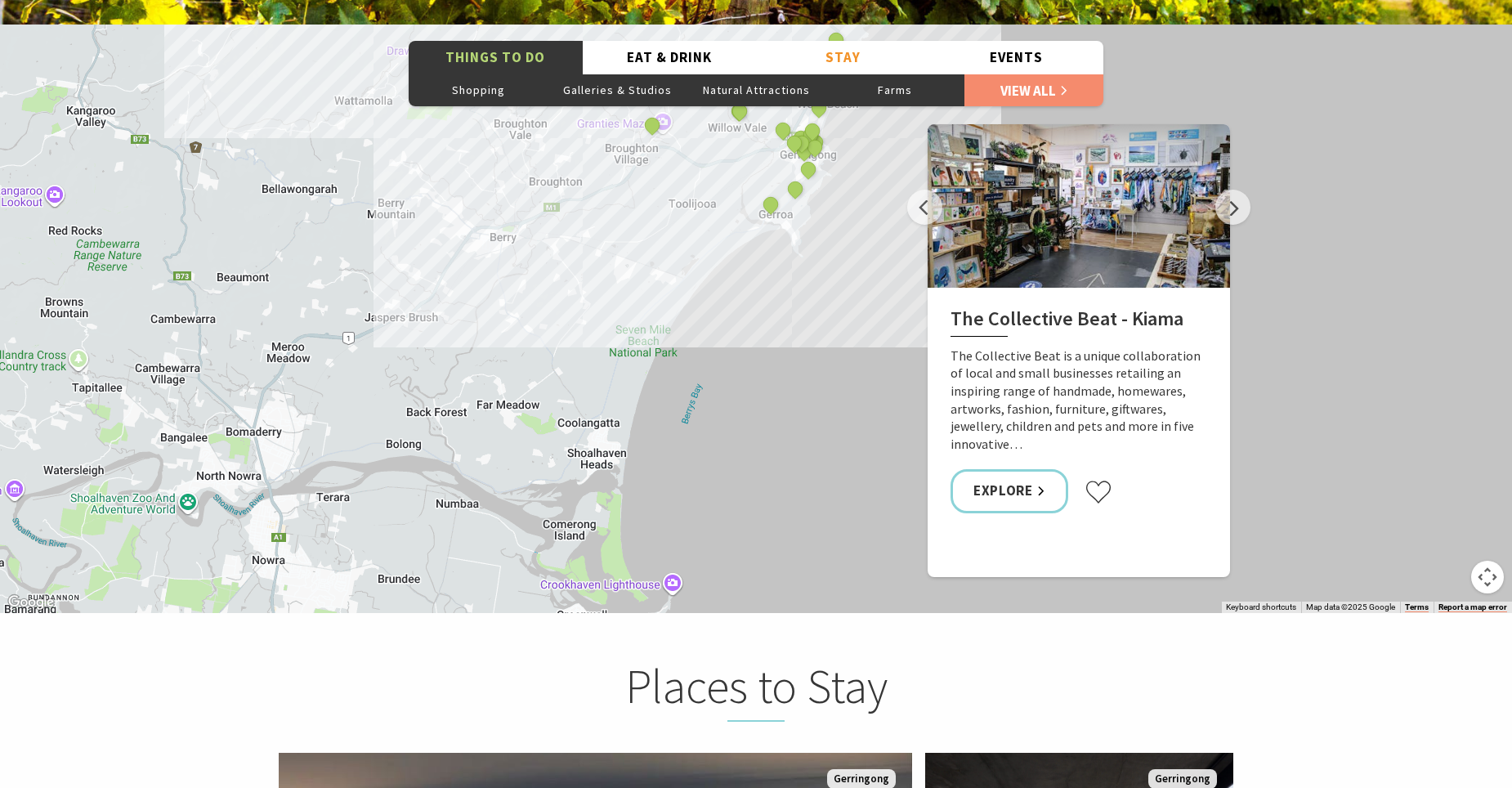
drag, startPoint x: 733, startPoint y: 407, endPoint x: 439, endPoint y: 570, distance: 336.2
click at [439, 570] on div "The Collective Beat - Kiama Gerringong Heritage Museum Fern Street Gallery Will…" at bounding box center [756, 318] width 1512 height 588
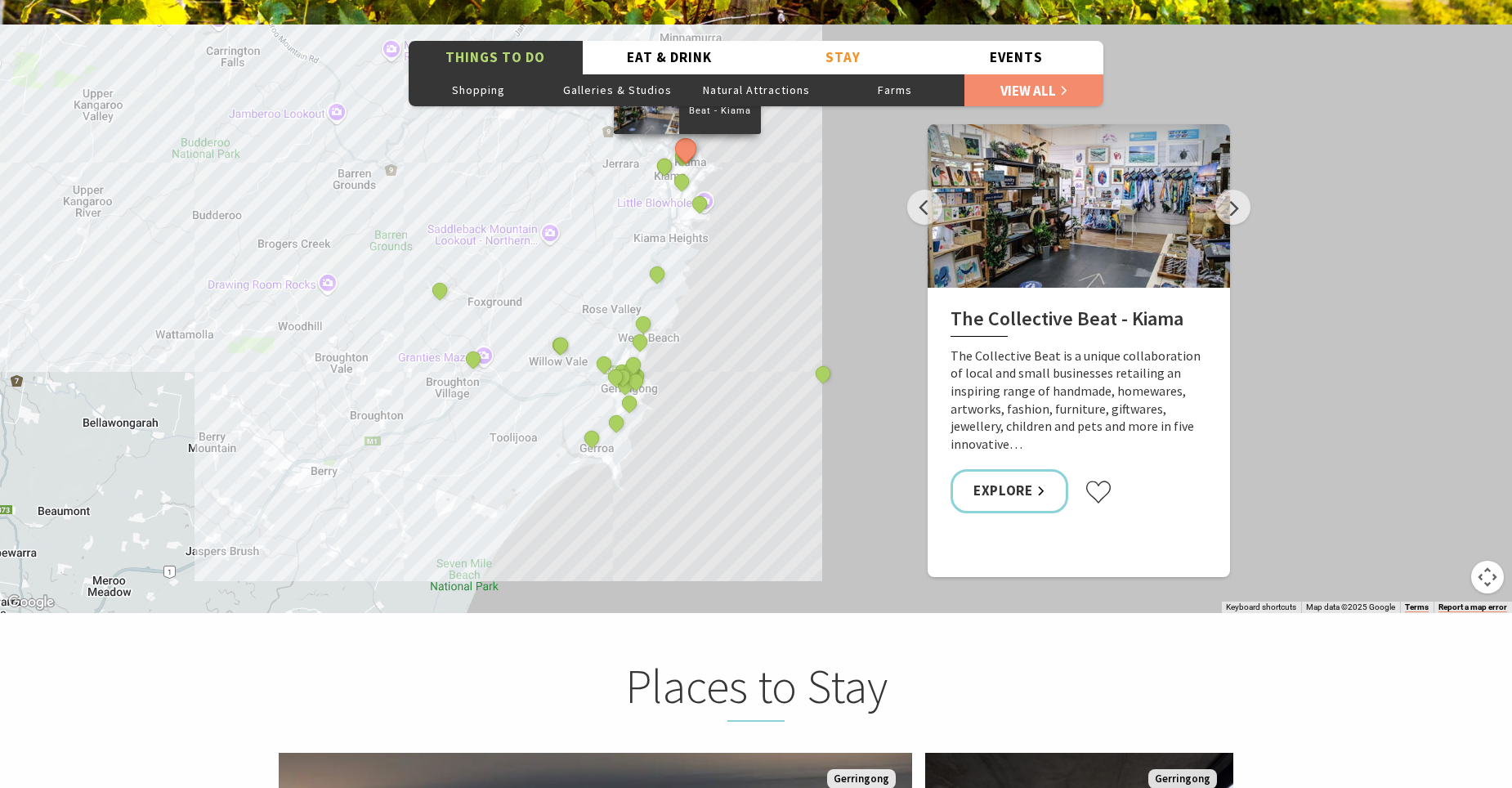
drag, startPoint x: 720, startPoint y: 281, endPoint x: 566, endPoint y: 478, distance: 250.0
click at [566, 478] on div "The Collective Beat - Kiama Gerringong Heritage Museum Fern Street Gallery Will…" at bounding box center [756, 318] width 1512 height 588
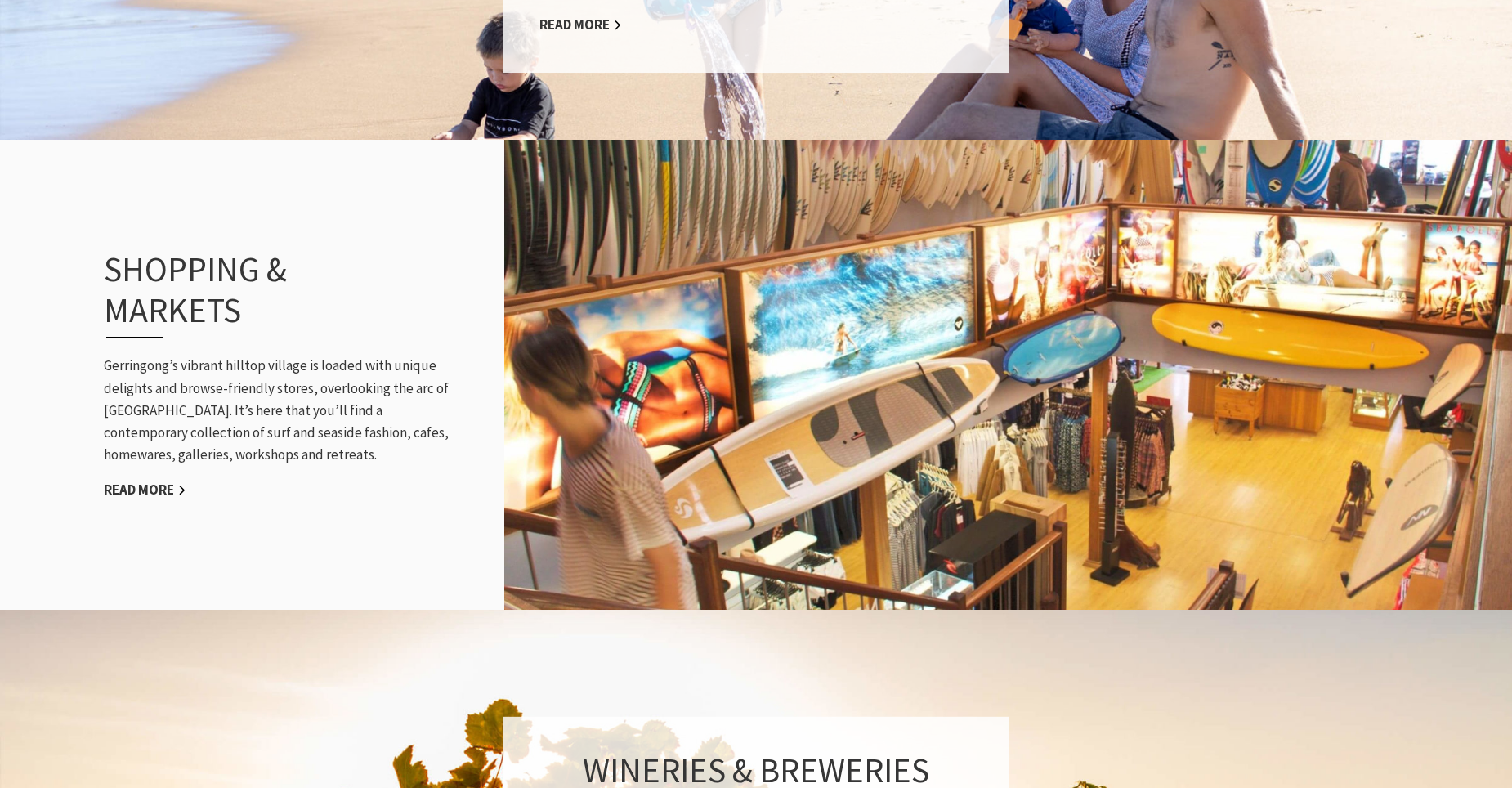
scroll to position [1798, 0]
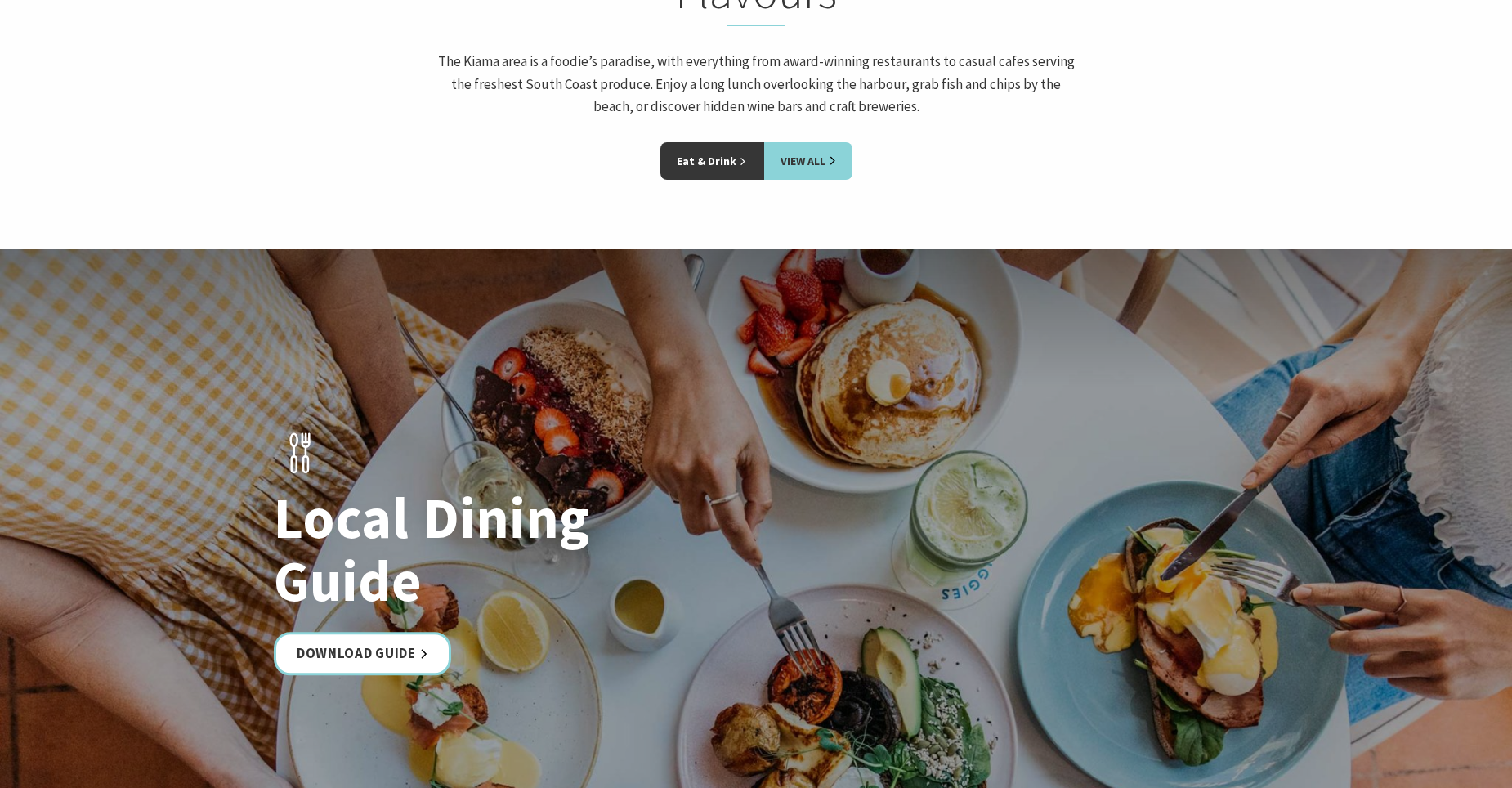
scroll to position [2696, 0]
